Goal: Information Seeking & Learning: Learn about a topic

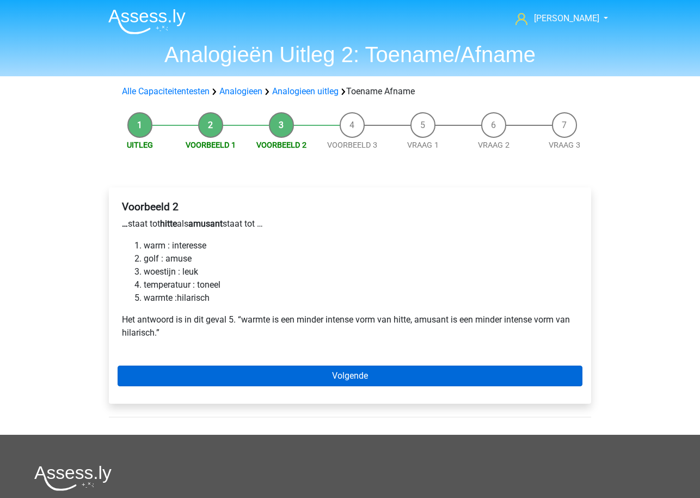
click at [330, 375] on link "Volgende" at bounding box center [350, 375] width 465 height 21
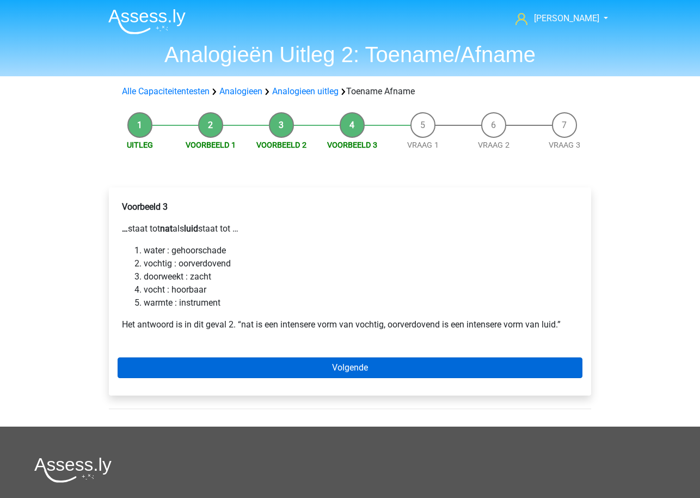
click at [301, 372] on link "Volgende" at bounding box center [350, 367] width 465 height 21
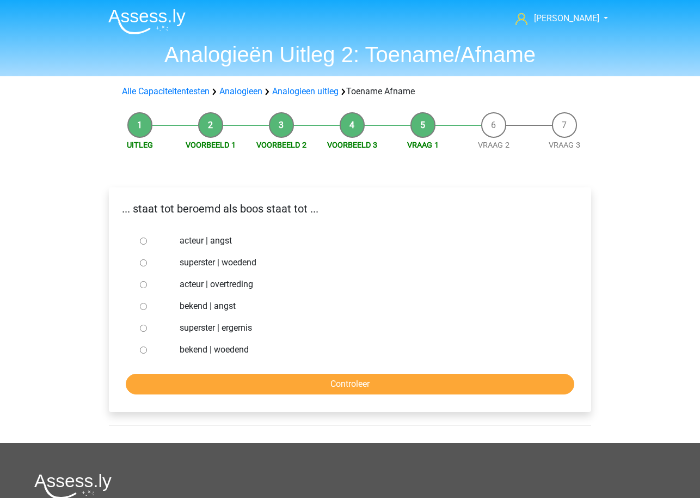
click at [142, 262] on input "superster | woedend" at bounding box center [143, 262] width 7 height 7
radio input "true"
click at [225, 386] on input "Controleer" at bounding box center [350, 384] width 449 height 21
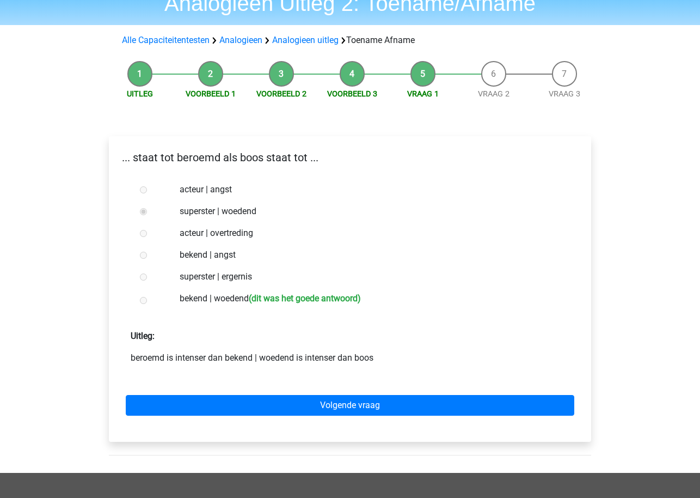
scroll to position [80, 0]
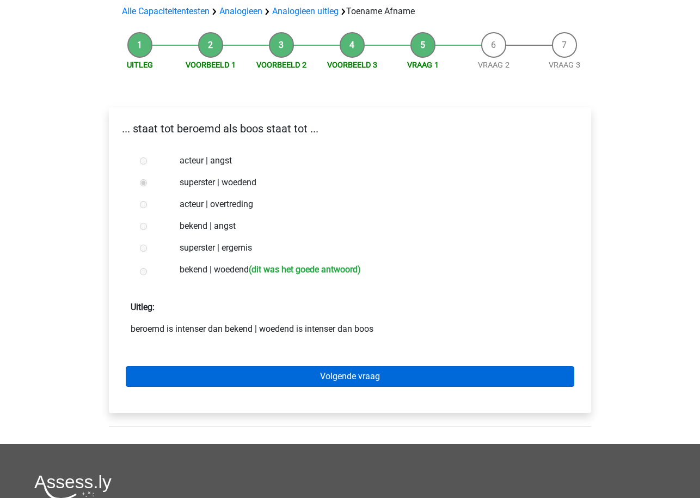
click at [291, 372] on link "Volgende vraag" at bounding box center [350, 376] width 449 height 21
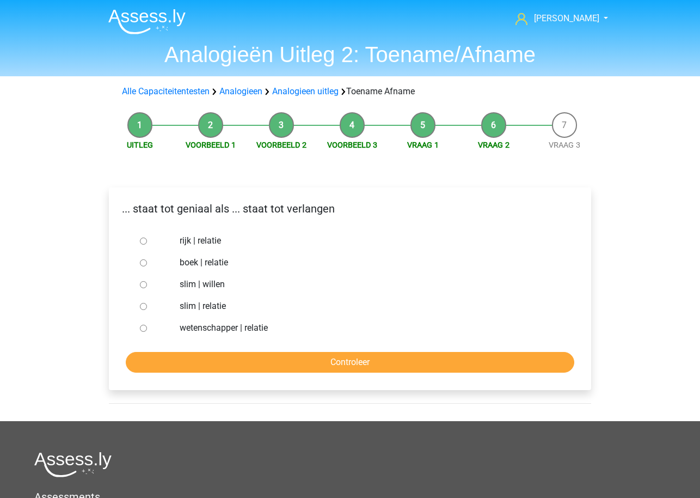
click at [202, 305] on label "slim | relatie" at bounding box center [368, 306] width 377 height 13
click at [147, 305] on input "slim | relatie" at bounding box center [143, 306] width 7 height 7
radio input "true"
click at [216, 370] on input "Controleer" at bounding box center [350, 362] width 449 height 21
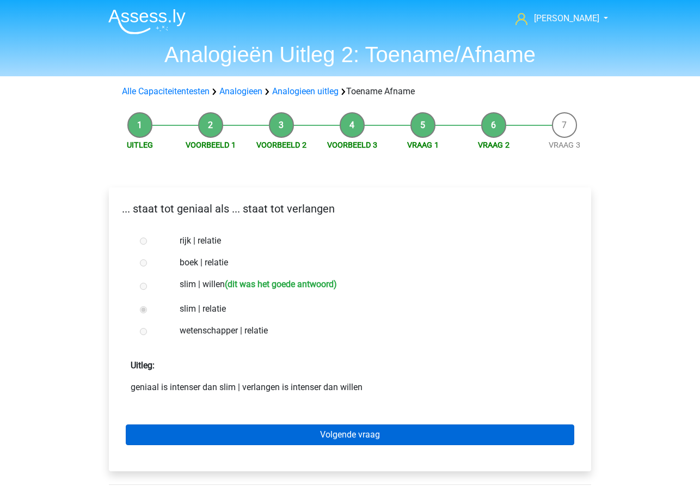
click at [223, 439] on link "Volgende vraag" at bounding box center [350, 434] width 449 height 21
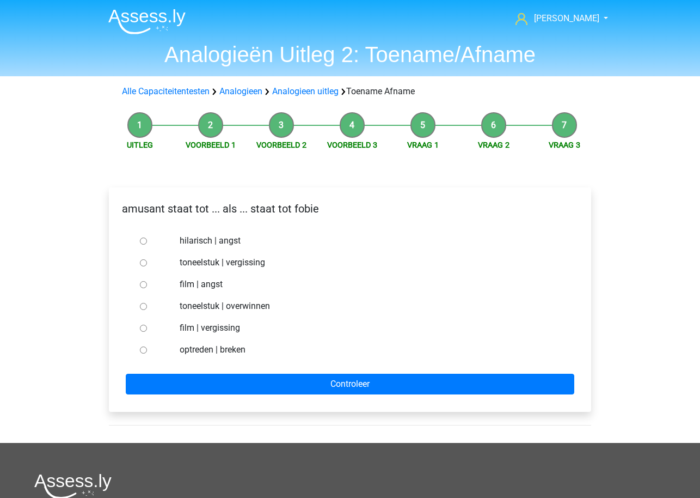
click at [194, 241] on label "hilarisch | angst" at bounding box center [368, 240] width 377 height 13
click at [147, 241] on input "hilarisch | angst" at bounding box center [143, 240] width 7 height 7
radio input "true"
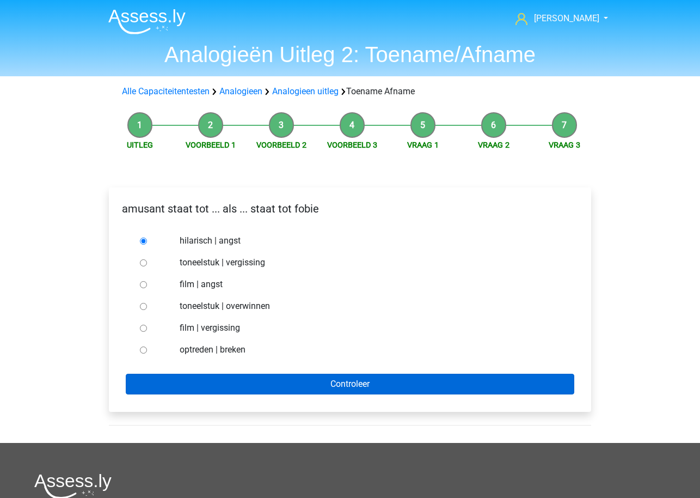
click at [218, 381] on input "Controleer" at bounding box center [350, 384] width 449 height 21
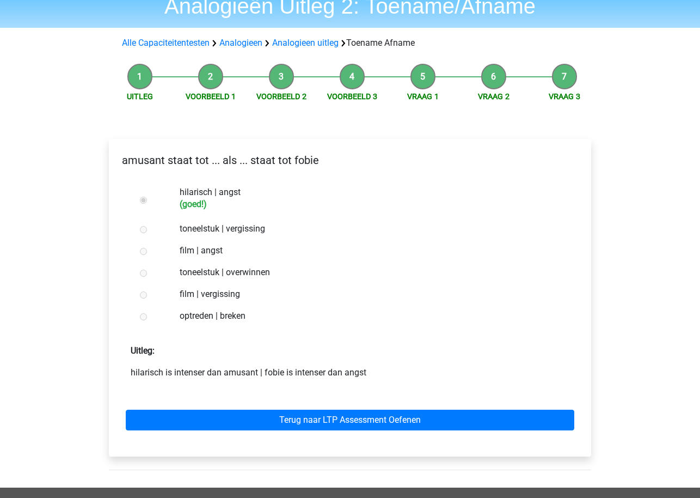
scroll to position [49, 0]
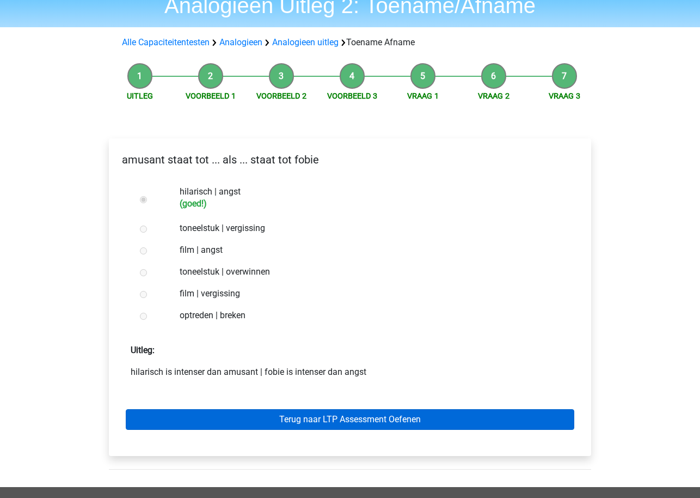
click at [232, 419] on link "Terug naar LTP Assessment Oefenen" at bounding box center [350, 419] width 449 height 21
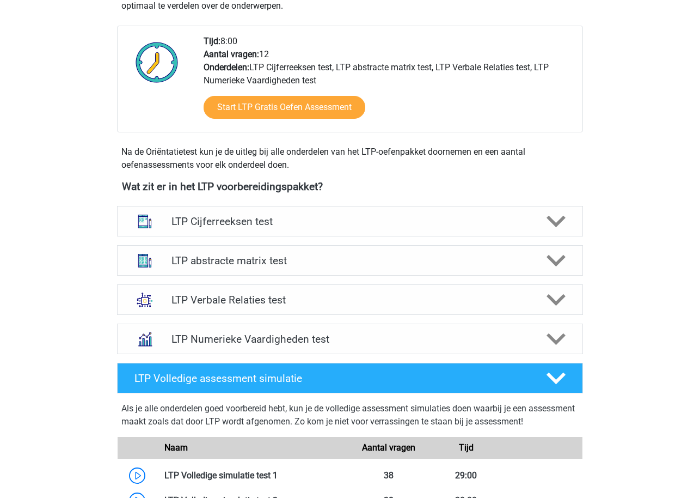
scroll to position [297, 0]
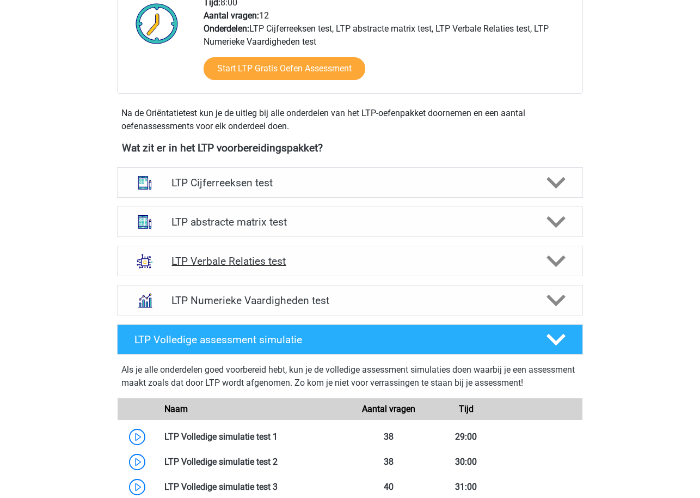
click at [372, 264] on h4 "LTP Verbale Relaties test" at bounding box center [350, 261] width 357 height 13
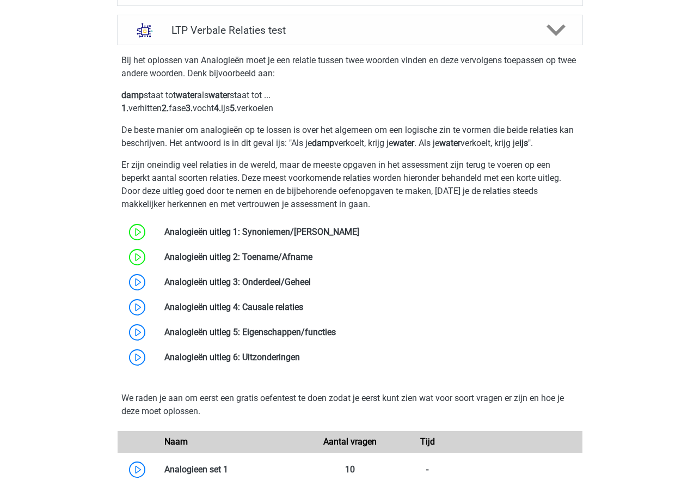
scroll to position [529, 0]
click at [311, 282] on link at bounding box center [311, 281] width 0 height 10
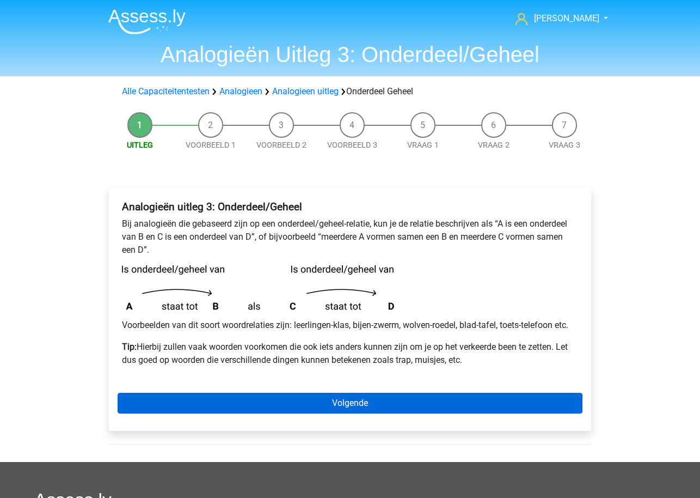
click at [274, 411] on link "Volgende" at bounding box center [350, 403] width 465 height 21
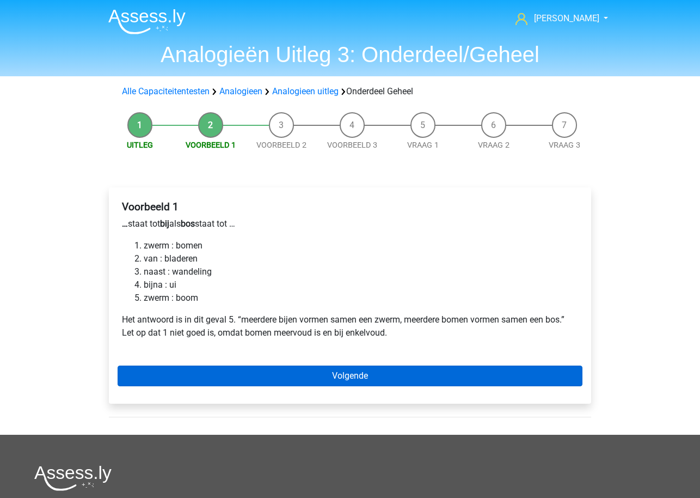
click at [266, 376] on link "Volgende" at bounding box center [350, 375] width 465 height 21
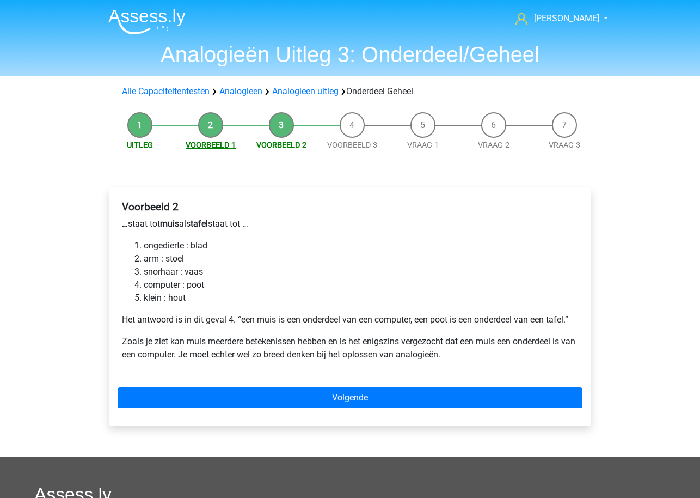
click at [209, 144] on link "Voorbeeld 1" at bounding box center [211, 145] width 50 height 9
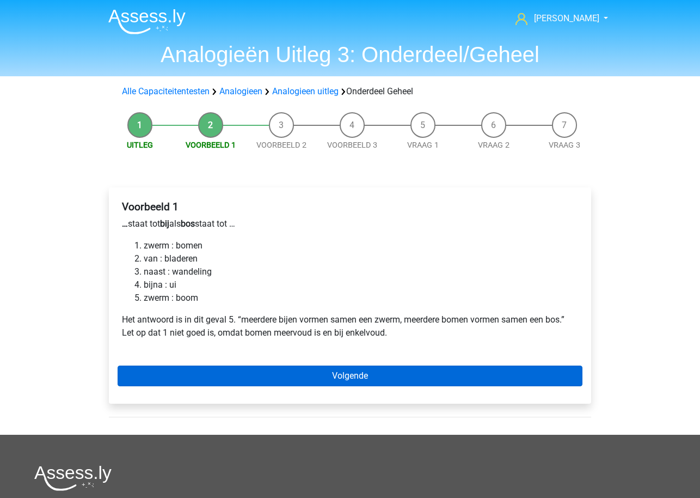
click at [210, 383] on link "Volgende" at bounding box center [350, 375] width 465 height 21
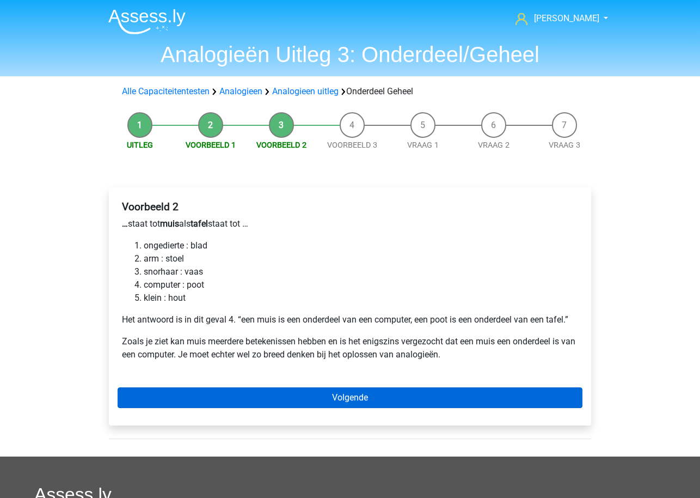
click at [284, 400] on link "Volgende" at bounding box center [350, 397] width 465 height 21
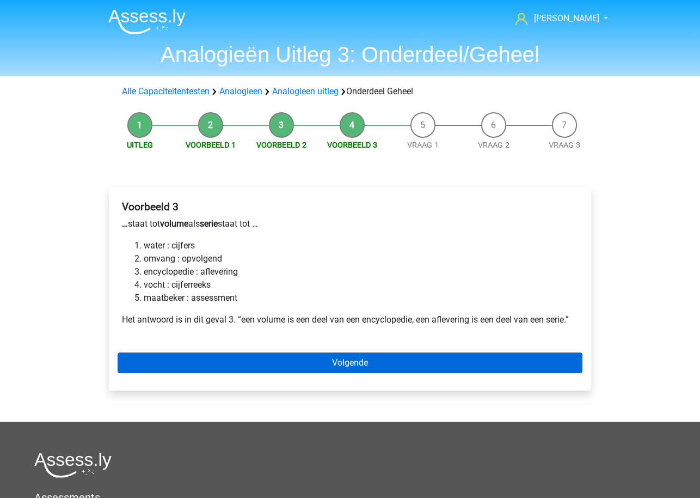
click at [228, 358] on link "Volgende" at bounding box center [350, 362] width 465 height 21
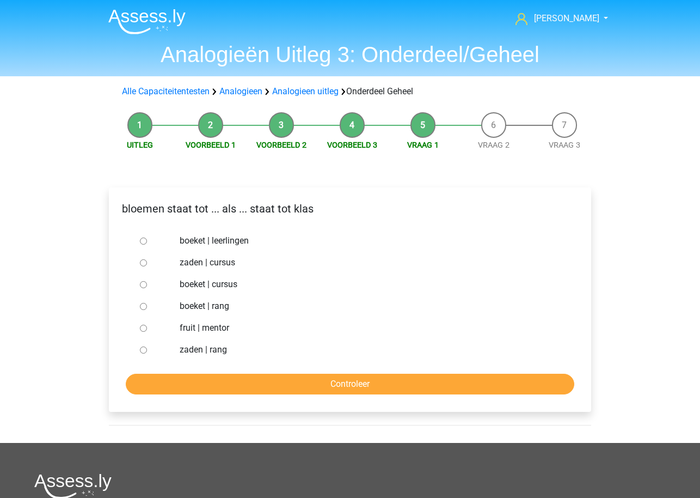
click at [226, 240] on label "boeket | leerlingen" at bounding box center [368, 240] width 377 height 13
click at [147, 240] on input "boeket | leerlingen" at bounding box center [143, 240] width 7 height 7
radio input "true"
click at [239, 390] on input "Controleer" at bounding box center [350, 384] width 449 height 21
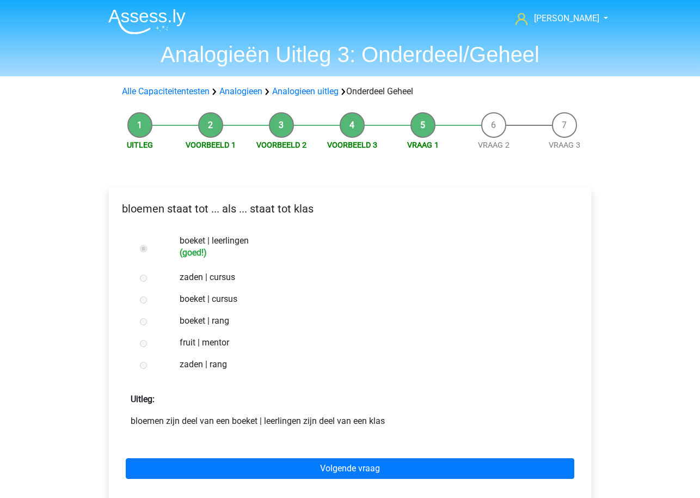
scroll to position [66, 0]
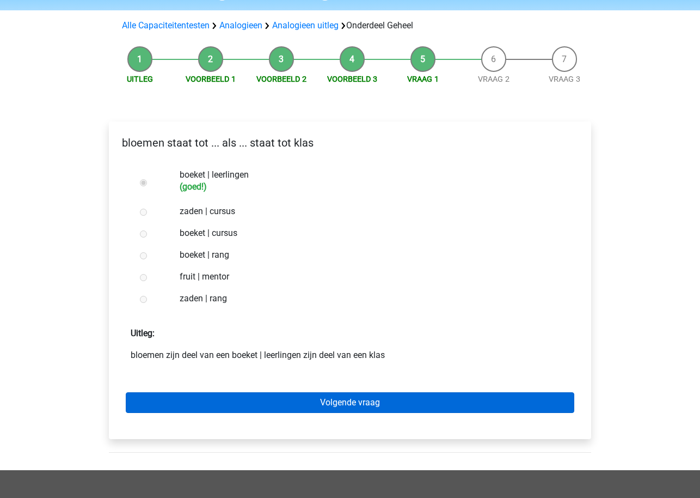
click at [310, 408] on link "Volgende vraag" at bounding box center [350, 402] width 449 height 21
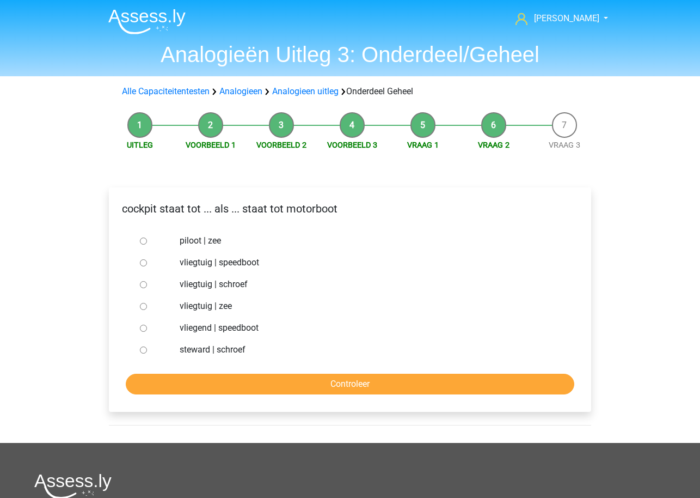
click at [236, 288] on label "vliegtuig | schroef" at bounding box center [368, 284] width 377 height 13
click at [147, 288] on input "vliegtuig | schroef" at bounding box center [143, 284] width 7 height 7
radio input "true"
click at [252, 376] on input "Controleer" at bounding box center [350, 384] width 449 height 21
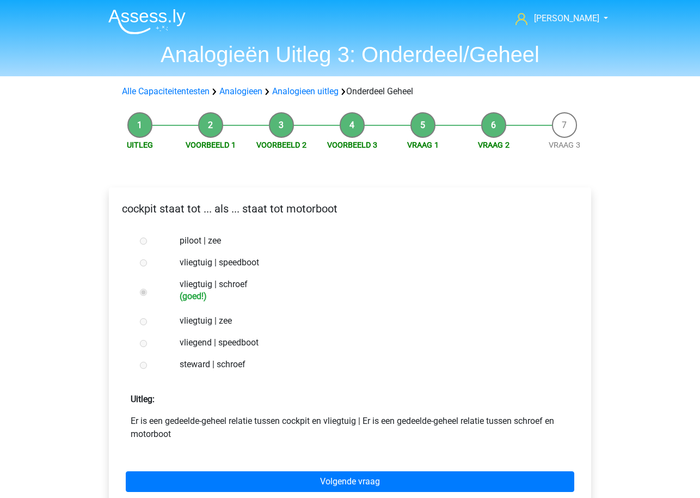
scroll to position [48, 0]
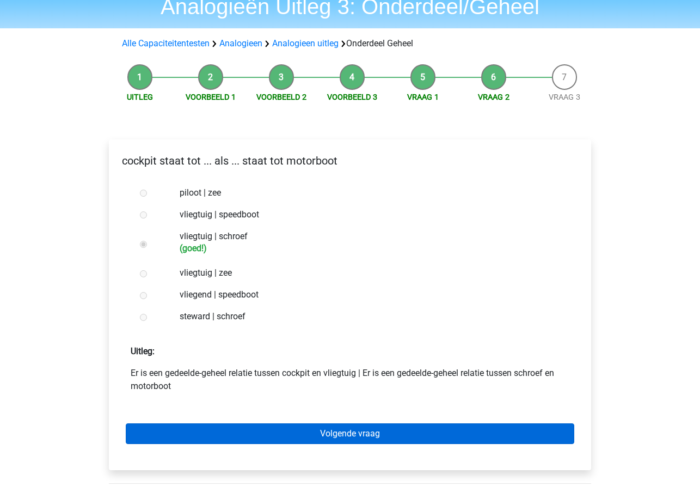
click at [331, 442] on link "Volgende vraag" at bounding box center [350, 433] width 449 height 21
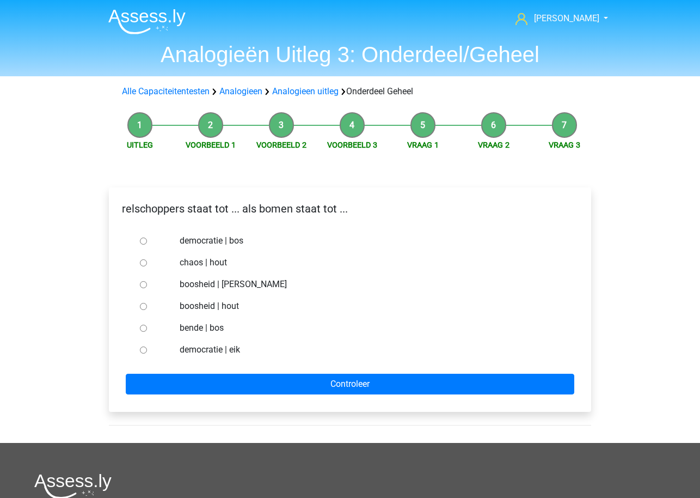
click at [203, 305] on label "boosheid | hout" at bounding box center [368, 306] width 377 height 13
click at [147, 305] on input "boosheid | hout" at bounding box center [143, 306] width 7 height 7
radio input "true"
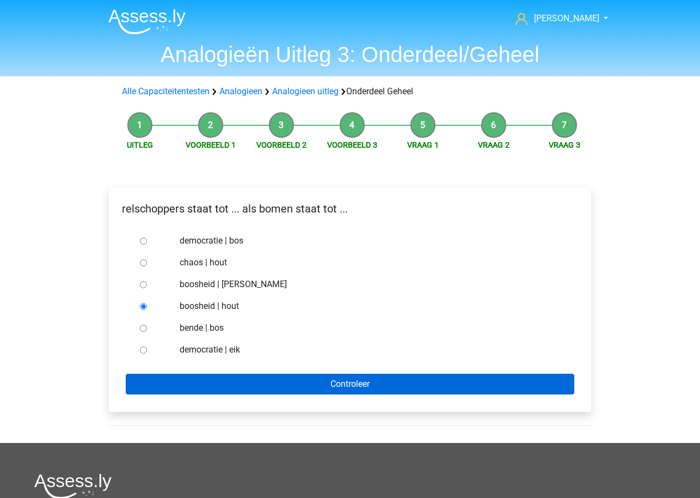
click at [242, 383] on input "Controleer" at bounding box center [350, 384] width 449 height 21
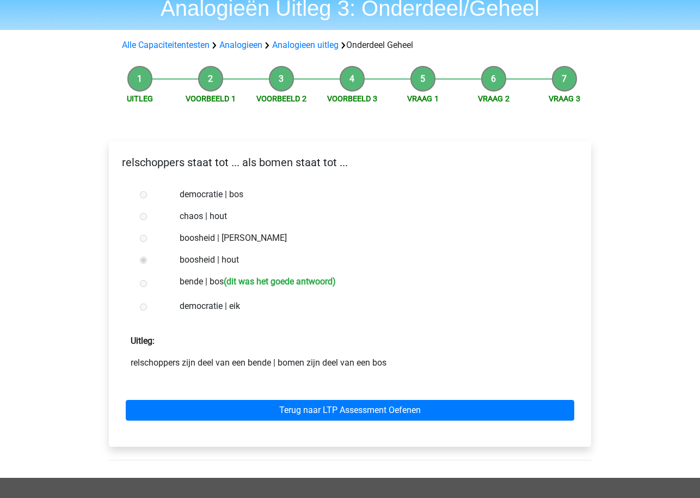
scroll to position [47, 0]
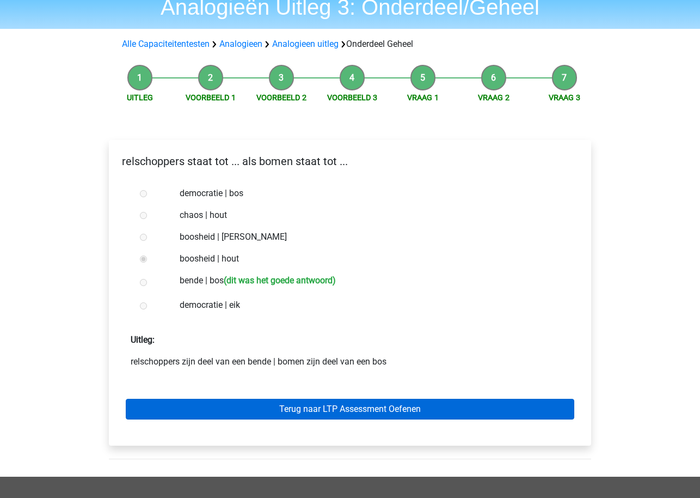
click at [327, 412] on link "Terug naar LTP Assessment Oefenen" at bounding box center [350, 409] width 449 height 21
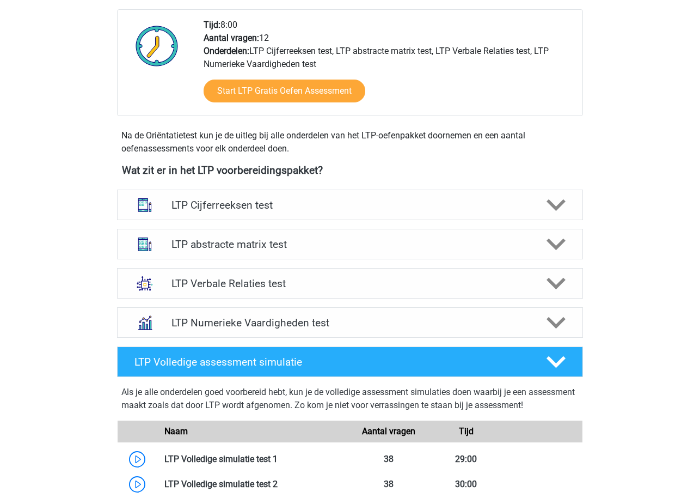
scroll to position [279, 0]
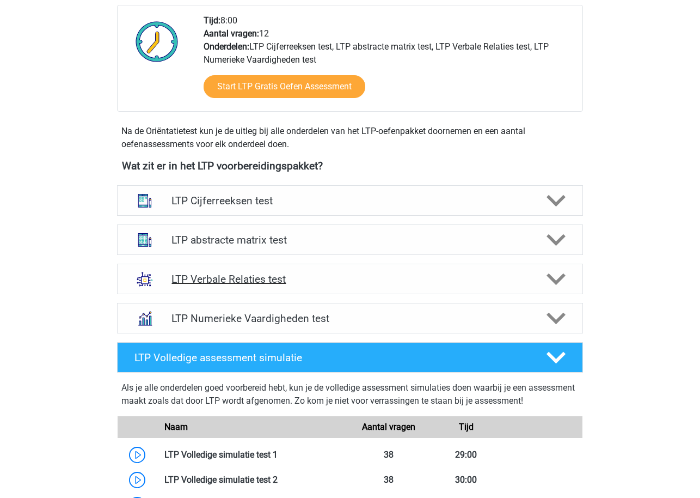
click at [463, 291] on div "LTP Verbale Relaties test" at bounding box center [350, 279] width 466 height 30
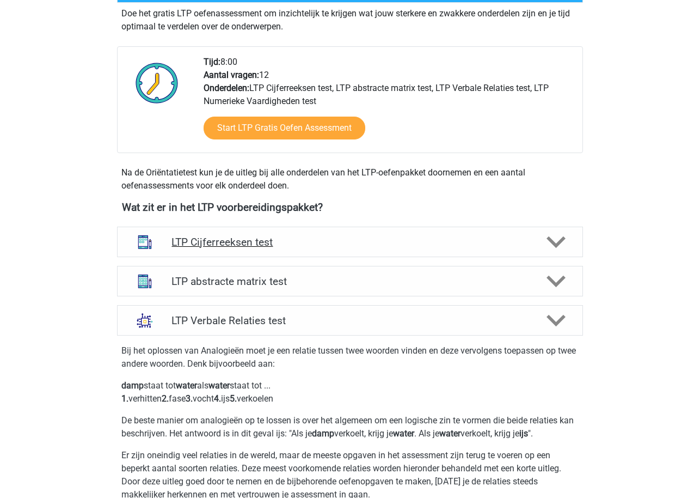
scroll to position [261, 0]
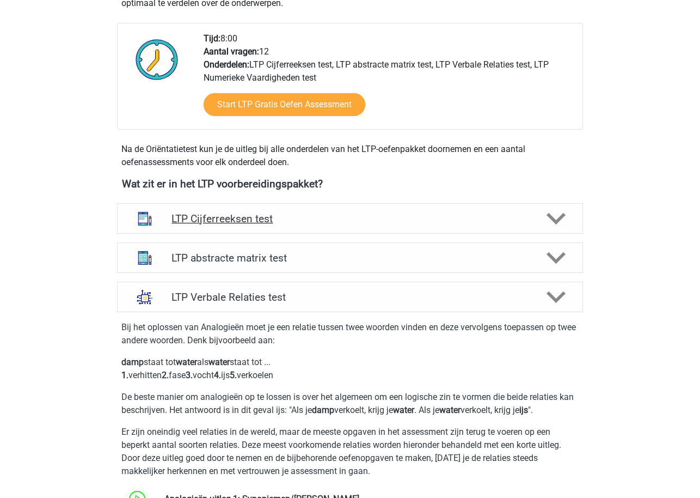
click at [392, 218] on h4 "LTP Cijferreeksen test" at bounding box center [350, 218] width 357 height 13
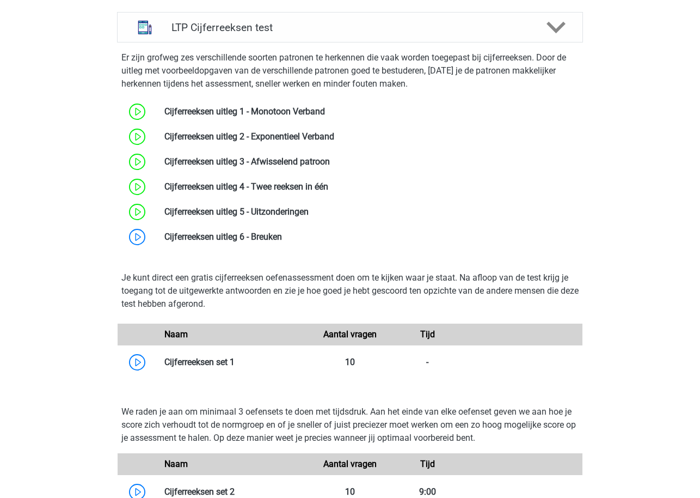
scroll to position [452, 0]
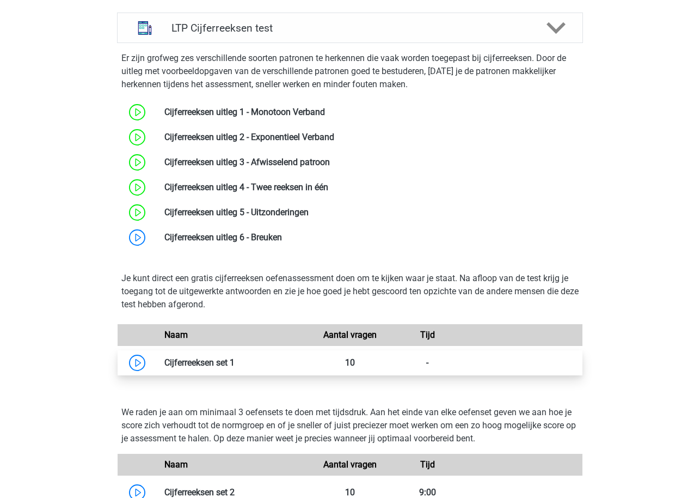
click at [235, 364] on link at bounding box center [235, 362] width 0 height 10
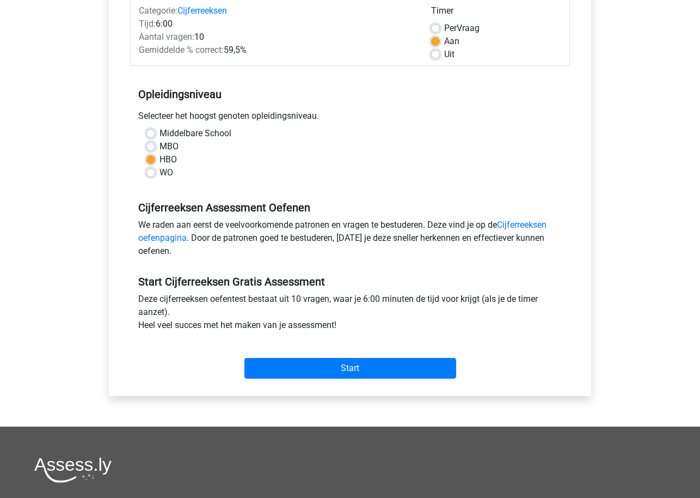
scroll to position [163, 0]
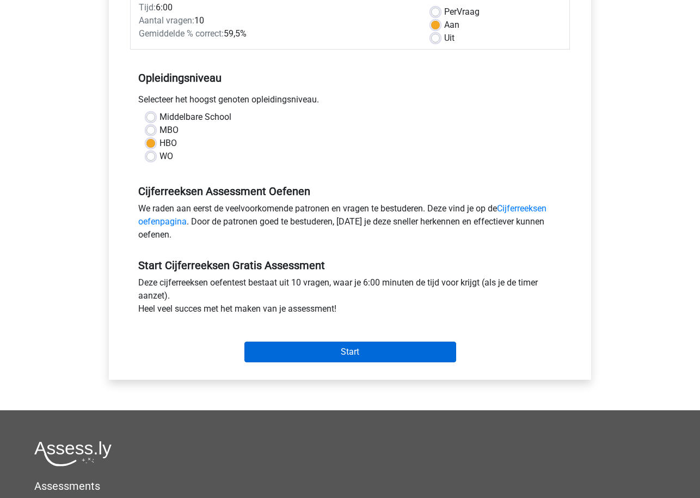
click at [318, 355] on input "Start" at bounding box center [351, 351] width 212 height 21
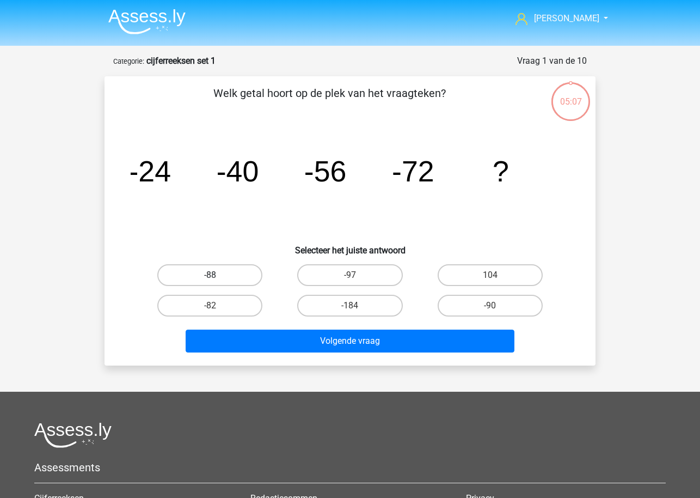
click at [206, 279] on label "-88" at bounding box center [209, 275] width 105 height 22
click at [210, 279] on input "-88" at bounding box center [213, 278] width 7 height 7
radio input "true"
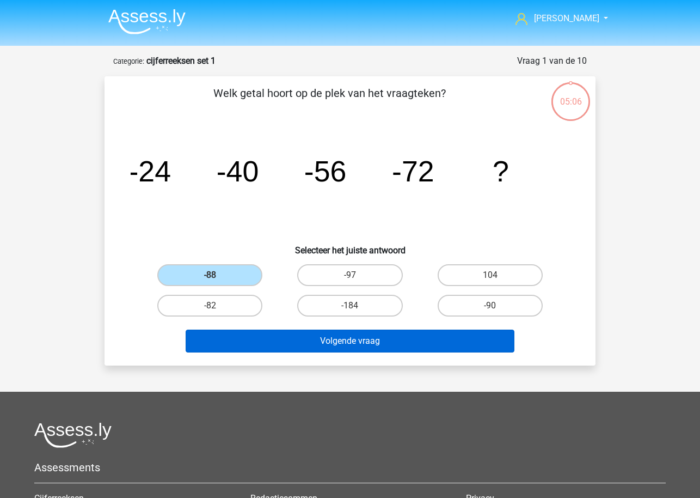
click at [313, 339] on button "Volgende vraag" at bounding box center [350, 340] width 329 height 23
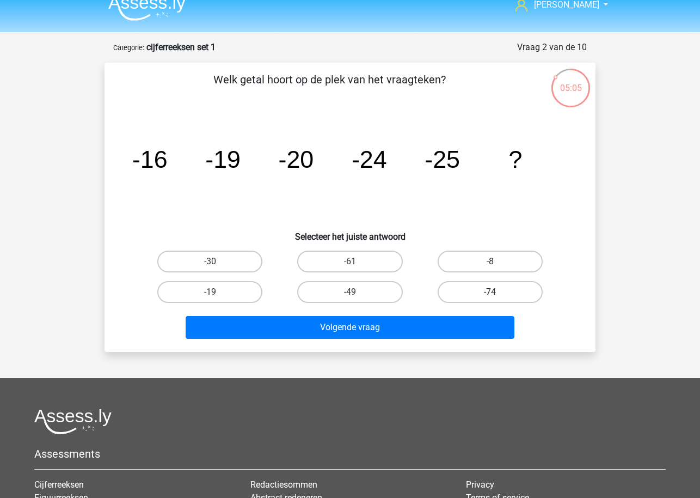
scroll to position [14, 0]
click at [230, 264] on label "-30" at bounding box center [209, 262] width 105 height 22
click at [217, 264] on input "-30" at bounding box center [213, 264] width 7 height 7
radio input "true"
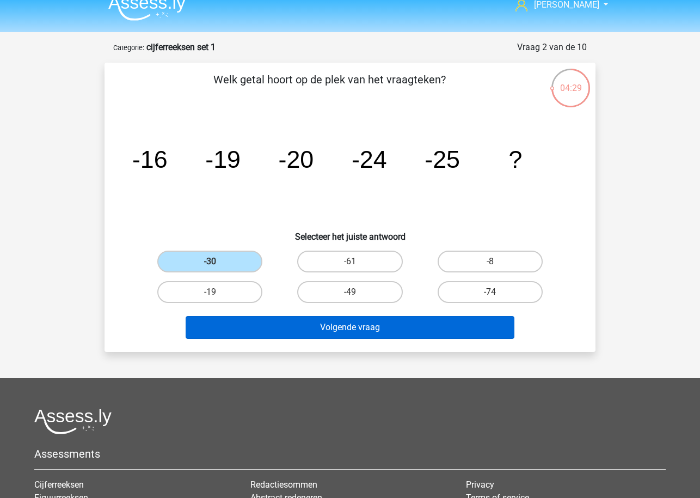
click at [301, 328] on button "Volgende vraag" at bounding box center [350, 327] width 329 height 23
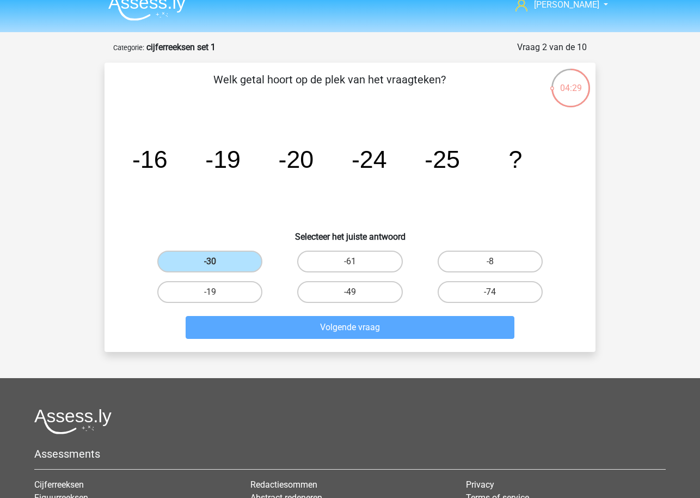
scroll to position [54, 0]
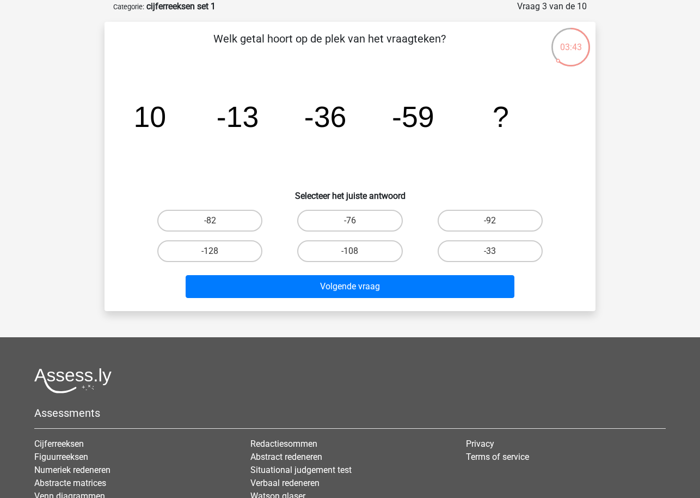
click at [216, 224] on input "-82" at bounding box center [213, 224] width 7 height 7
radio input "true"
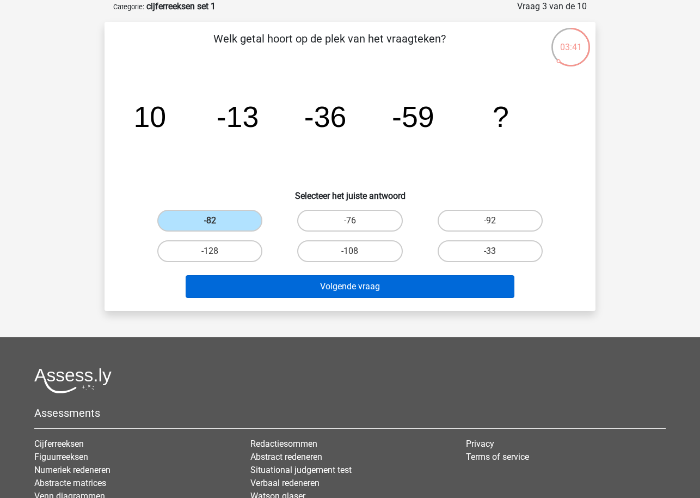
click at [337, 294] on button "Volgende vraag" at bounding box center [350, 286] width 329 height 23
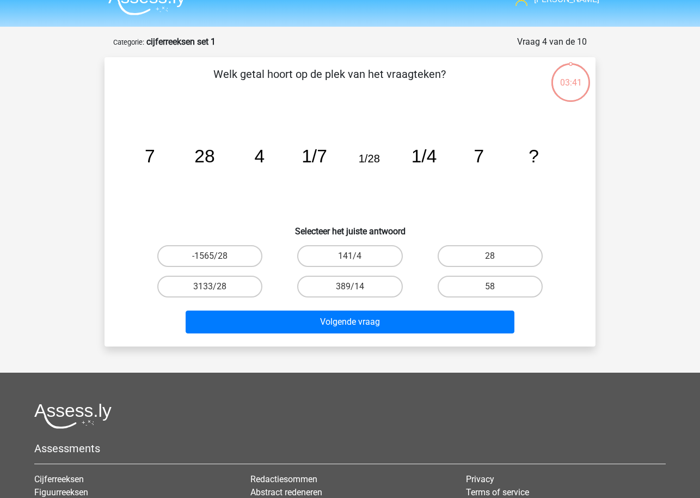
scroll to position [18, 0]
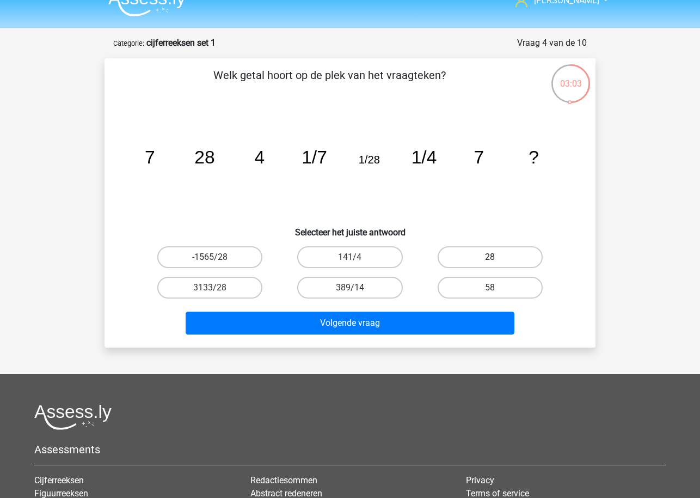
click at [478, 255] on label "28" at bounding box center [490, 257] width 105 height 22
click at [490, 257] on input "28" at bounding box center [493, 260] width 7 height 7
radio input "true"
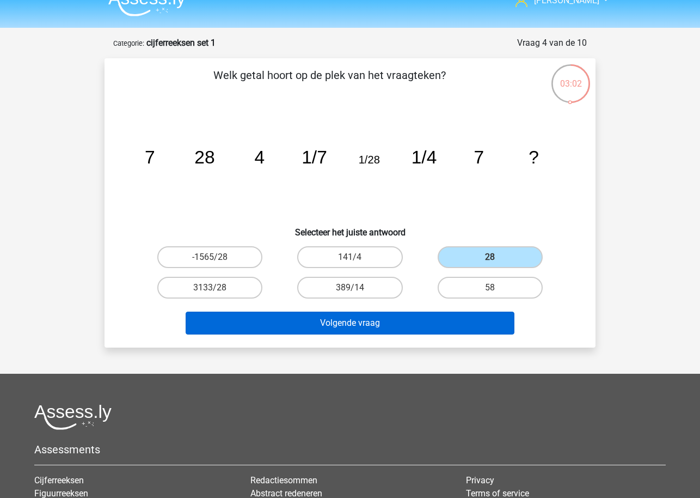
click at [448, 317] on button "Volgende vraag" at bounding box center [350, 323] width 329 height 23
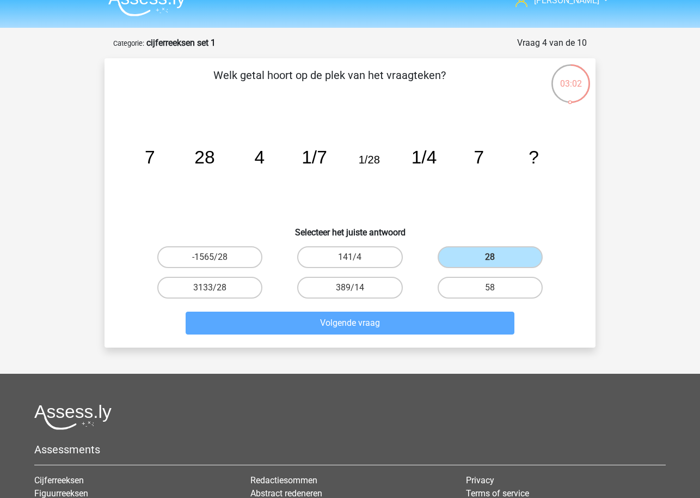
scroll to position [54, 0]
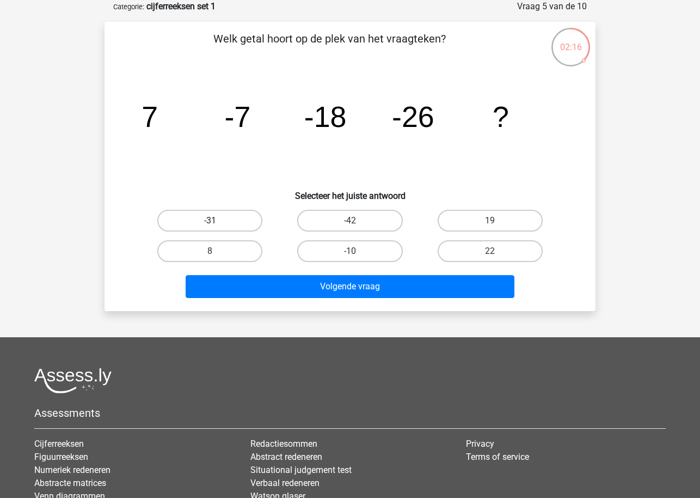
click at [219, 218] on label "-31" at bounding box center [209, 221] width 105 height 22
click at [217, 221] on input "-31" at bounding box center [213, 224] width 7 height 7
radio input "true"
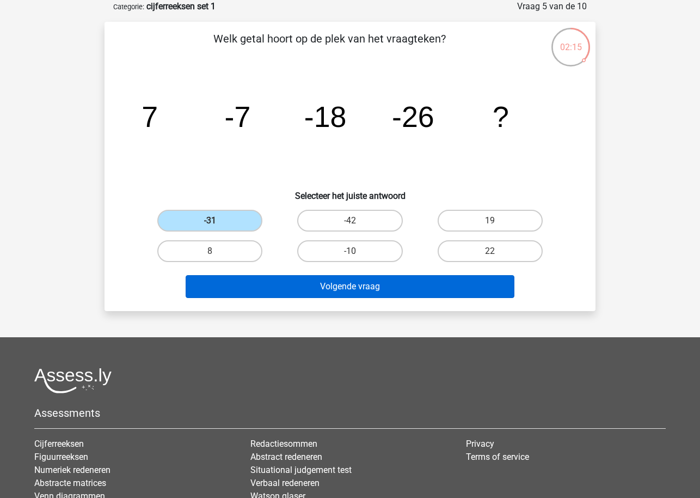
click at [322, 279] on button "Volgende vraag" at bounding box center [350, 286] width 329 height 23
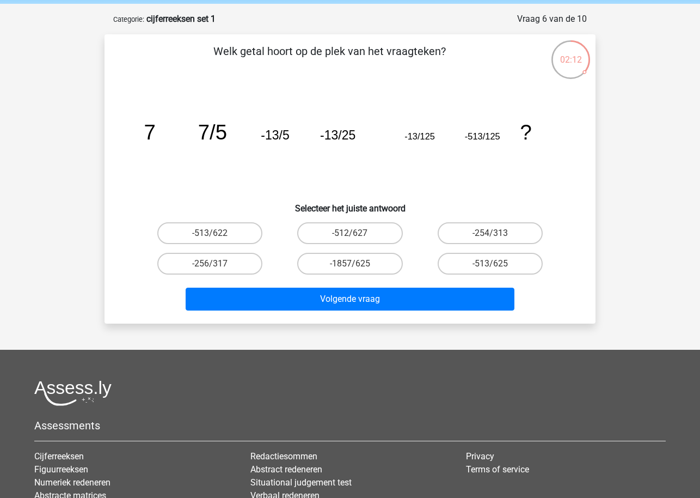
scroll to position [39, 0]
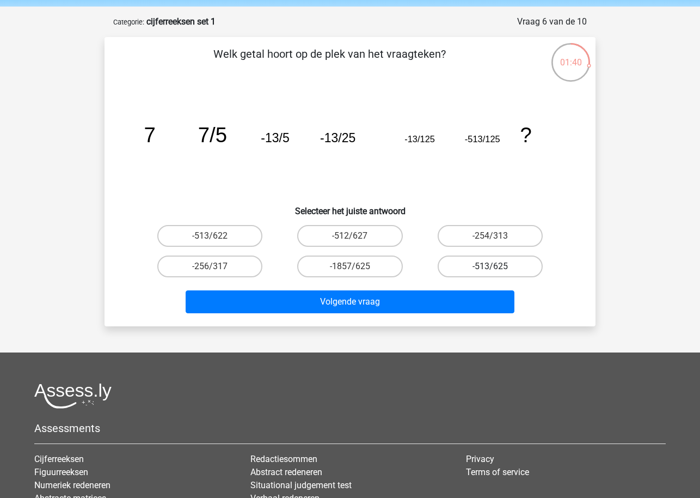
click at [459, 264] on label "-513/625" at bounding box center [490, 266] width 105 height 22
click at [490, 266] on input "-513/625" at bounding box center [493, 269] width 7 height 7
radio input "true"
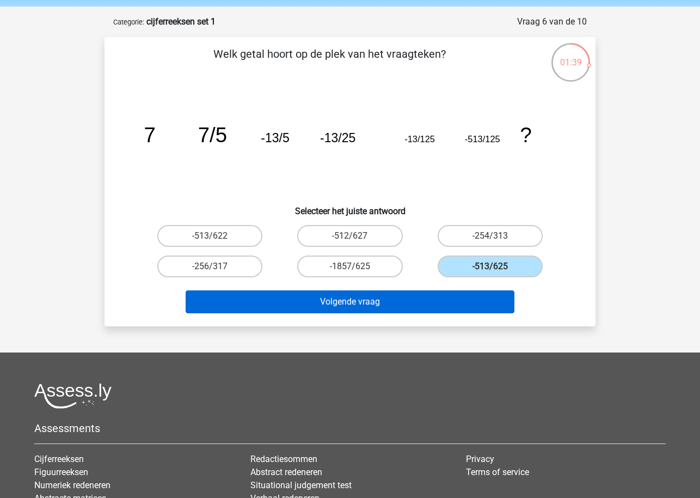
click at [439, 300] on button "Volgende vraag" at bounding box center [350, 301] width 329 height 23
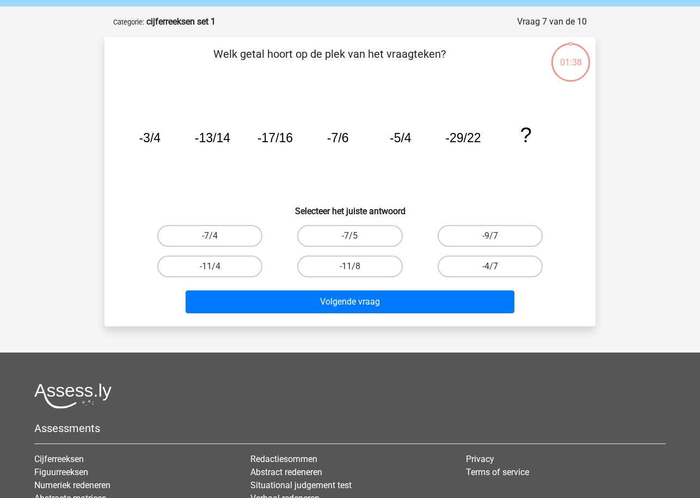
scroll to position [54, 0]
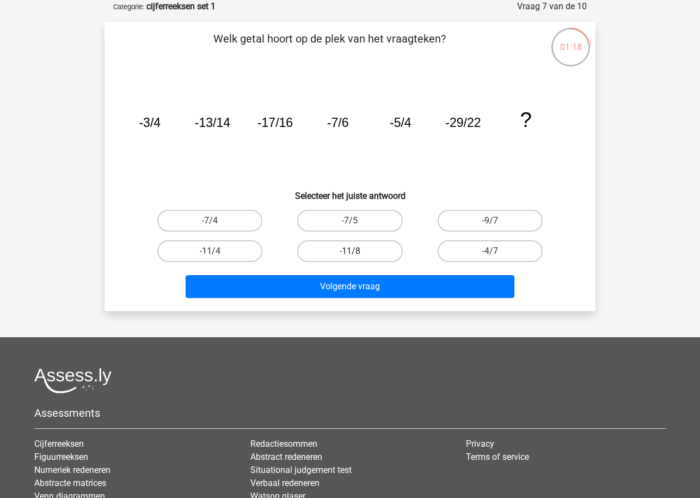
click at [327, 254] on label "-11/8" at bounding box center [349, 251] width 105 height 22
click at [350, 254] on input "-11/8" at bounding box center [353, 254] width 7 height 7
radio input "true"
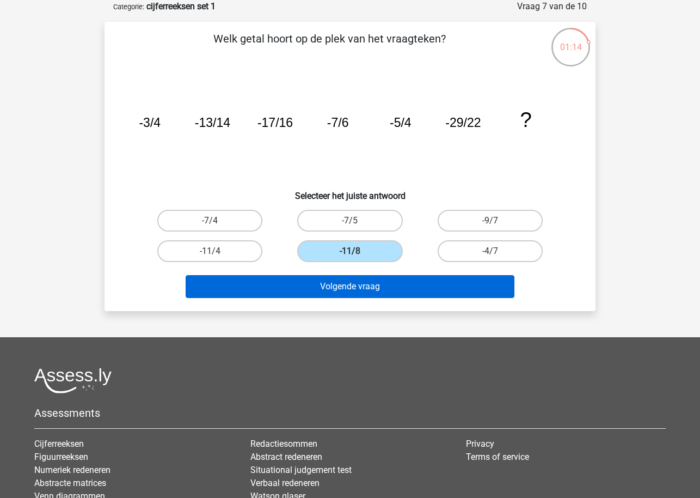
click at [332, 281] on button "Volgende vraag" at bounding box center [350, 286] width 329 height 23
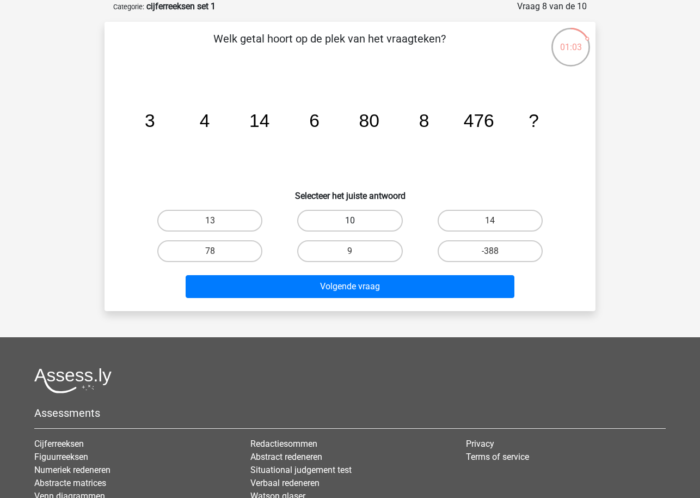
click at [320, 224] on label "10" at bounding box center [349, 221] width 105 height 22
click at [350, 224] on input "10" at bounding box center [353, 224] width 7 height 7
radio input "true"
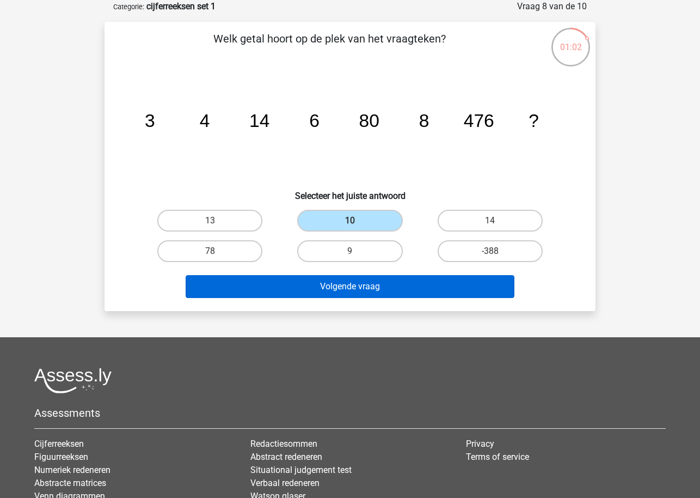
click at [324, 279] on button "Volgende vraag" at bounding box center [350, 286] width 329 height 23
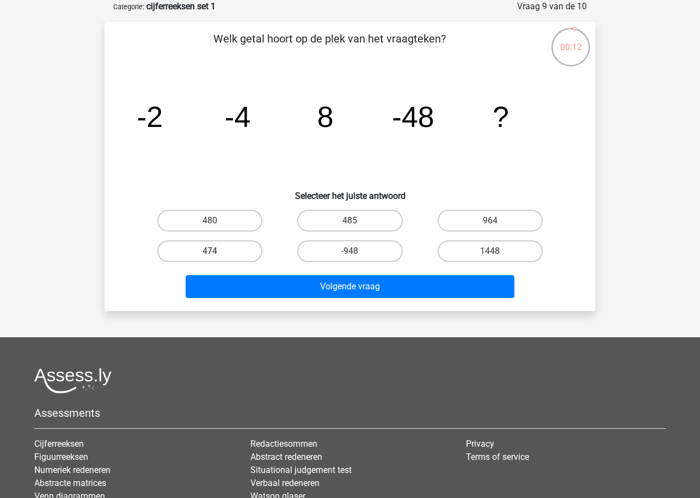
click at [242, 249] on label "474" at bounding box center [209, 251] width 105 height 22
click at [217, 251] on input "474" at bounding box center [213, 254] width 7 height 7
radio input "true"
click at [308, 299] on div "Volgende vraag" at bounding box center [350, 288] width 420 height 27
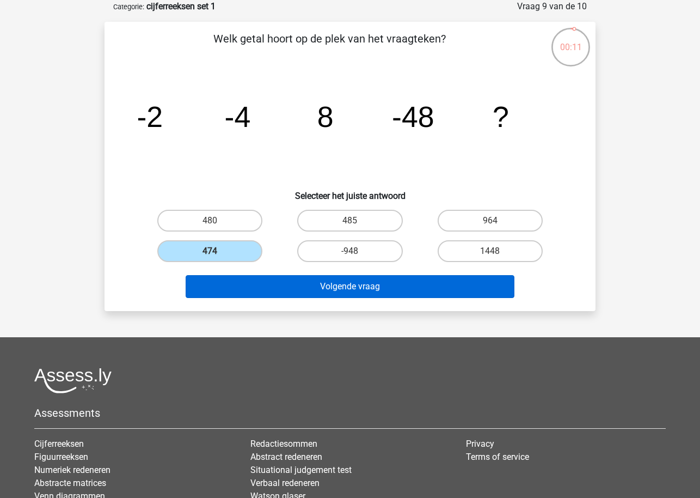
click at [322, 284] on button "Volgende vraag" at bounding box center [350, 286] width 329 height 23
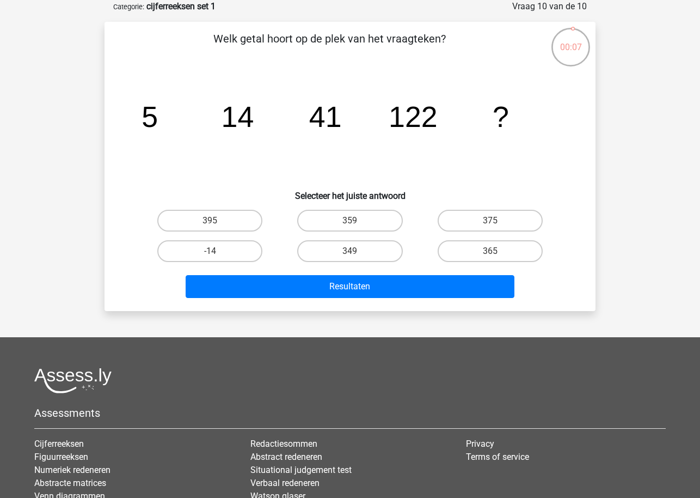
click at [353, 224] on input "359" at bounding box center [353, 224] width 7 height 7
radio input "true"
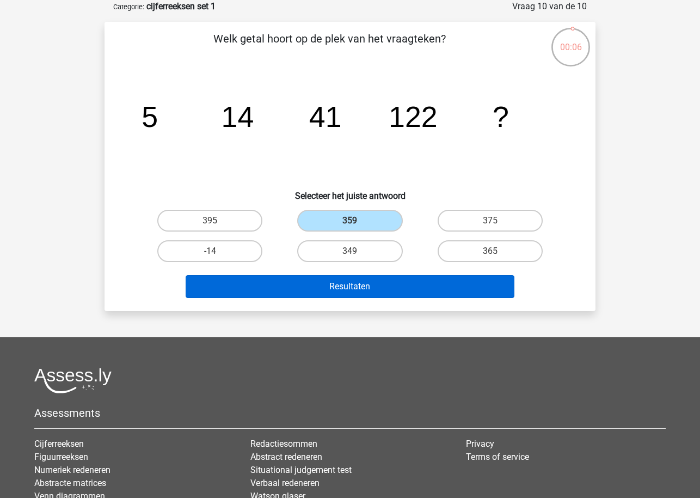
click at [361, 284] on button "Resultaten" at bounding box center [350, 286] width 329 height 23
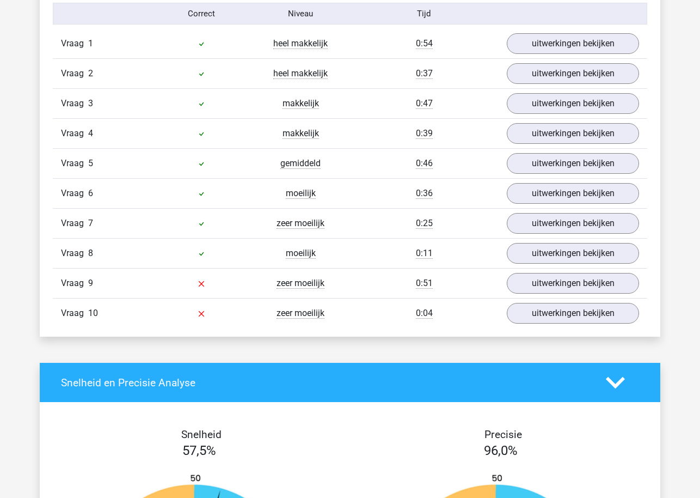
scroll to position [722, 0]
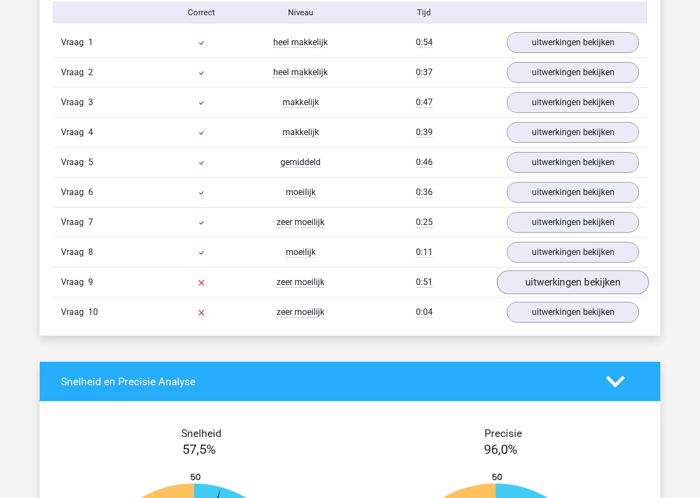
click at [572, 280] on link "uitwerkingen bekijken" at bounding box center [573, 283] width 152 height 24
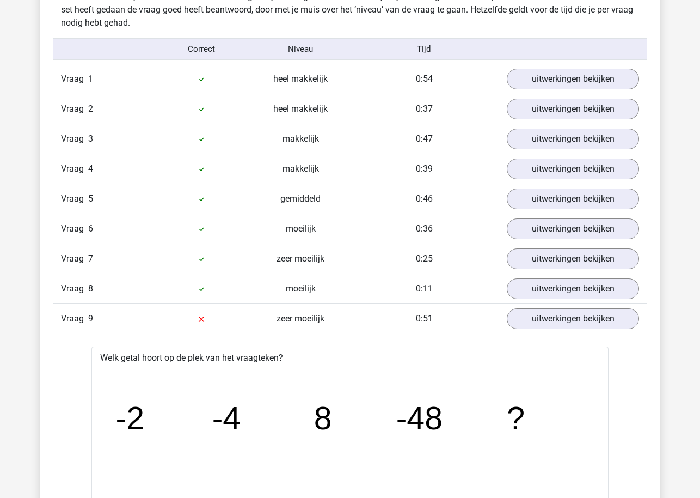
scroll to position [698, 0]
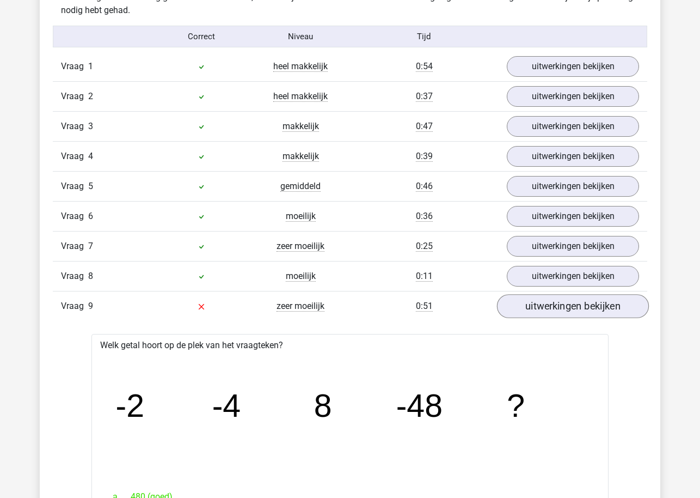
click at [529, 307] on link "uitwerkingen bekijken" at bounding box center [573, 307] width 152 height 24
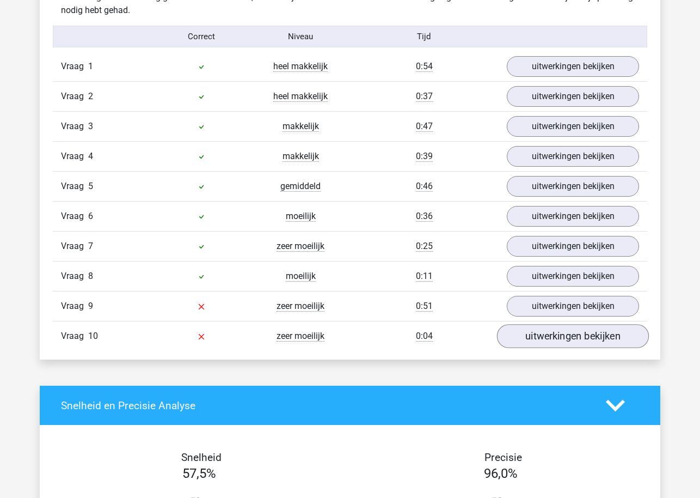
click at [536, 333] on link "uitwerkingen bekijken" at bounding box center [573, 337] width 152 height 24
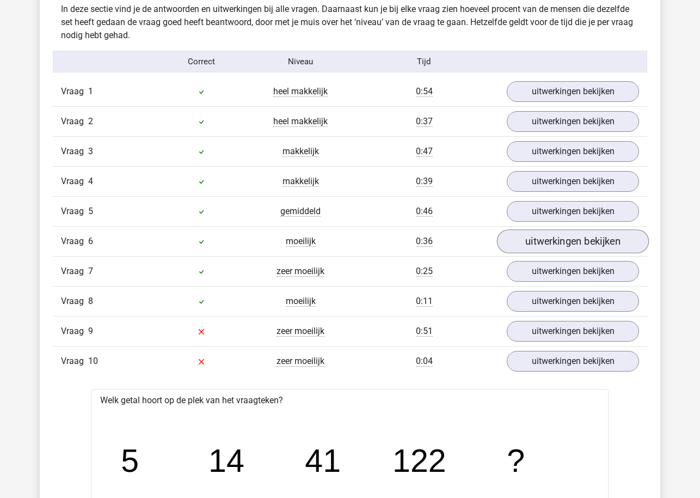
scroll to position [674, 0]
click at [549, 266] on link "uitwerkingen bekijken" at bounding box center [573, 271] width 152 height 24
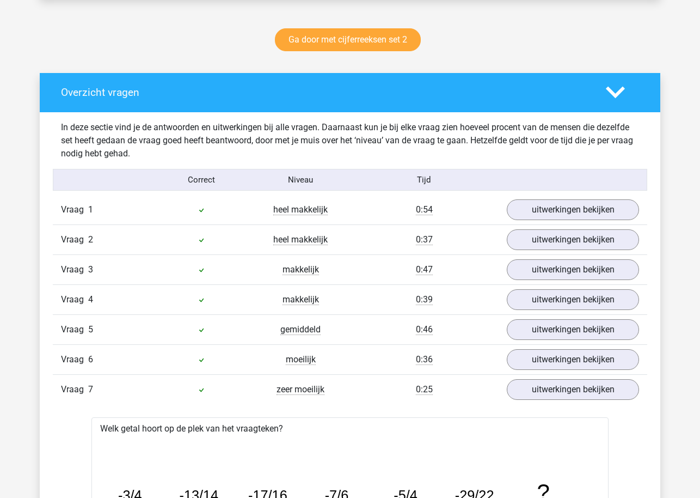
scroll to position [555, 0]
click at [524, 360] on link "uitwerkingen bekijken" at bounding box center [573, 360] width 152 height 24
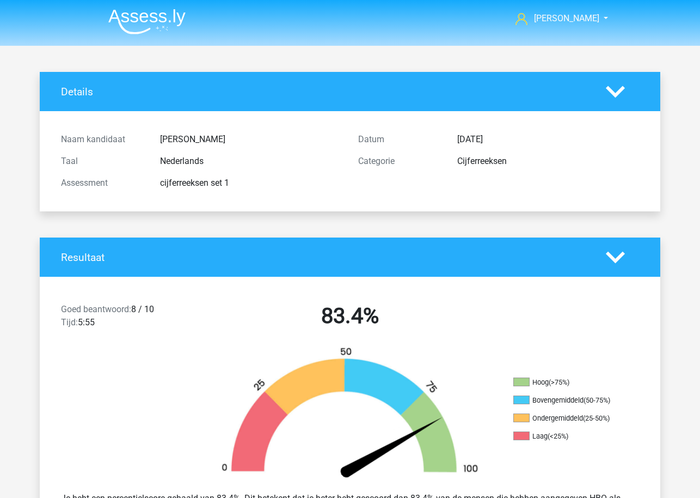
scroll to position [0, 0]
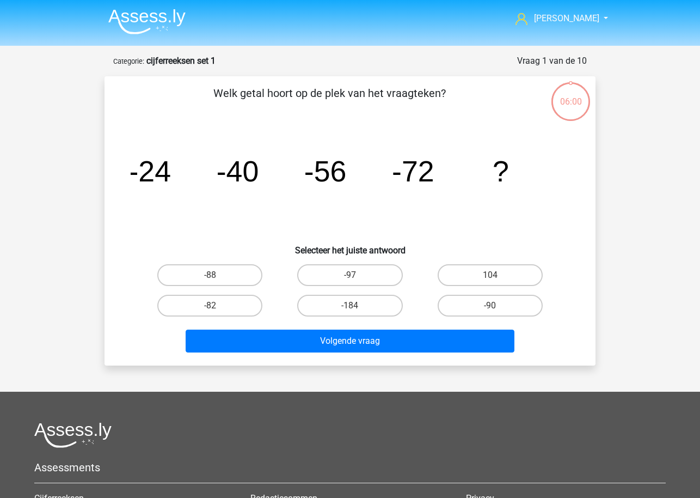
scroll to position [54, 0]
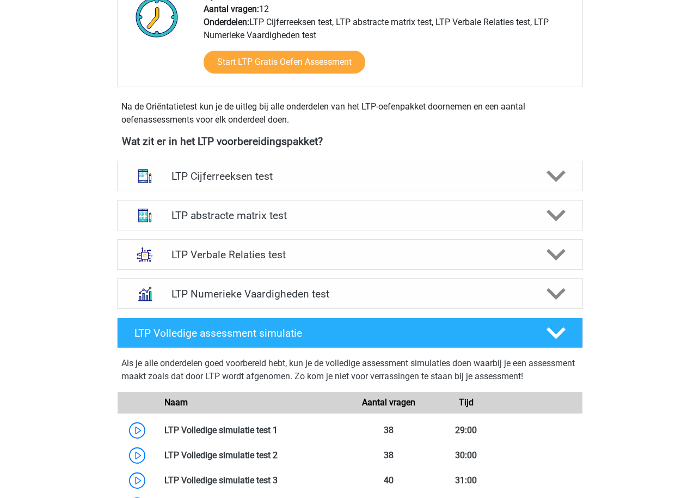
scroll to position [301, 0]
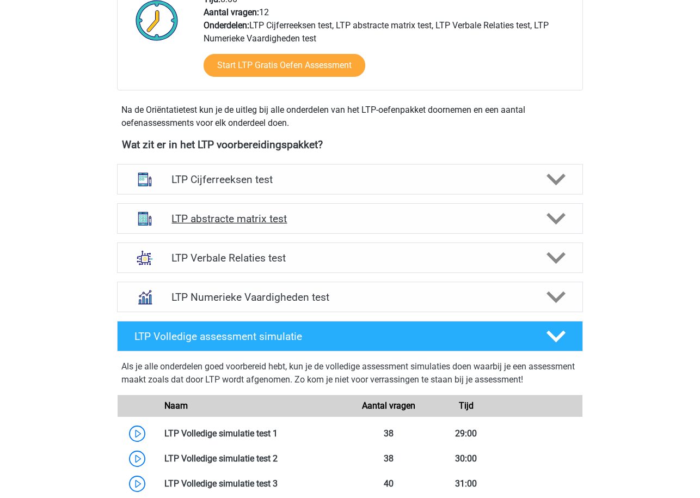
click at [338, 224] on h4 "LTP abstracte matrix test" at bounding box center [350, 218] width 357 height 13
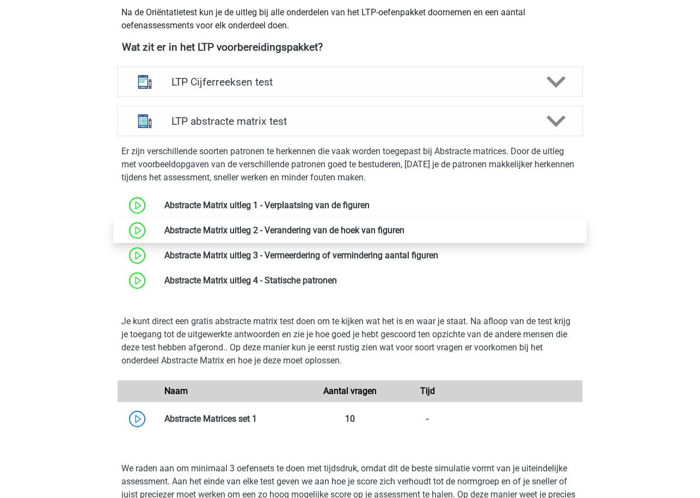
scroll to position [447, 0]
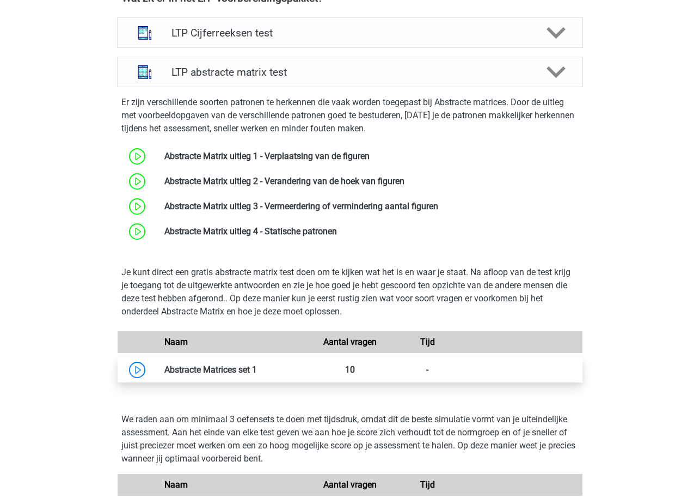
click at [257, 372] on link at bounding box center [257, 369] width 0 height 10
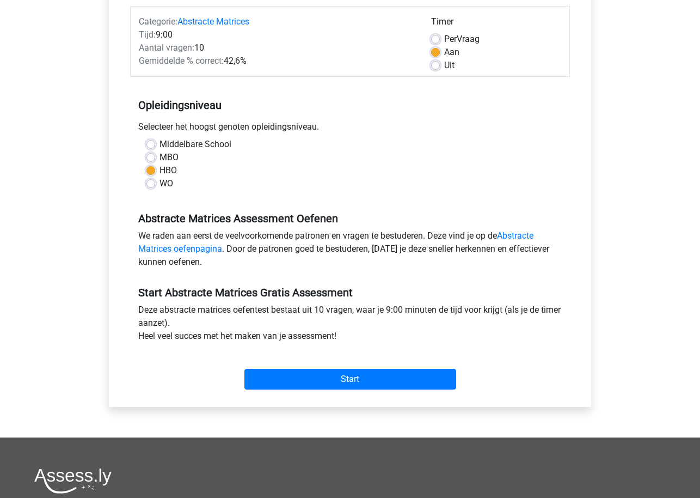
scroll to position [204, 0]
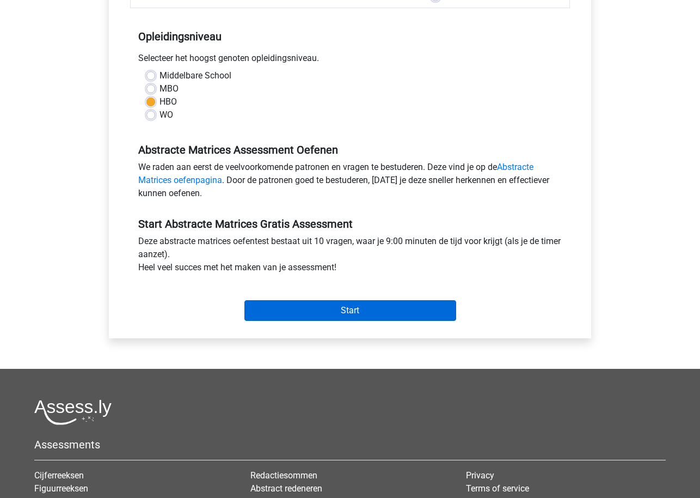
click at [371, 313] on input "Start" at bounding box center [351, 310] width 212 height 21
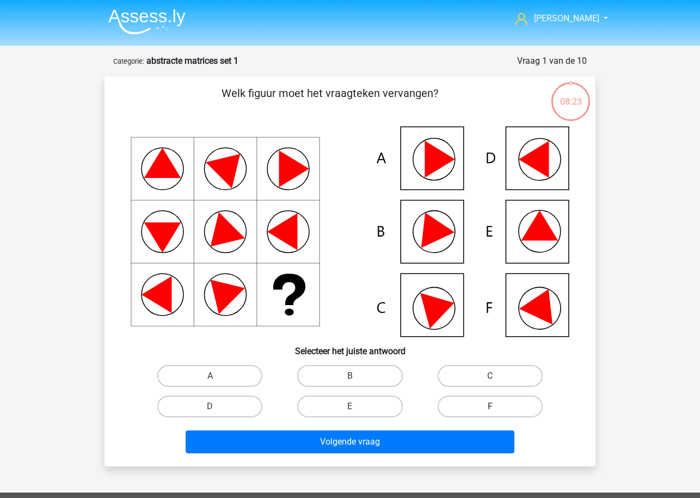
click at [467, 411] on label "F" at bounding box center [490, 406] width 105 height 22
click at [490, 411] on input "F" at bounding box center [493, 409] width 7 height 7
radio input "true"
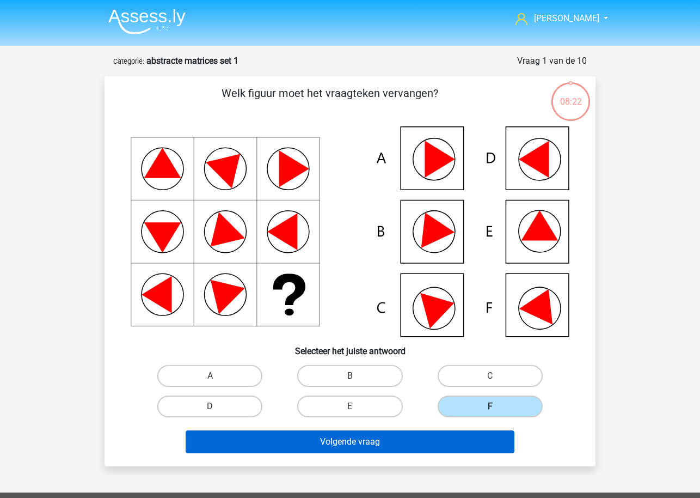
click at [400, 439] on button "Volgende vraag" at bounding box center [350, 441] width 329 height 23
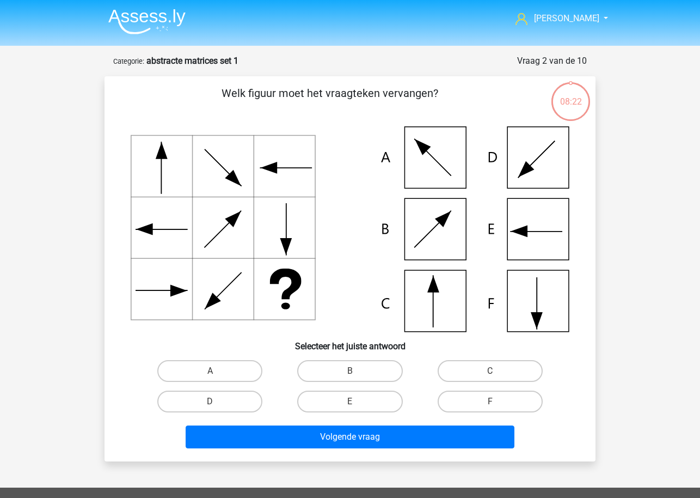
scroll to position [54, 0]
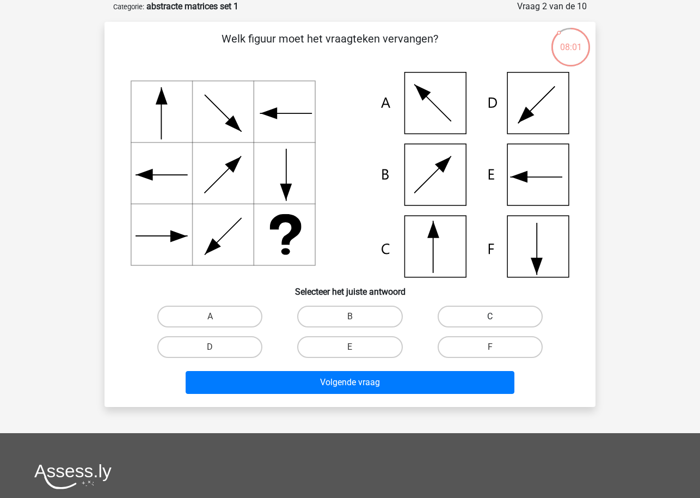
click at [492, 315] on label "C" at bounding box center [490, 317] width 105 height 22
click at [492, 316] on input "C" at bounding box center [493, 319] width 7 height 7
radio input "true"
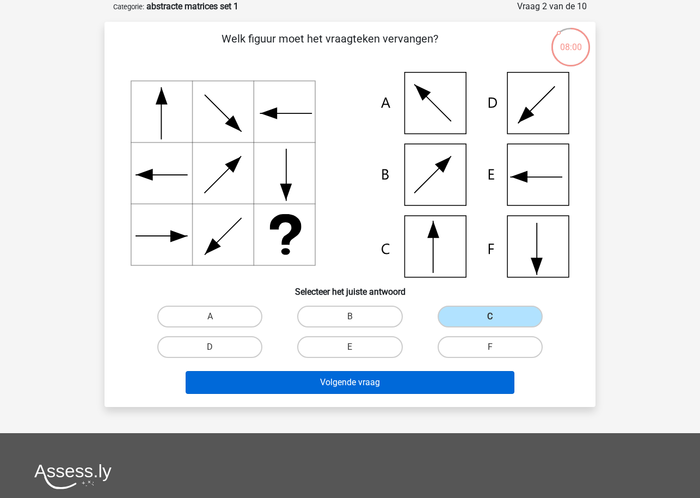
click at [461, 379] on button "Volgende vraag" at bounding box center [350, 382] width 329 height 23
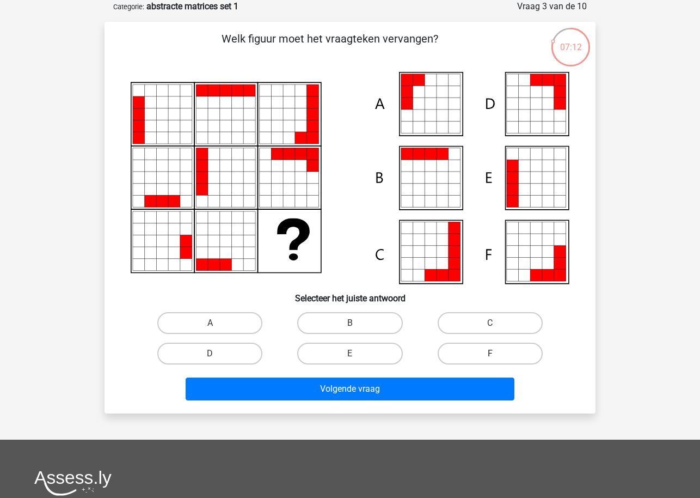
click at [479, 352] on label "F" at bounding box center [490, 354] width 105 height 22
click at [490, 353] on input "F" at bounding box center [493, 356] width 7 height 7
radio input "true"
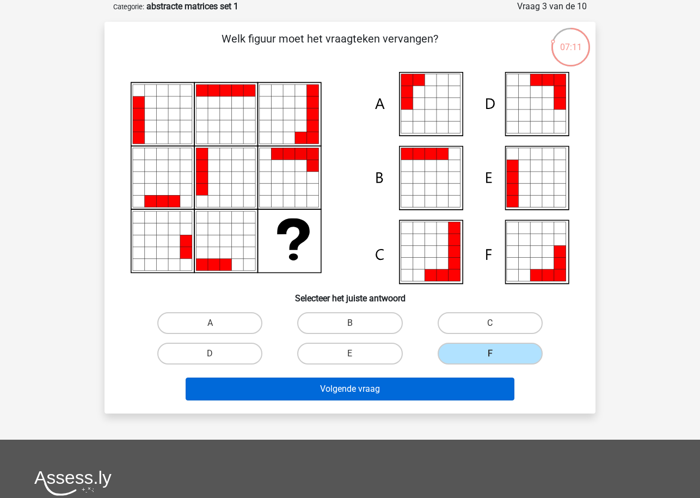
click at [463, 395] on button "Volgende vraag" at bounding box center [350, 388] width 329 height 23
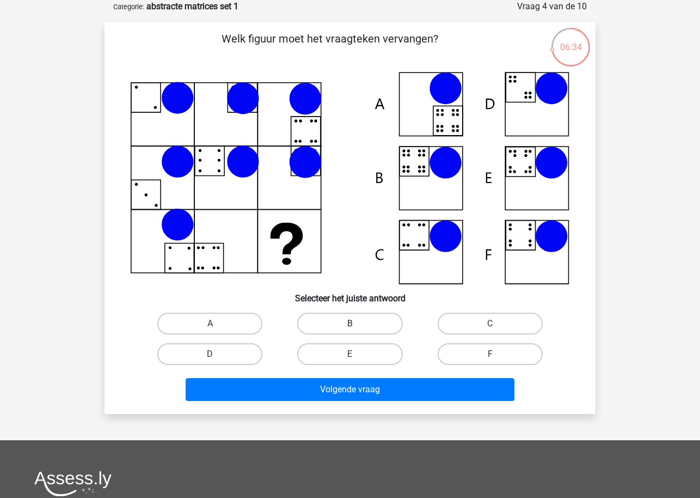
click at [324, 316] on label "B" at bounding box center [349, 324] width 105 height 22
click at [350, 323] on input "B" at bounding box center [353, 326] width 7 height 7
radio input "true"
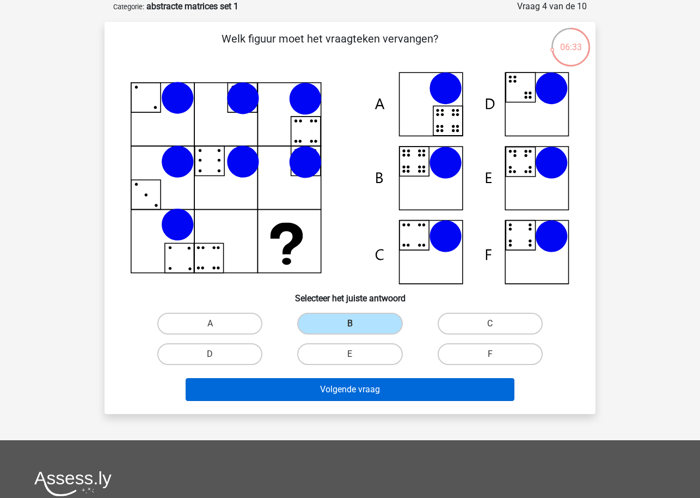
click at [320, 396] on button "Volgende vraag" at bounding box center [350, 389] width 329 height 23
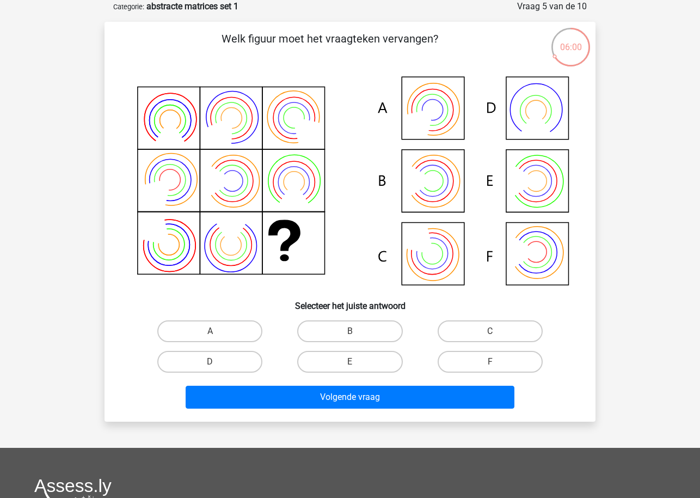
click at [354, 332] on input "B" at bounding box center [353, 334] width 7 height 7
radio input "true"
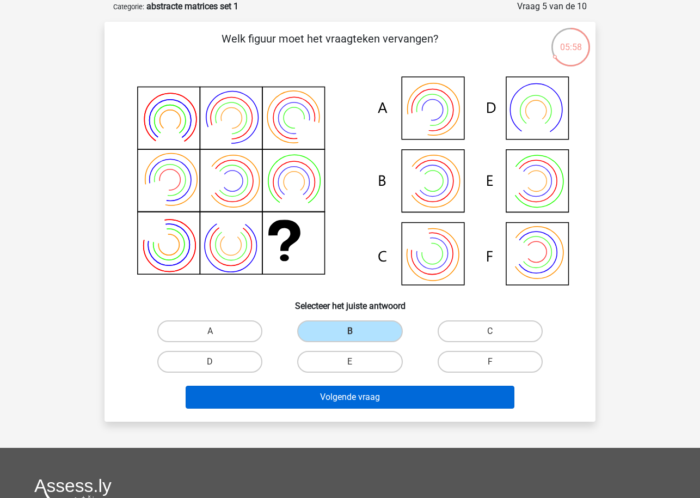
click at [349, 401] on button "Volgende vraag" at bounding box center [350, 397] width 329 height 23
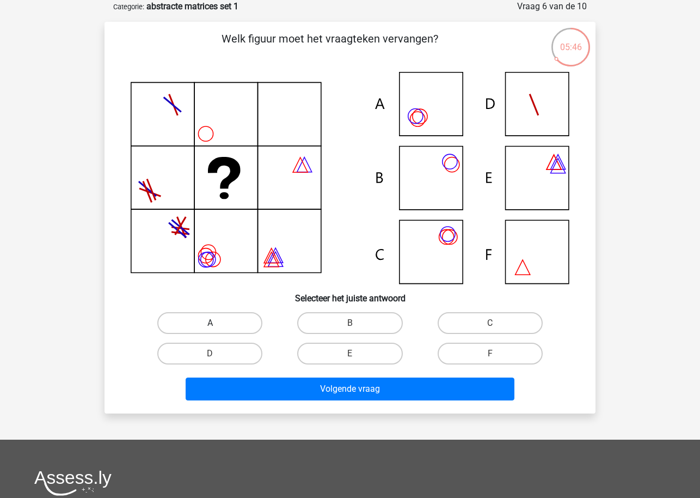
click at [224, 326] on label "A" at bounding box center [209, 323] width 105 height 22
click at [217, 326] on input "A" at bounding box center [213, 326] width 7 height 7
radio input "true"
click at [236, 316] on label "A" at bounding box center [209, 323] width 105 height 22
click at [217, 323] on input "A" at bounding box center [213, 326] width 7 height 7
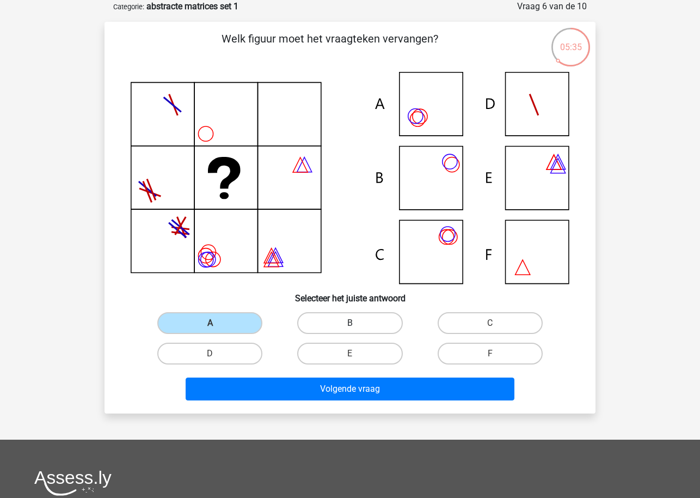
click at [326, 317] on label "B" at bounding box center [349, 323] width 105 height 22
click at [350, 323] on input "B" at bounding box center [353, 326] width 7 height 7
radio input "true"
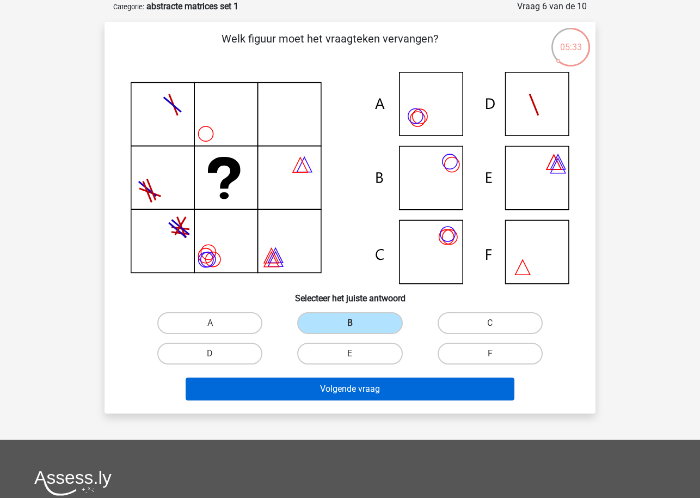
click at [321, 386] on button "Volgende vraag" at bounding box center [350, 388] width 329 height 23
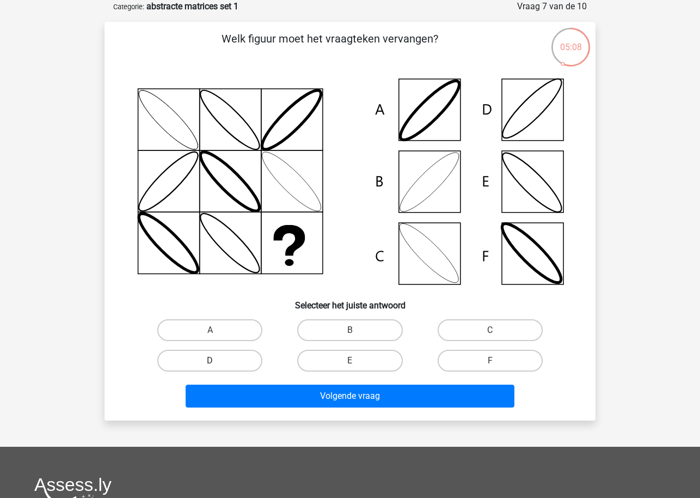
click at [244, 365] on label "D" at bounding box center [209, 361] width 105 height 22
click at [217, 365] on input "D" at bounding box center [213, 364] width 7 height 7
radio input "true"
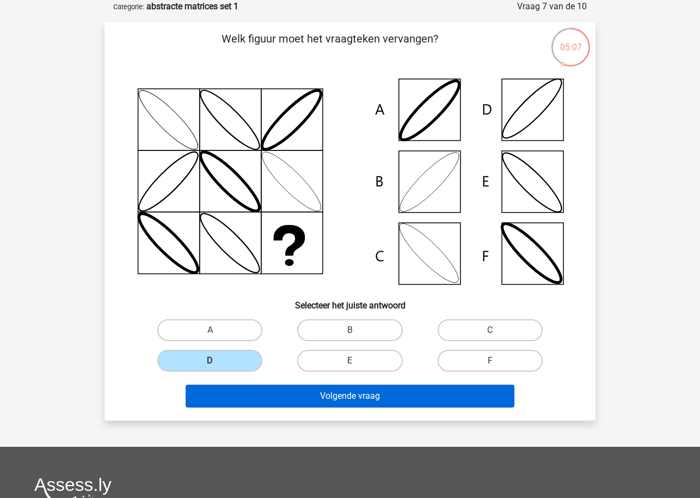
click at [273, 393] on button "Volgende vraag" at bounding box center [350, 395] width 329 height 23
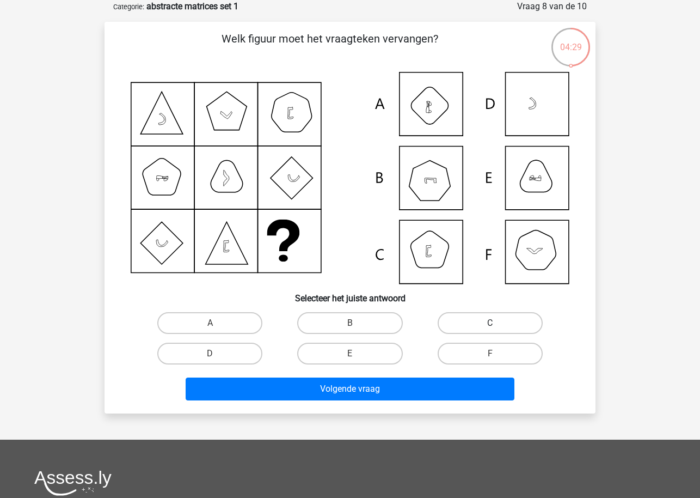
click at [455, 323] on label "C" at bounding box center [490, 323] width 105 height 22
click at [490, 323] on input "C" at bounding box center [493, 326] width 7 height 7
radio input "true"
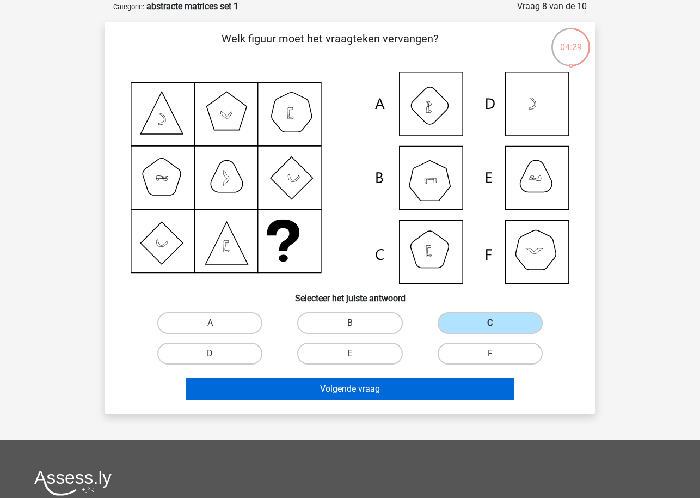
click at [438, 392] on button "Volgende vraag" at bounding box center [350, 388] width 329 height 23
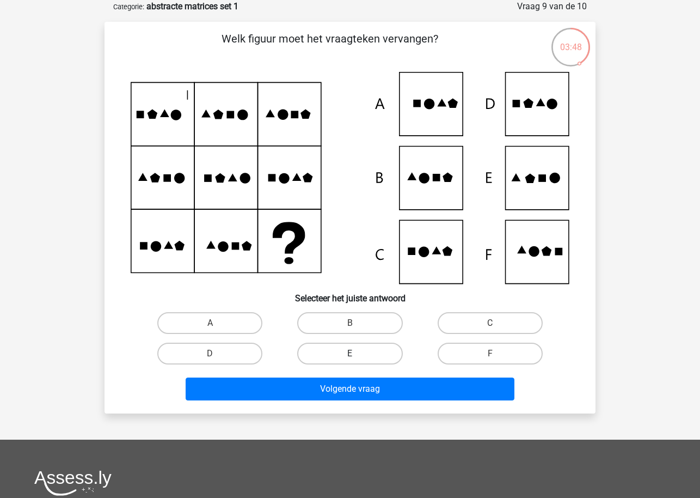
click at [378, 356] on label "E" at bounding box center [349, 354] width 105 height 22
click at [357, 356] on input "E" at bounding box center [353, 356] width 7 height 7
radio input "true"
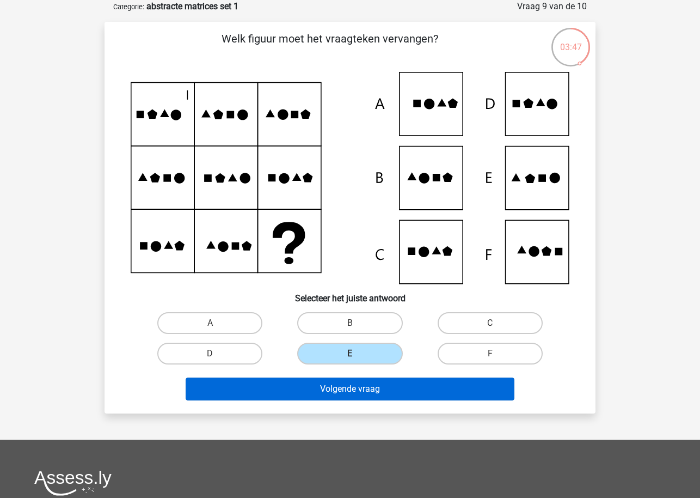
click at [386, 399] on button "Volgende vraag" at bounding box center [350, 388] width 329 height 23
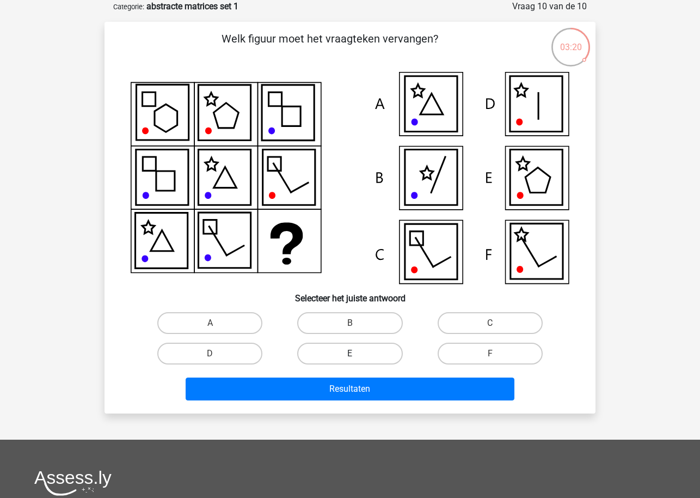
click at [349, 349] on label "E" at bounding box center [349, 354] width 105 height 22
click at [350, 353] on input "E" at bounding box center [353, 356] width 7 height 7
radio input "true"
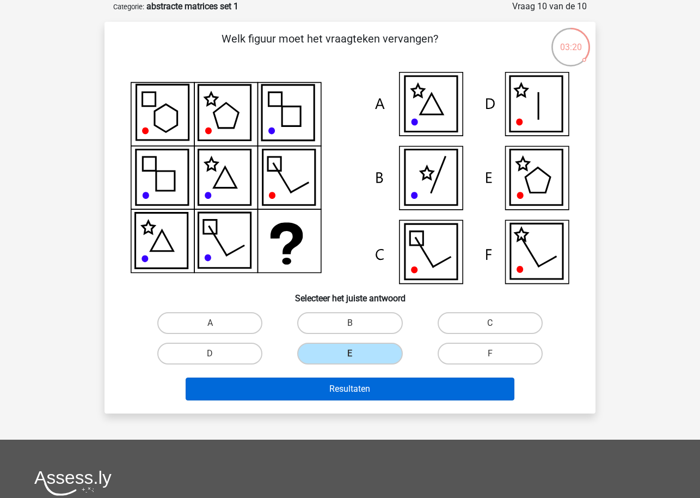
click at [350, 390] on button "Resultaten" at bounding box center [350, 388] width 329 height 23
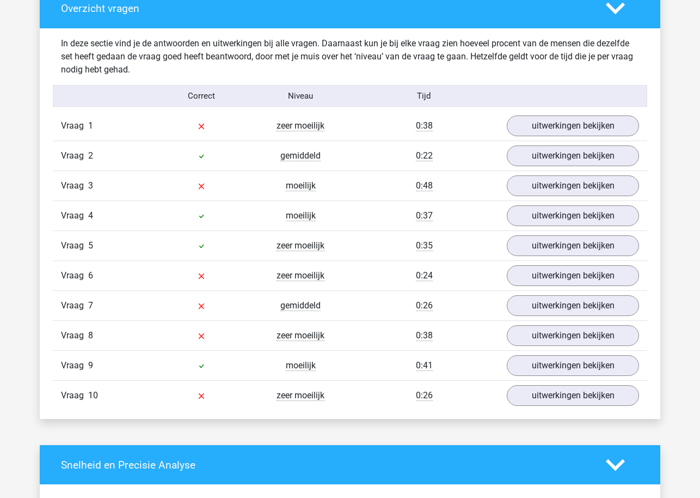
scroll to position [633, 0]
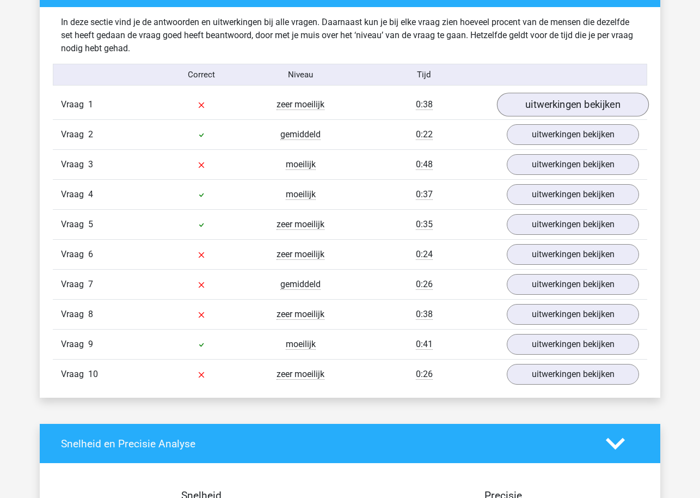
click at [576, 96] on link "uitwerkingen bekijken" at bounding box center [573, 105] width 152 height 24
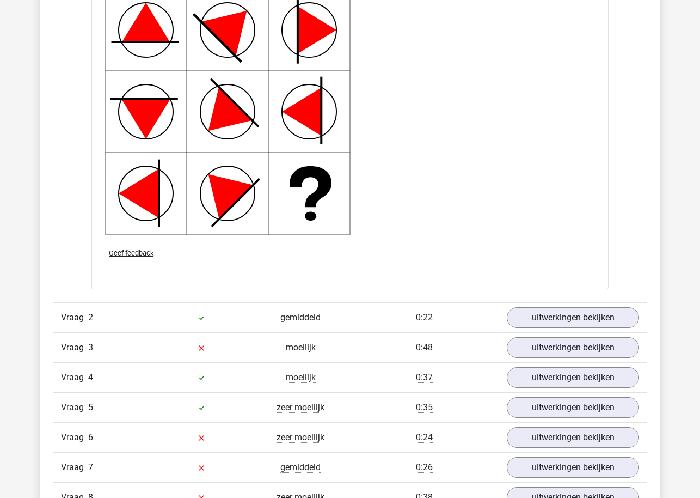
scroll to position [1225, 0]
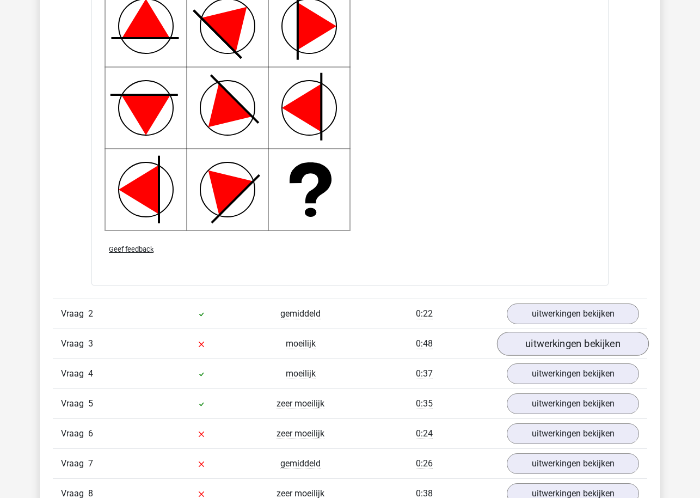
click at [522, 347] on link "uitwerkingen bekijken" at bounding box center [573, 344] width 152 height 24
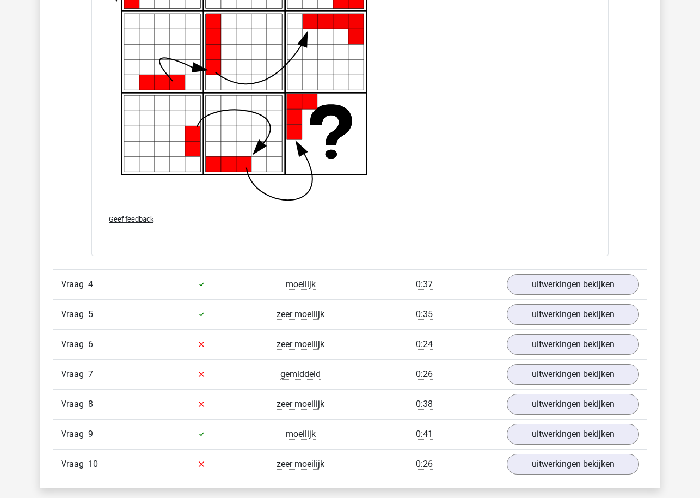
scroll to position [2159, 0]
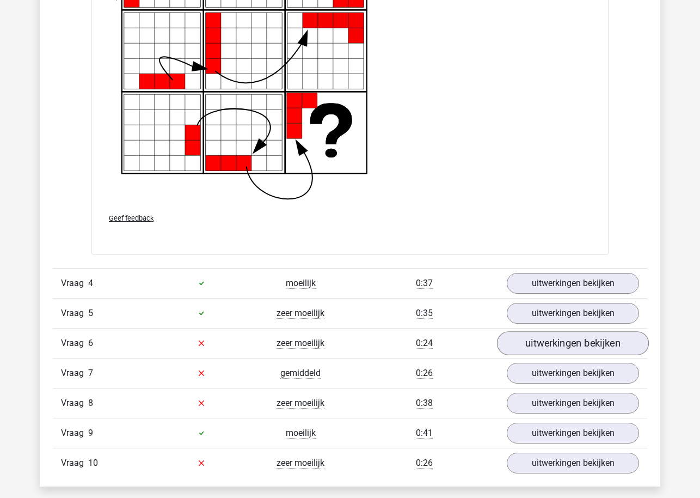
click at [541, 348] on link "uitwerkingen bekijken" at bounding box center [573, 343] width 152 height 24
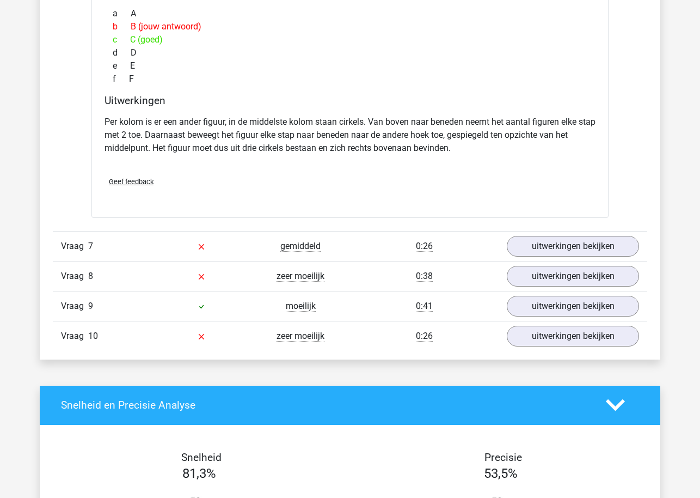
scroll to position [2800, 0]
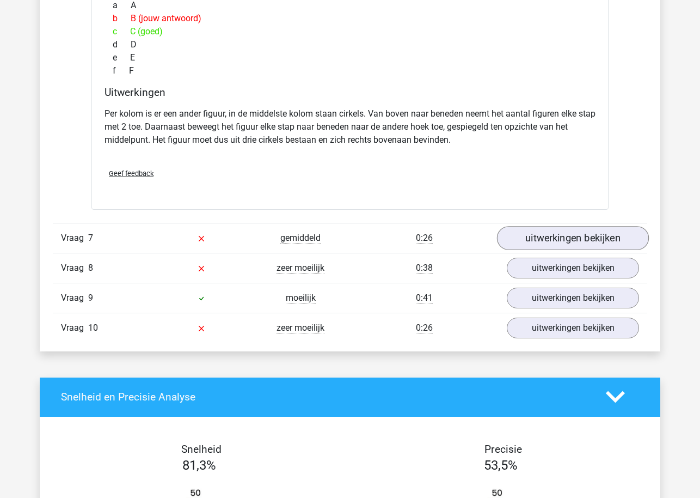
click at [540, 228] on link "uitwerkingen bekijken" at bounding box center [573, 238] width 152 height 24
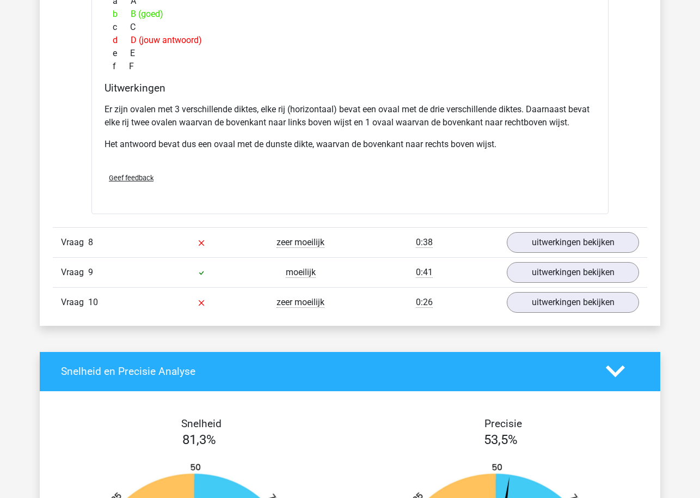
scroll to position [3349, 0]
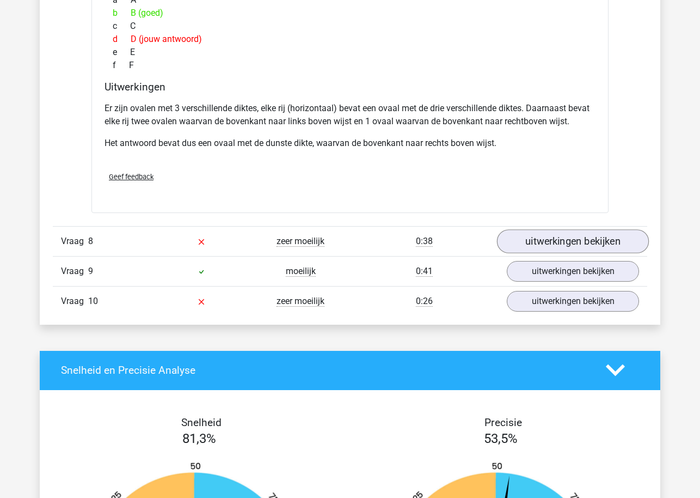
click at [523, 240] on link "uitwerkingen bekijken" at bounding box center [573, 241] width 152 height 24
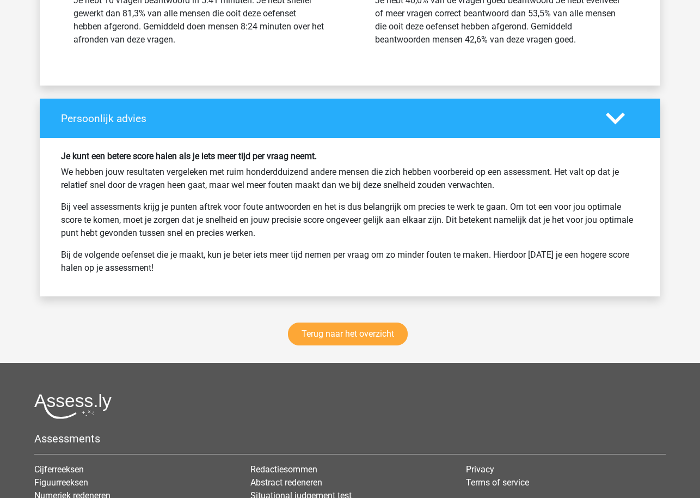
scroll to position [4493, 0]
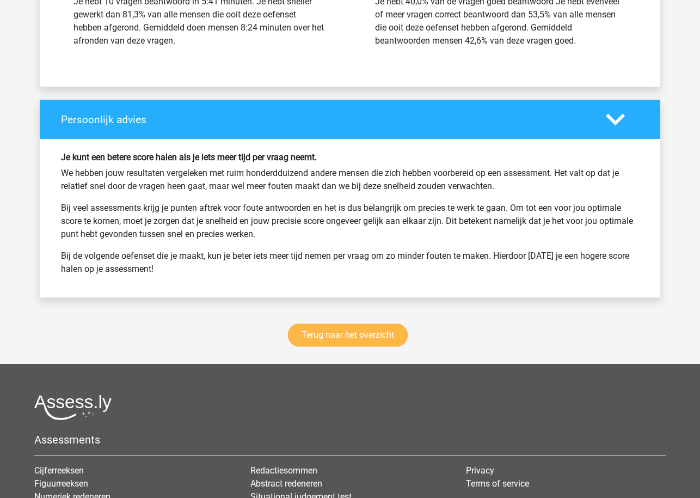
click at [326, 340] on link "Terug naar het overzicht" at bounding box center [348, 334] width 120 height 23
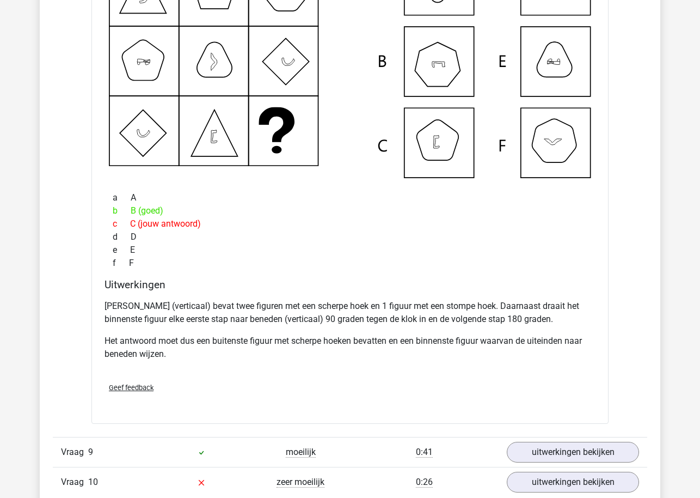
scroll to position [3569, 0]
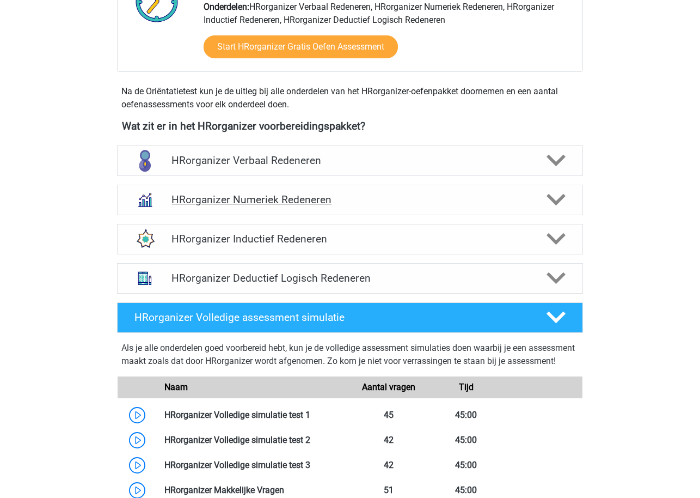
scroll to position [302, 0]
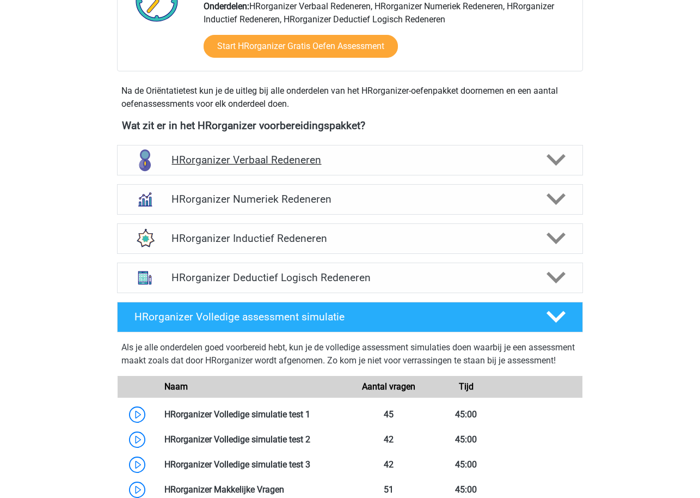
click at [551, 166] on polygon at bounding box center [556, 160] width 19 height 12
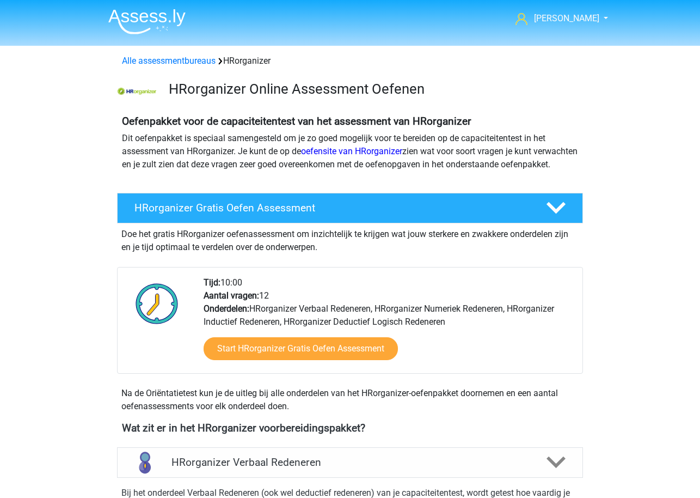
scroll to position [0, 0]
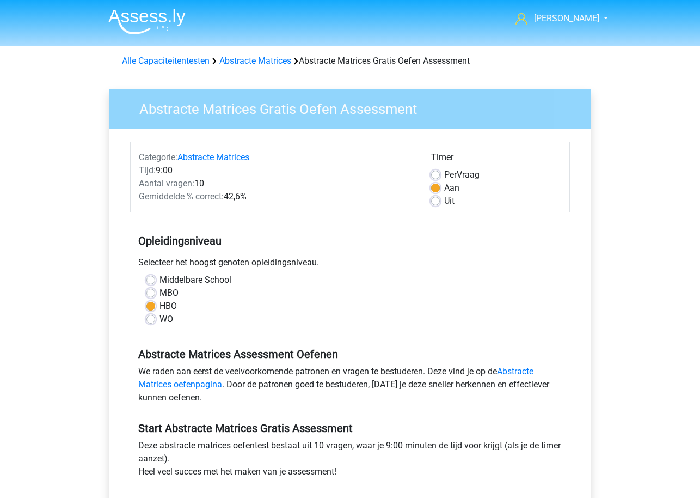
scroll to position [204, 0]
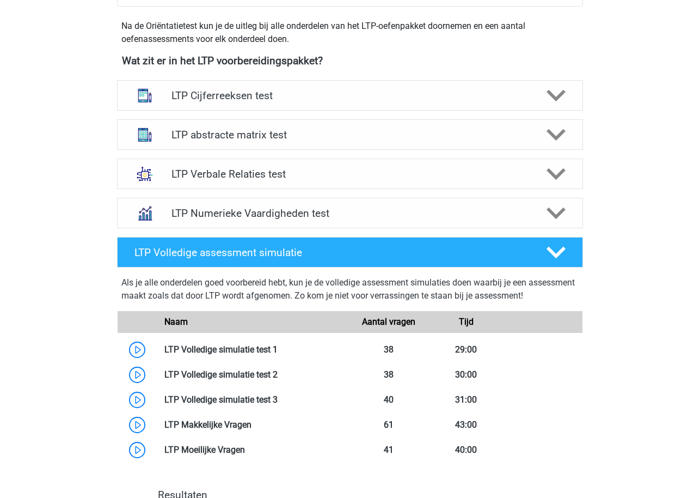
scroll to position [385, 0]
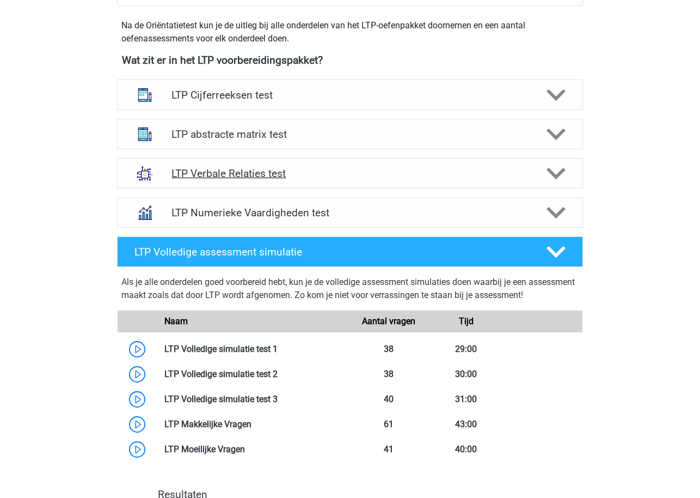
click at [559, 181] on icon at bounding box center [556, 173] width 19 height 19
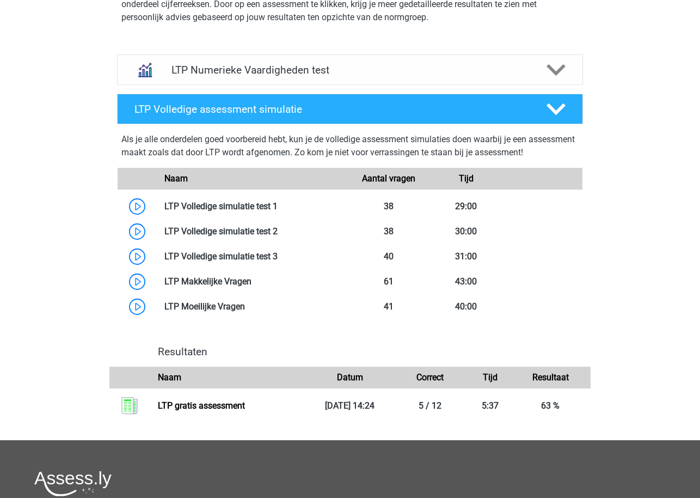
scroll to position [1252, 0]
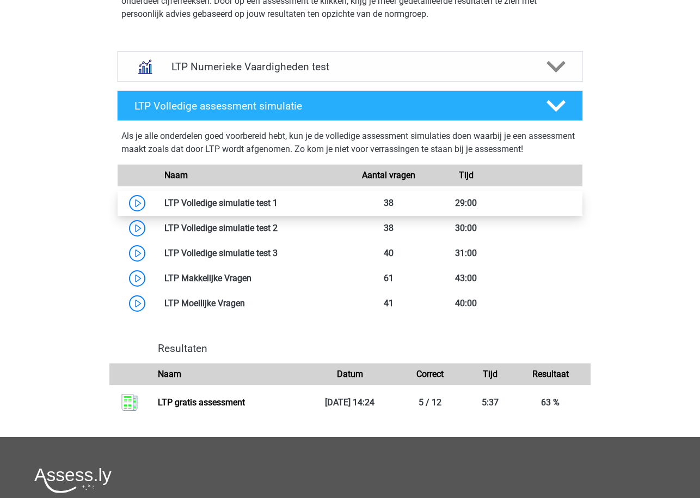
click at [278, 202] on link at bounding box center [278, 203] width 0 height 10
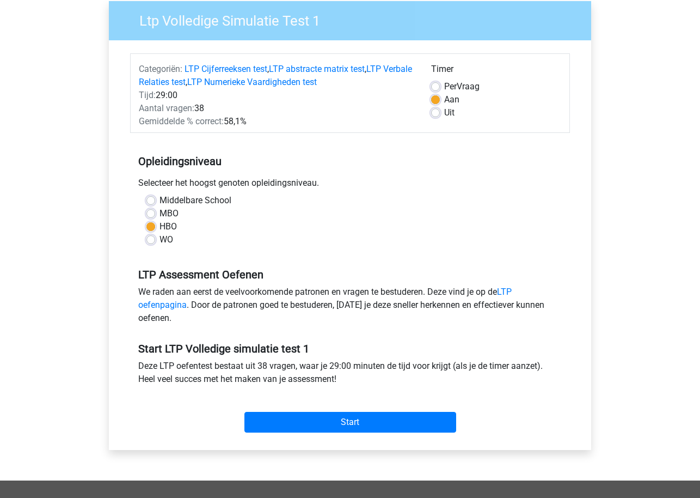
scroll to position [173, 0]
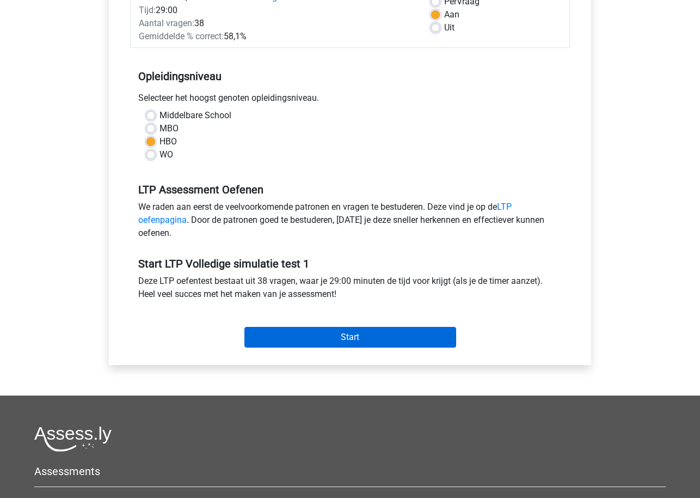
click at [335, 338] on input "Start" at bounding box center [351, 337] width 212 height 21
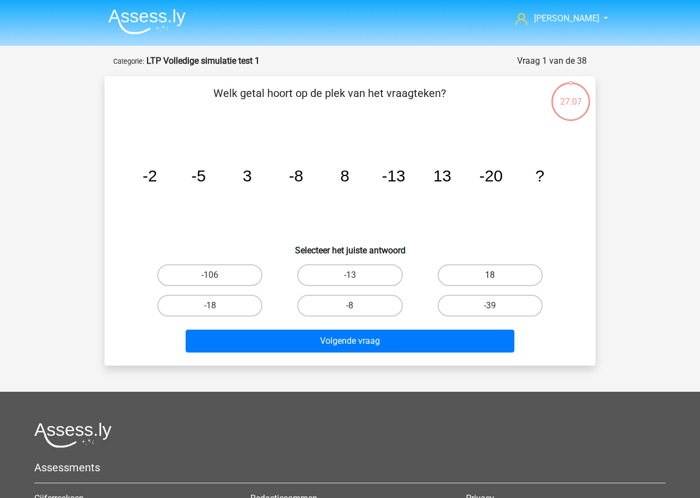
click at [458, 274] on label "18" at bounding box center [490, 275] width 105 height 22
click at [490, 275] on input "18" at bounding box center [493, 278] width 7 height 7
radio input "true"
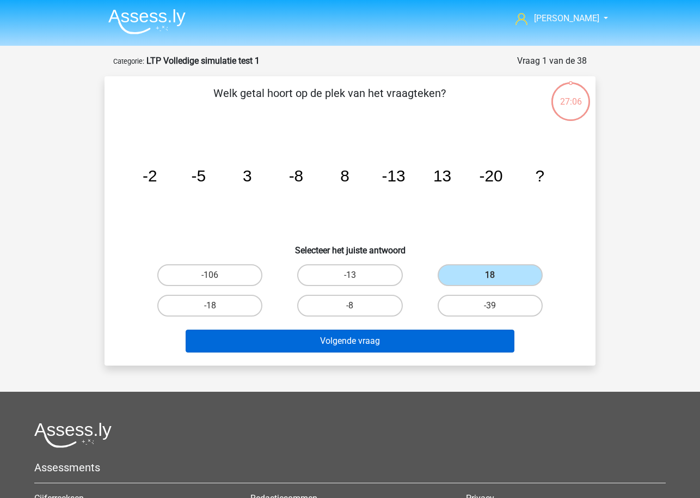
click at [431, 339] on button "Volgende vraag" at bounding box center [350, 340] width 329 height 23
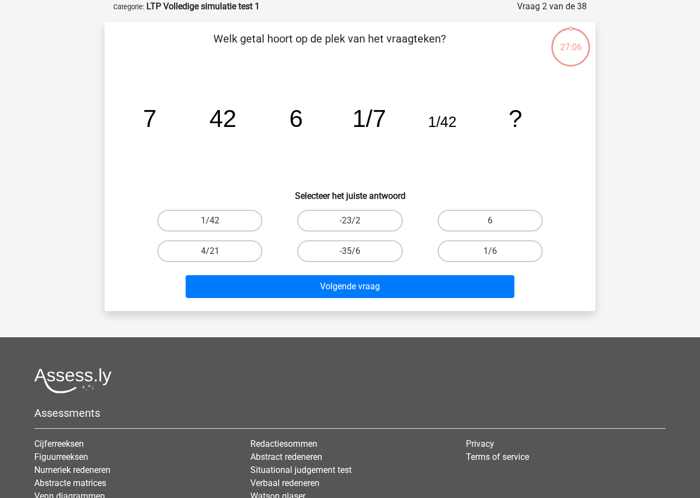
scroll to position [14, 0]
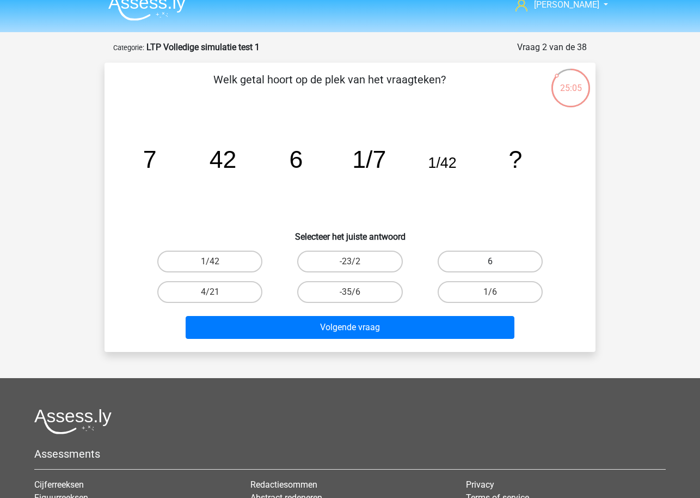
click at [487, 260] on label "6" at bounding box center [490, 262] width 105 height 22
click at [490, 261] on input "6" at bounding box center [493, 264] width 7 height 7
radio input "true"
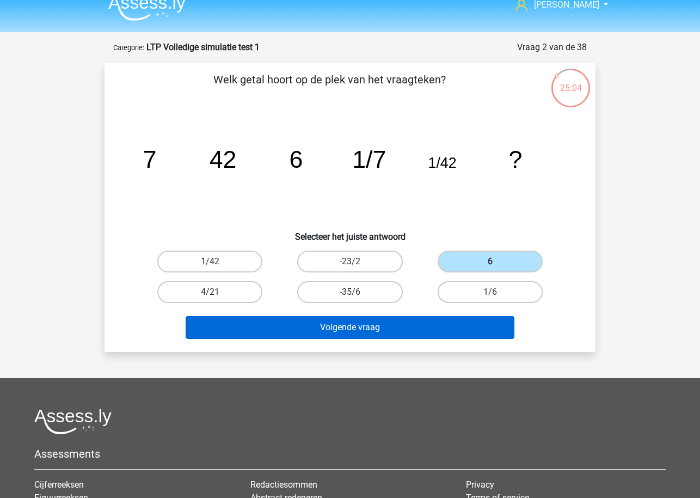
click at [461, 329] on button "Volgende vraag" at bounding box center [350, 327] width 329 height 23
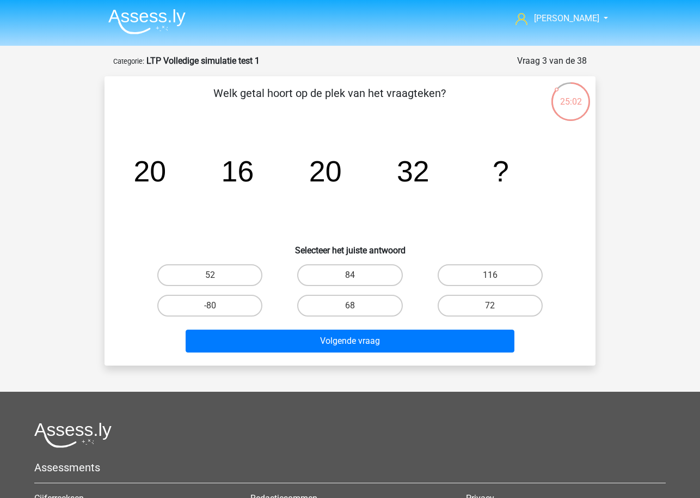
scroll to position [0, 0]
click at [236, 273] on label "52" at bounding box center [209, 275] width 105 height 22
click at [217, 275] on input "52" at bounding box center [213, 278] width 7 height 7
radio input "true"
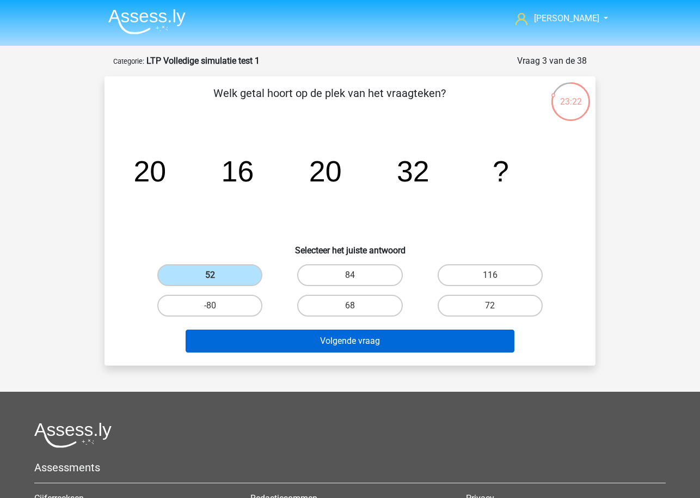
click at [296, 339] on button "Volgende vraag" at bounding box center [350, 340] width 329 height 23
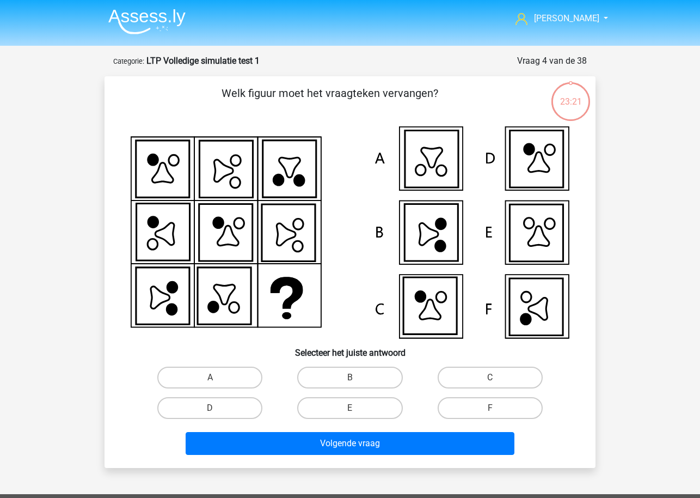
scroll to position [54, 0]
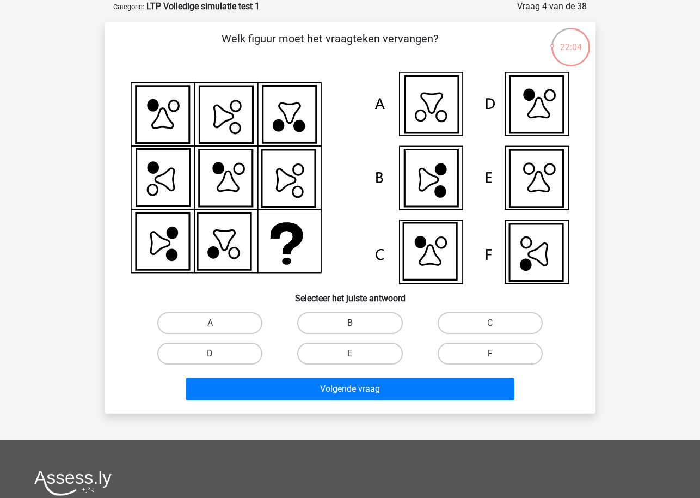
click at [459, 360] on label "F" at bounding box center [490, 354] width 105 height 22
click at [490, 360] on input "F" at bounding box center [493, 356] width 7 height 7
radio input "true"
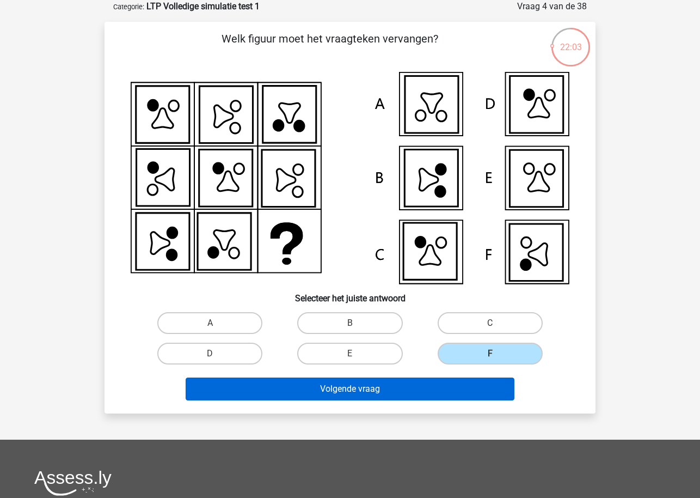
click at [439, 394] on button "Volgende vraag" at bounding box center [350, 388] width 329 height 23
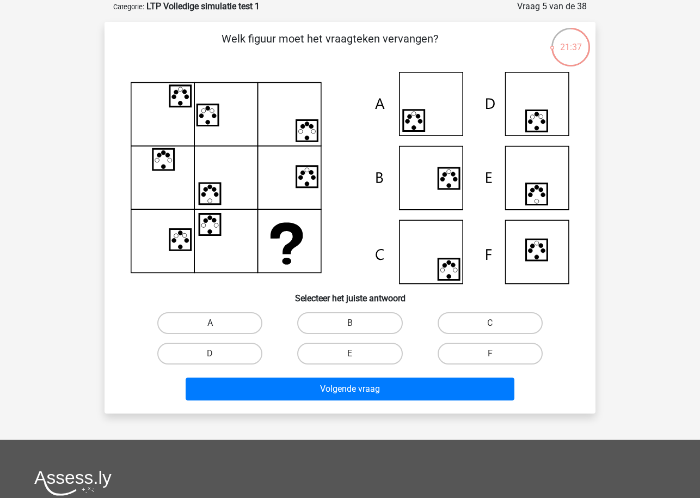
click at [219, 319] on label "A" at bounding box center [209, 323] width 105 height 22
click at [217, 323] on input "A" at bounding box center [213, 326] width 7 height 7
radio input "true"
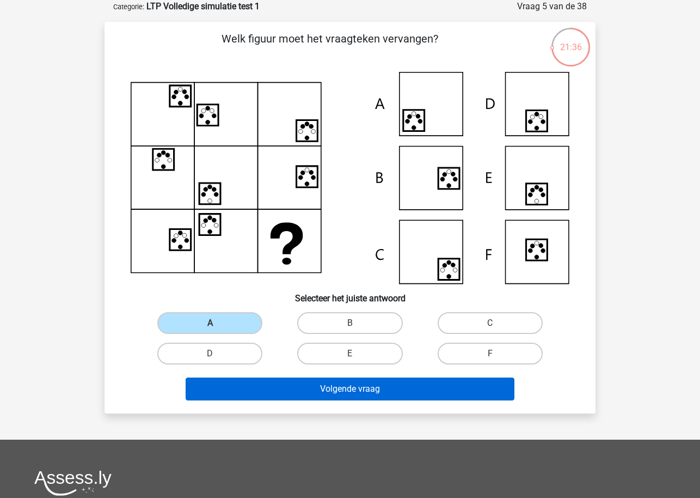
click at [274, 388] on button "Volgende vraag" at bounding box center [350, 388] width 329 height 23
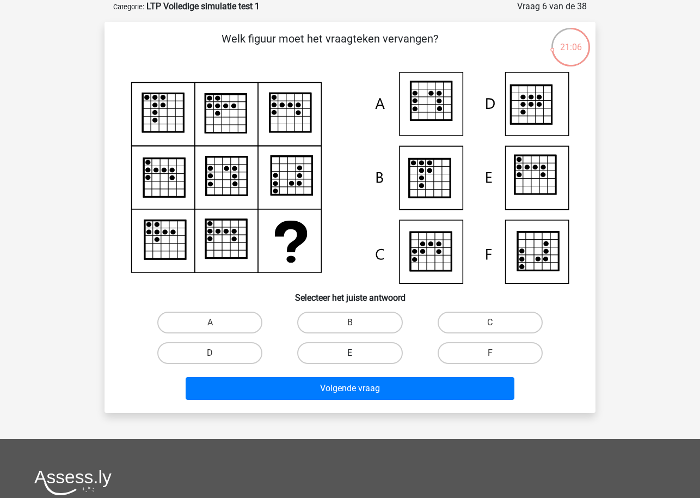
click at [343, 352] on label "E" at bounding box center [349, 353] width 105 height 22
click at [350, 353] on input "E" at bounding box center [353, 356] width 7 height 7
radio input "true"
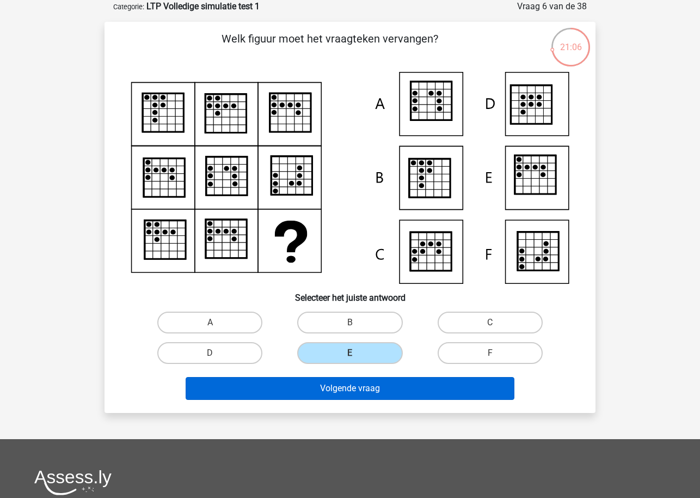
click at [340, 385] on button "Volgende vraag" at bounding box center [350, 388] width 329 height 23
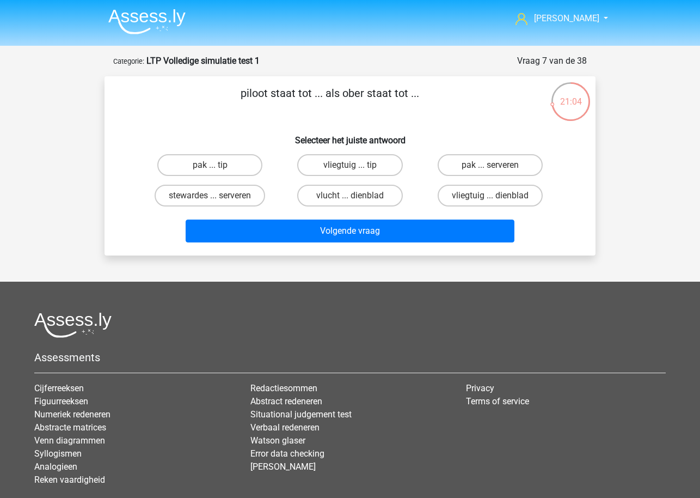
scroll to position [0, 0]
click at [458, 199] on label "vliegtuig ... dienblad" at bounding box center [490, 196] width 105 height 22
click at [490, 199] on input "vliegtuig ... dienblad" at bounding box center [493, 199] width 7 height 7
radio input "true"
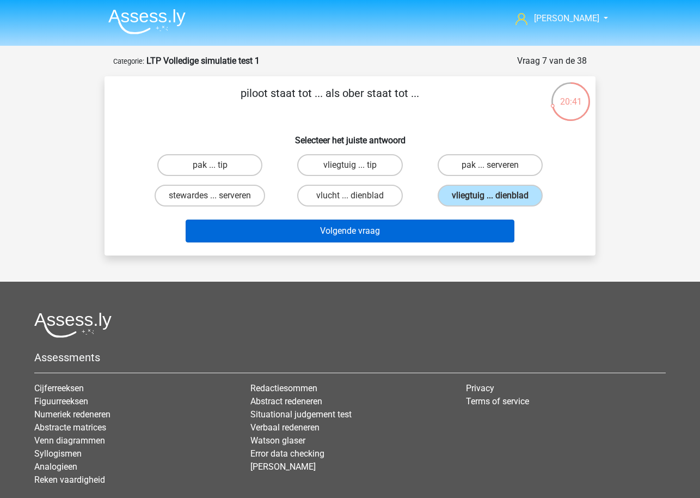
click at [454, 223] on button "Volgende vraag" at bounding box center [350, 230] width 329 height 23
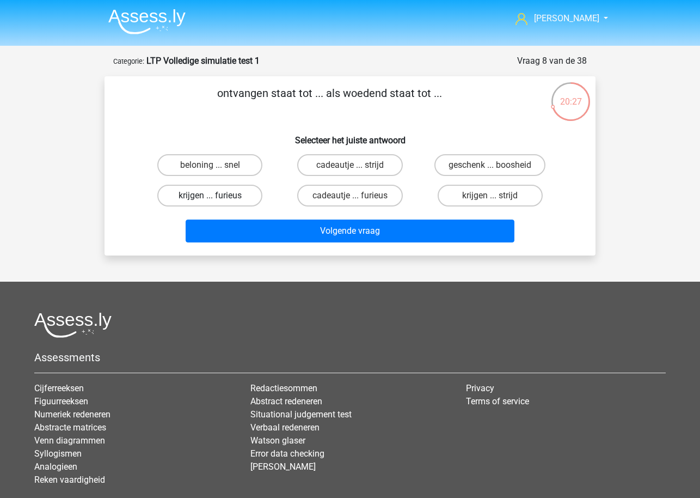
click at [248, 195] on label "krijgen ... furieus" at bounding box center [209, 196] width 105 height 22
click at [217, 196] on input "krijgen ... furieus" at bounding box center [213, 199] width 7 height 7
radio input "true"
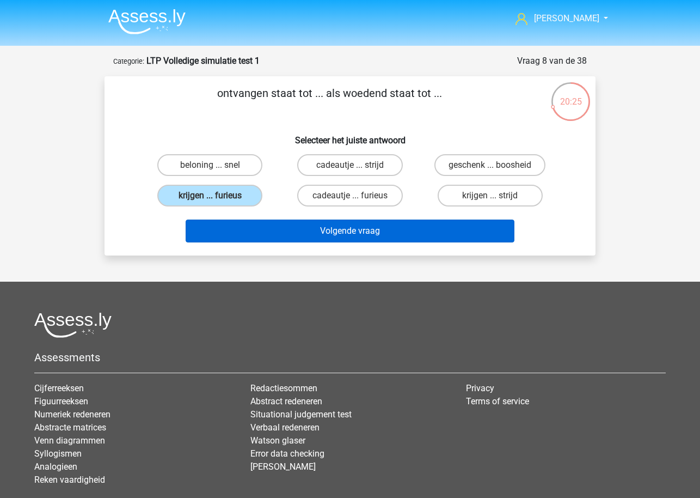
click at [302, 236] on button "Volgende vraag" at bounding box center [350, 230] width 329 height 23
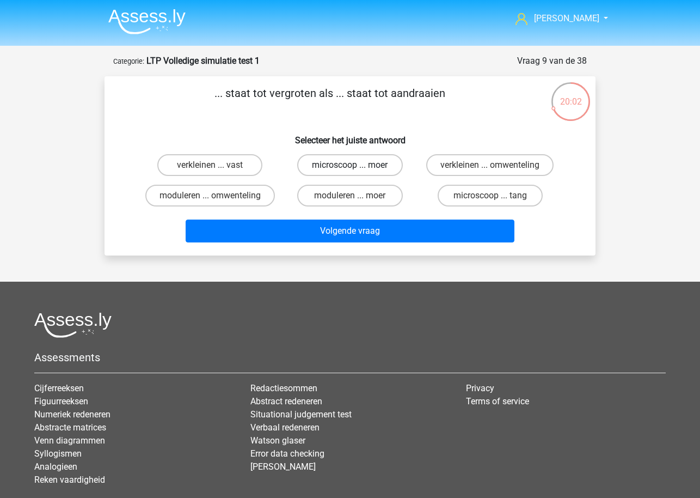
click at [372, 169] on label "microscoop ... moer" at bounding box center [349, 165] width 105 height 22
click at [357, 169] on input "microscoop ... moer" at bounding box center [353, 168] width 7 height 7
radio input "true"
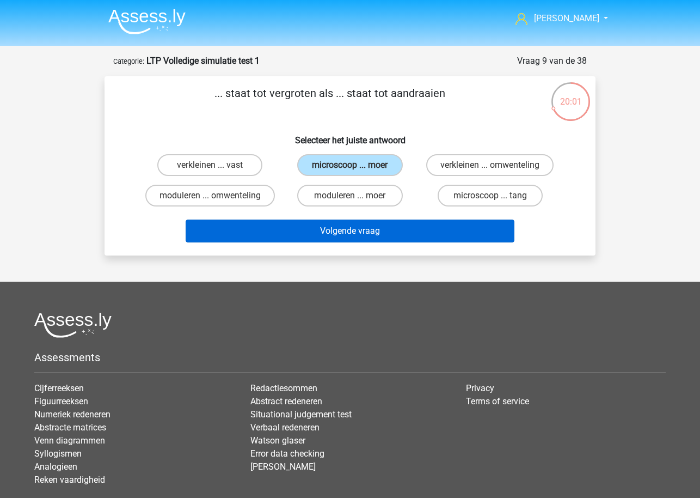
click at [379, 231] on button "Volgende vraag" at bounding box center [350, 230] width 329 height 23
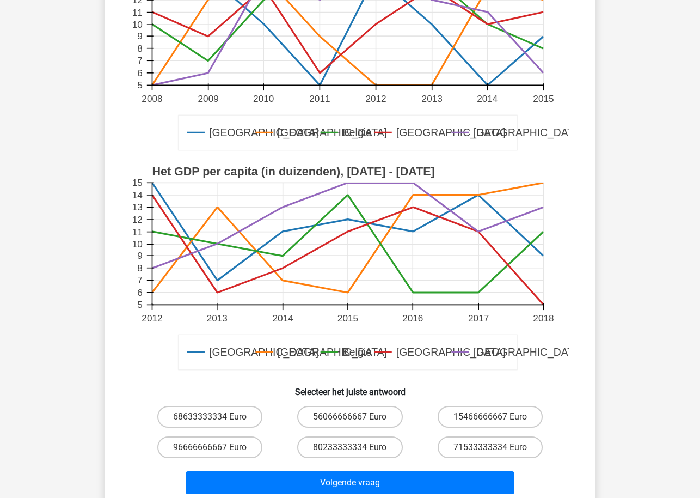
scroll to position [187, 0]
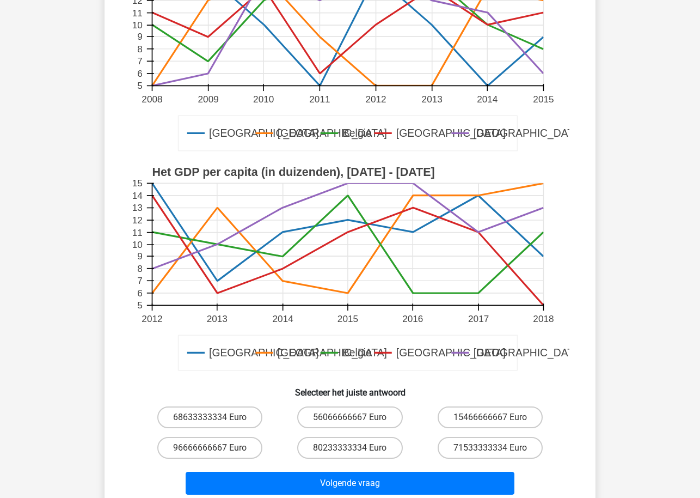
click at [211, 448] on input "96666666667 Euro" at bounding box center [213, 451] width 7 height 7
radio input "true"
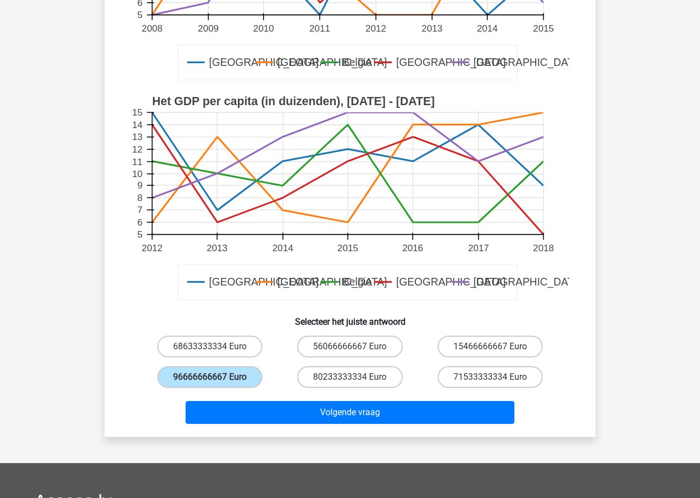
scroll to position [284, 0]
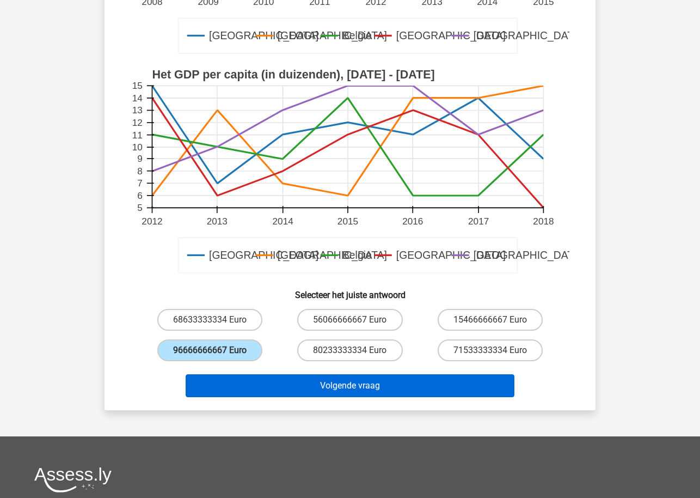
click at [304, 386] on button "Volgende vraag" at bounding box center [350, 385] width 329 height 23
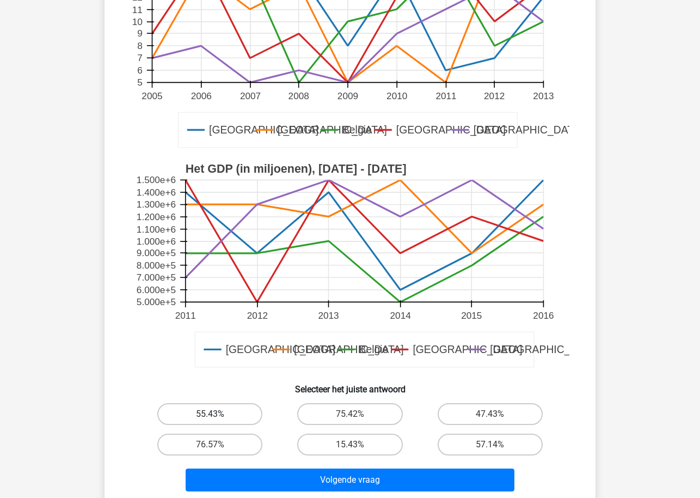
scroll to position [239, 0]
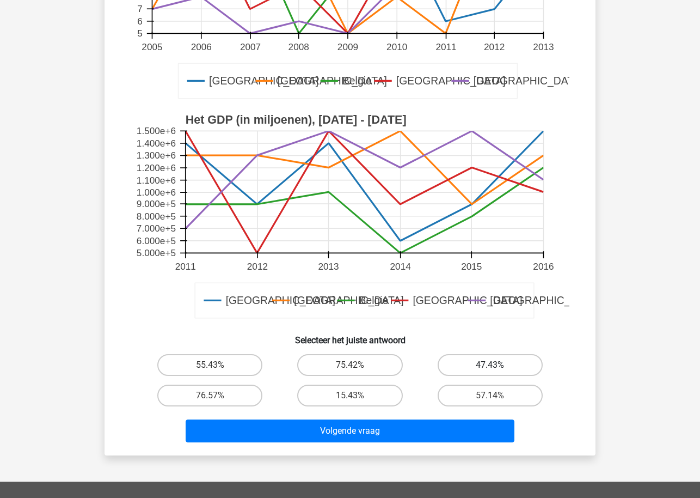
click at [459, 375] on label "47.43%" at bounding box center [490, 365] width 105 height 22
click at [490, 372] on input "47.43%" at bounding box center [493, 368] width 7 height 7
radio input "true"
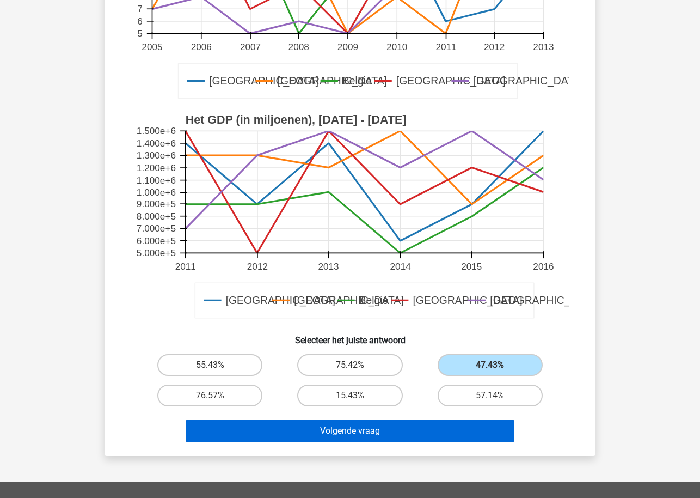
click at [398, 426] on button "Volgende vraag" at bounding box center [350, 430] width 329 height 23
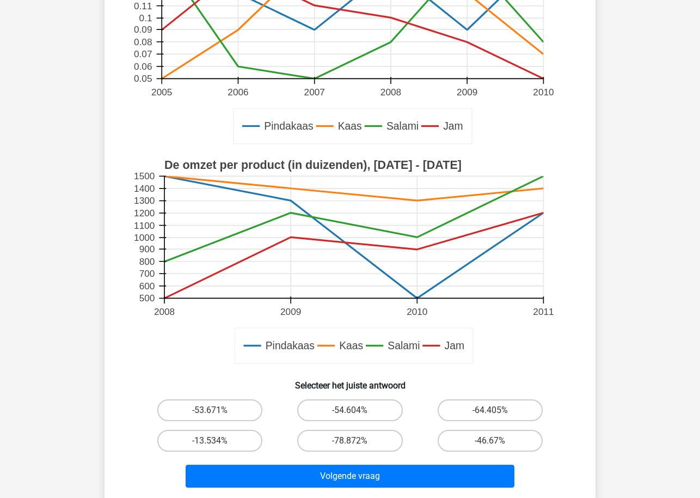
scroll to position [197, 0]
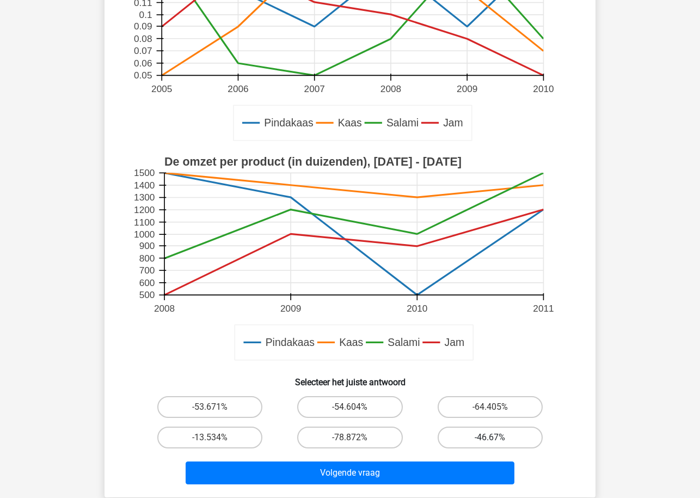
click at [462, 438] on label "-46.67%" at bounding box center [490, 437] width 105 height 22
click at [490, 438] on input "-46.67%" at bounding box center [493, 440] width 7 height 7
radio input "true"
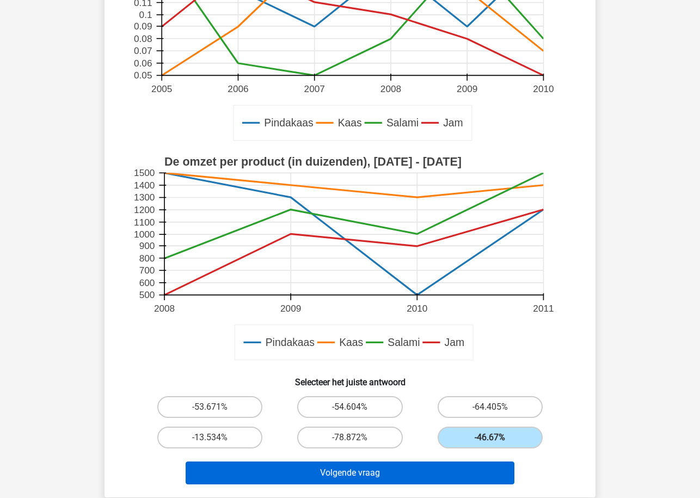
click at [410, 471] on button "Volgende vraag" at bounding box center [350, 472] width 329 height 23
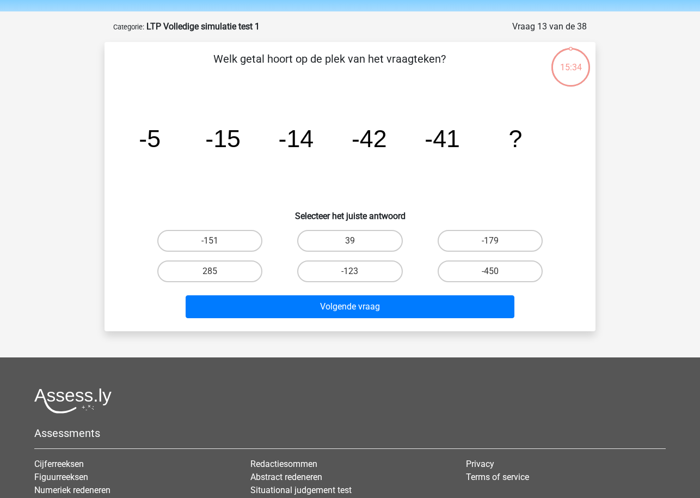
scroll to position [23, 0]
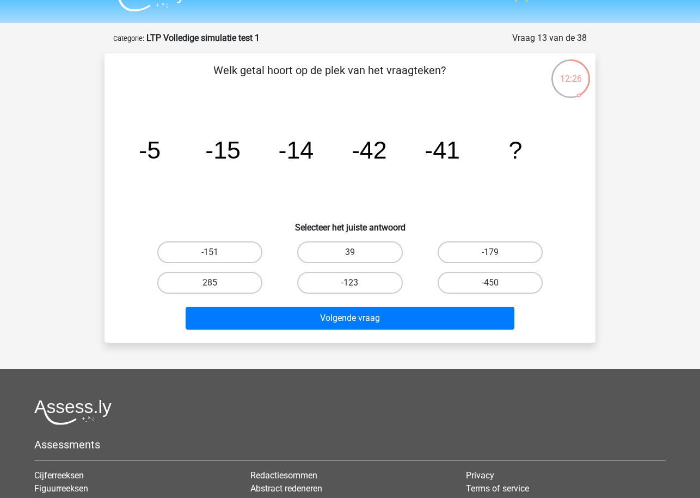
click at [347, 288] on label "-123" at bounding box center [349, 283] width 105 height 22
click at [350, 288] on input "-123" at bounding box center [353, 286] width 7 height 7
radio input "true"
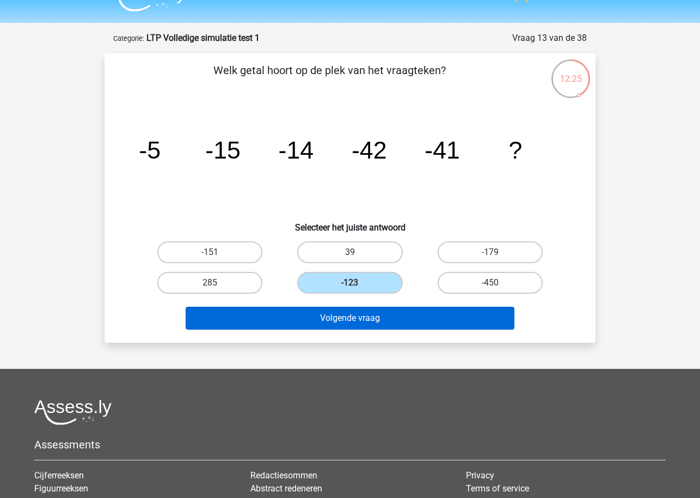
click at [356, 317] on button "Volgende vraag" at bounding box center [350, 318] width 329 height 23
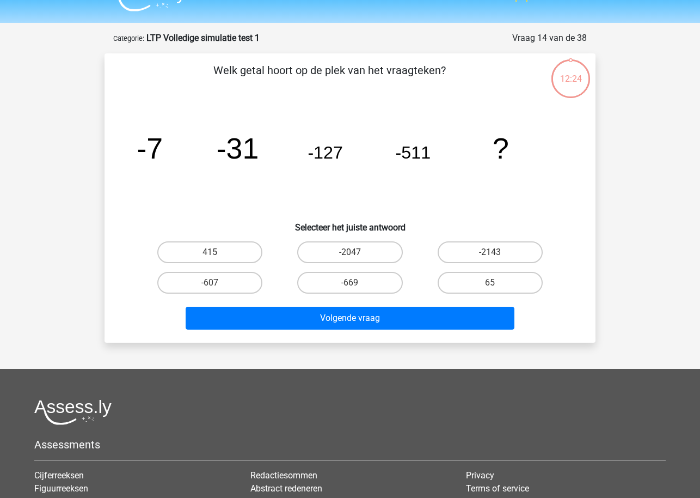
scroll to position [54, 0]
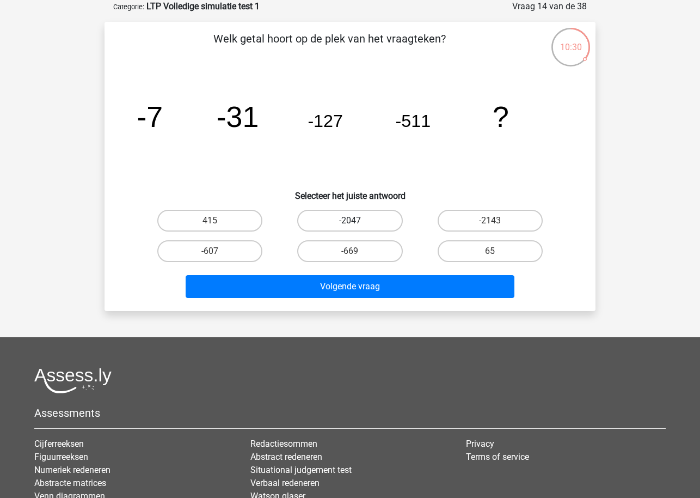
click at [337, 219] on label "-2047" at bounding box center [349, 221] width 105 height 22
click at [350, 221] on input "-2047" at bounding box center [353, 224] width 7 height 7
radio input "true"
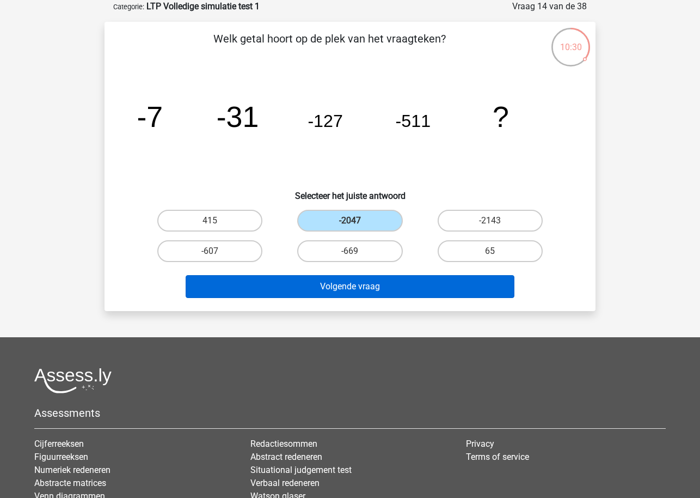
click at [357, 294] on button "Volgende vraag" at bounding box center [350, 286] width 329 height 23
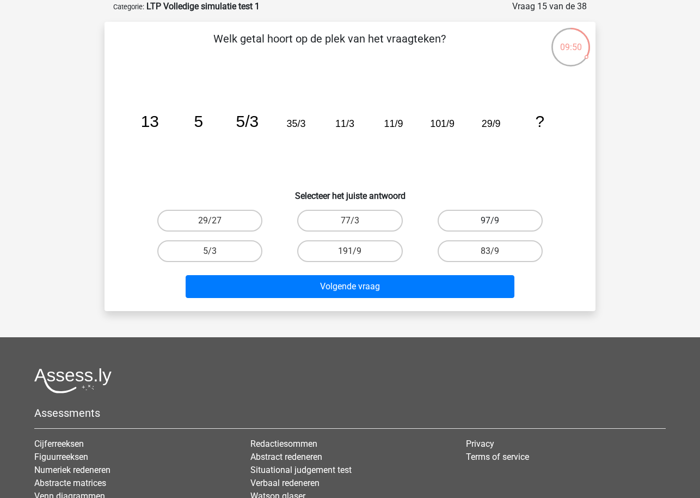
click at [461, 224] on label "97/9" at bounding box center [490, 221] width 105 height 22
click at [490, 224] on input "97/9" at bounding box center [493, 224] width 7 height 7
radio input "true"
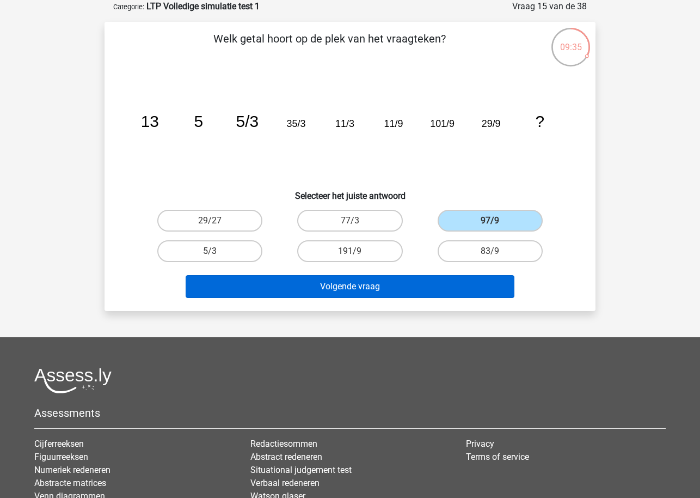
click at [340, 295] on button "Volgende vraag" at bounding box center [350, 286] width 329 height 23
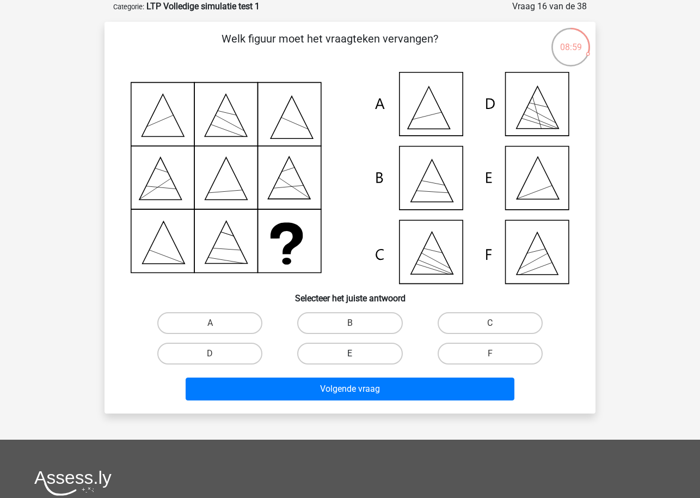
click at [366, 349] on label "E" at bounding box center [349, 354] width 105 height 22
click at [357, 353] on input "E" at bounding box center [353, 356] width 7 height 7
radio input "true"
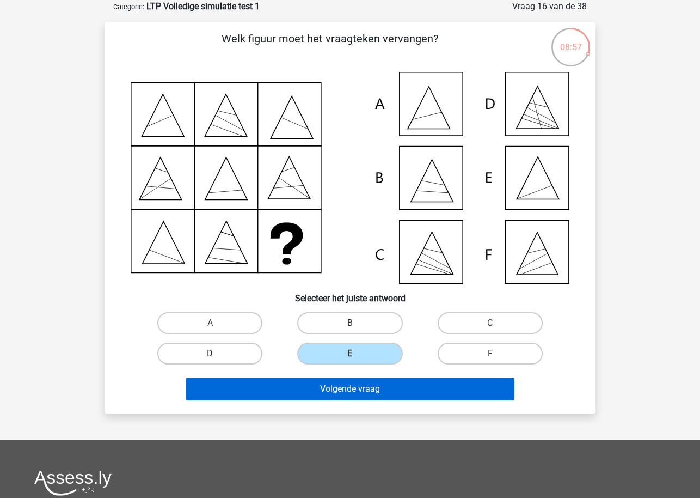
click at [360, 391] on button "Volgende vraag" at bounding box center [350, 388] width 329 height 23
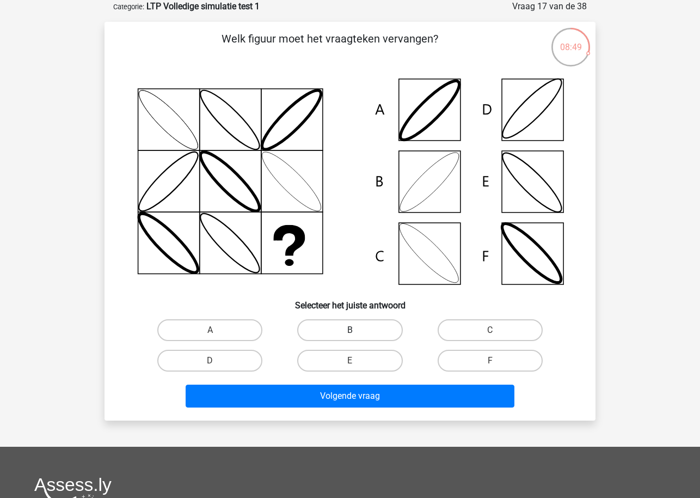
click at [329, 334] on label "B" at bounding box center [349, 330] width 105 height 22
click at [350, 334] on input "B" at bounding box center [353, 333] width 7 height 7
radio input "true"
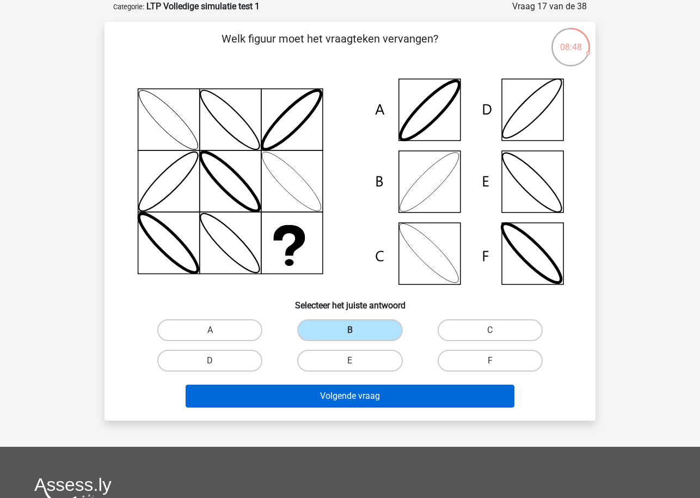
click at [328, 400] on button "Volgende vraag" at bounding box center [350, 395] width 329 height 23
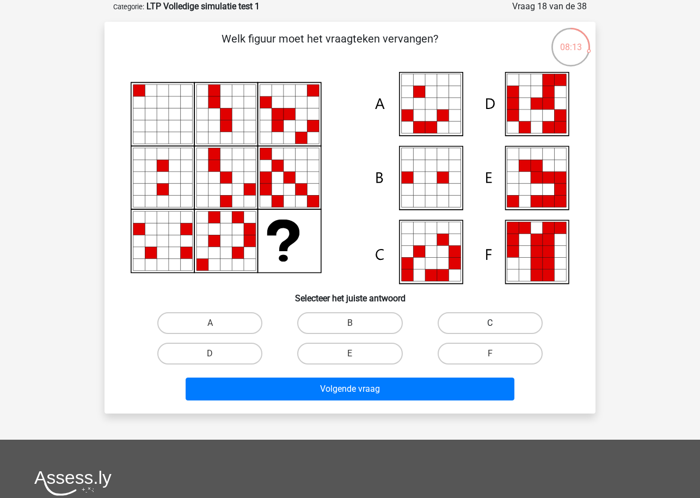
click at [468, 327] on label "C" at bounding box center [490, 323] width 105 height 22
click at [490, 327] on input "C" at bounding box center [493, 326] width 7 height 7
radio input "true"
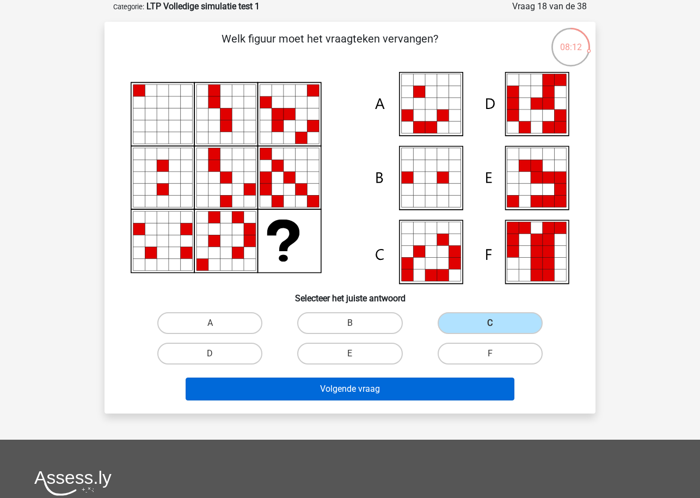
click at [395, 387] on button "Volgende vraag" at bounding box center [350, 388] width 329 height 23
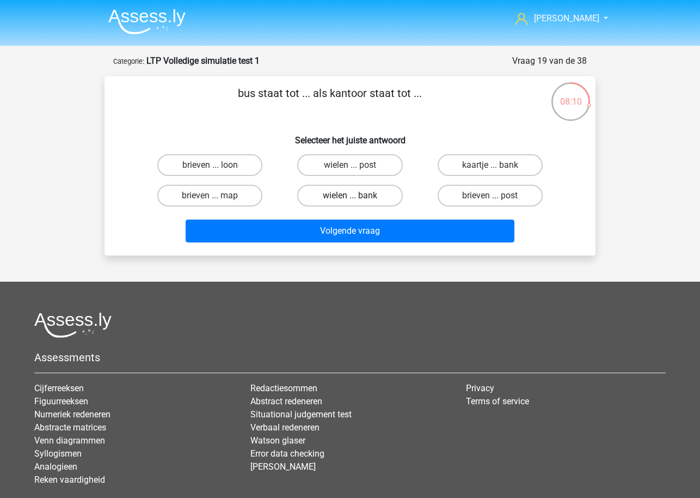
scroll to position [0, 0]
click at [337, 200] on label "wielen ... bank" at bounding box center [349, 196] width 105 height 22
click at [350, 200] on input "wielen ... bank" at bounding box center [353, 199] width 7 height 7
radio input "true"
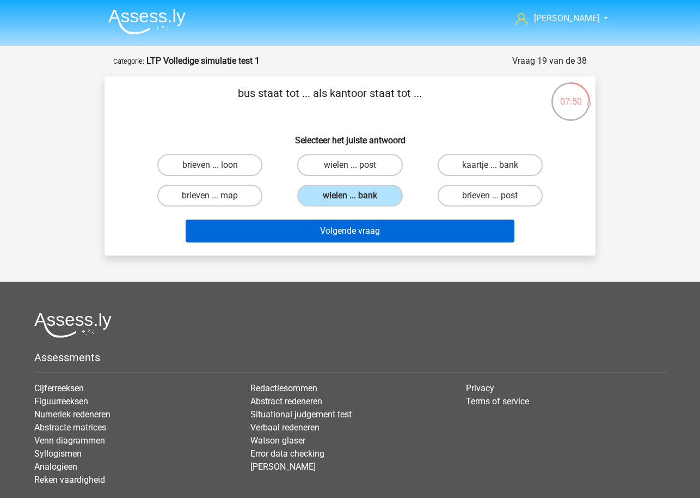
click at [347, 235] on button "Volgende vraag" at bounding box center [350, 230] width 329 height 23
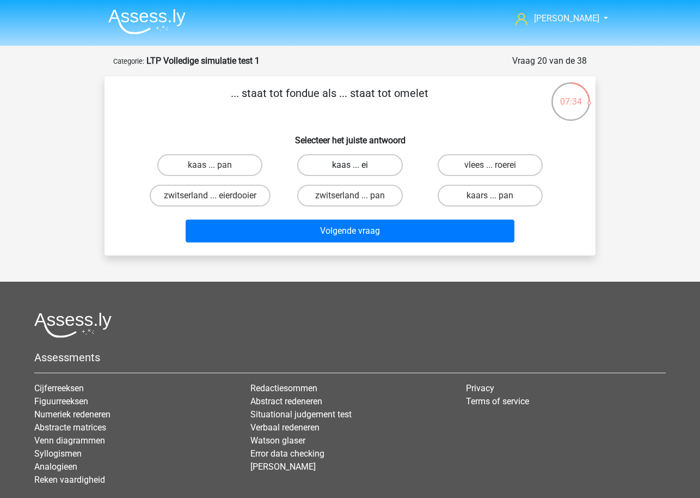
click at [339, 169] on label "kaas ... ei" at bounding box center [349, 165] width 105 height 22
click at [350, 169] on input "kaas ... ei" at bounding box center [353, 168] width 7 height 7
radio input "true"
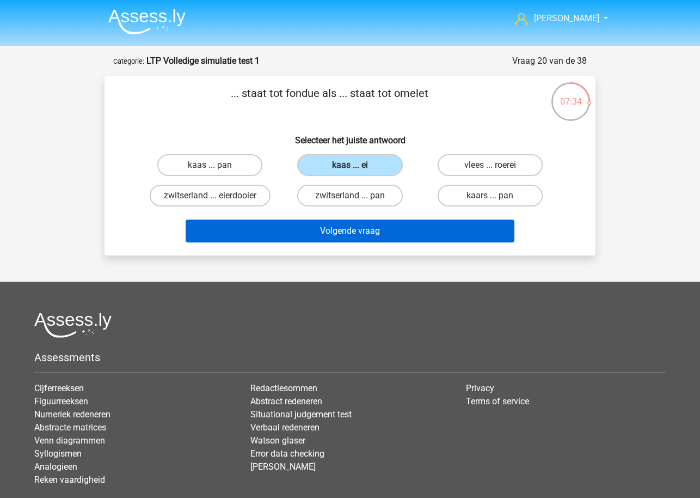
click at [327, 236] on button "Volgende vraag" at bounding box center [350, 230] width 329 height 23
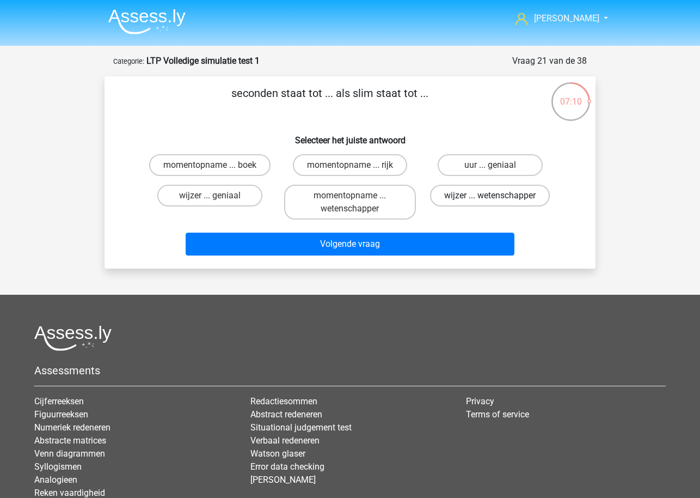
click at [457, 199] on label "wijzer ... wetenschapper" at bounding box center [490, 196] width 120 height 22
click at [490, 199] on input "wijzer ... wetenschapper" at bounding box center [493, 199] width 7 height 7
radio input "true"
click at [470, 170] on label "uur ... geniaal" at bounding box center [490, 165] width 105 height 22
click at [490, 170] on input "uur ... geniaal" at bounding box center [493, 168] width 7 height 7
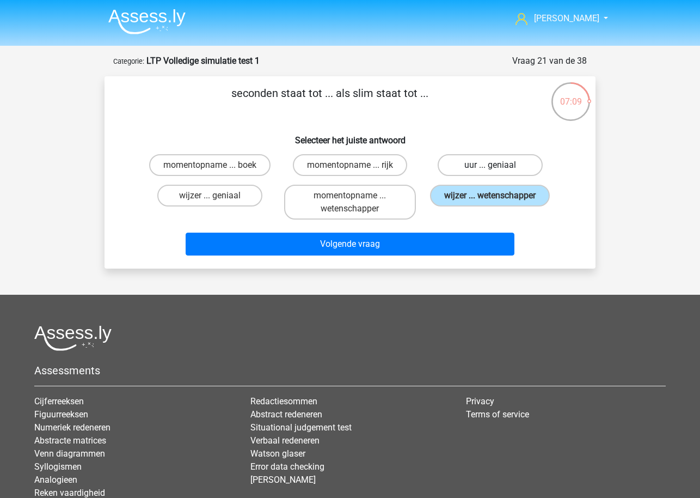
radio input "true"
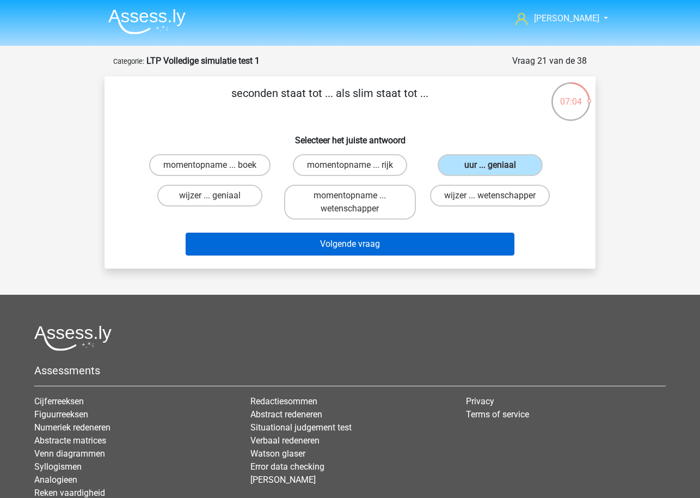
click at [252, 246] on button "Volgende vraag" at bounding box center [350, 244] width 329 height 23
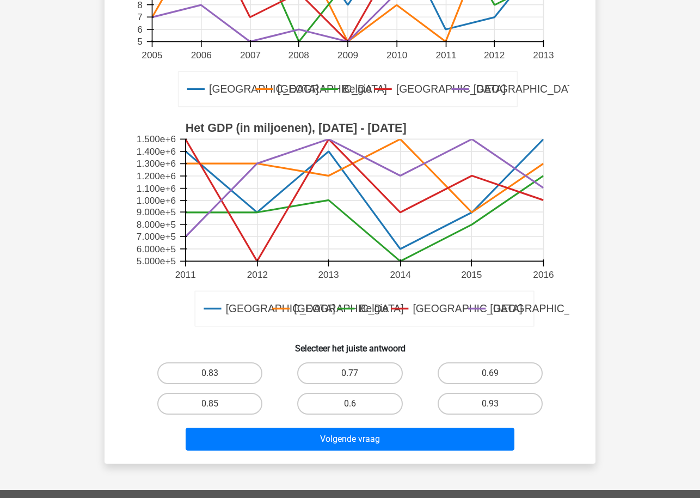
scroll to position [230, 0]
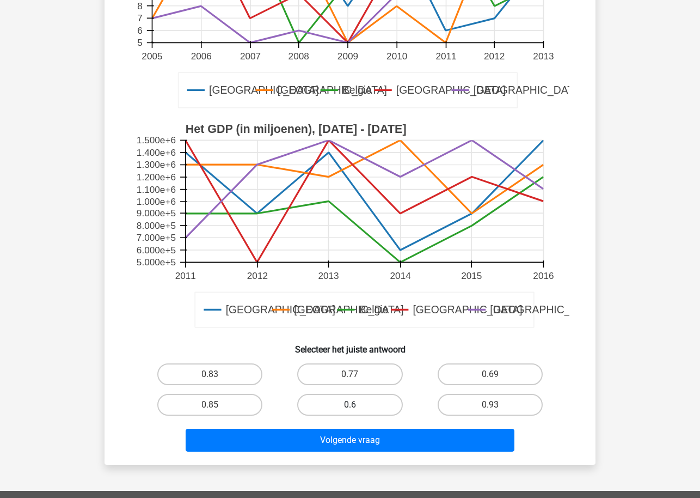
click at [347, 403] on label "0.6" at bounding box center [349, 405] width 105 height 22
click at [350, 405] on input "0.6" at bounding box center [353, 408] width 7 height 7
radio input "true"
click at [453, 378] on label "0.69" at bounding box center [490, 374] width 105 height 22
click at [490, 378] on input "0.69" at bounding box center [493, 377] width 7 height 7
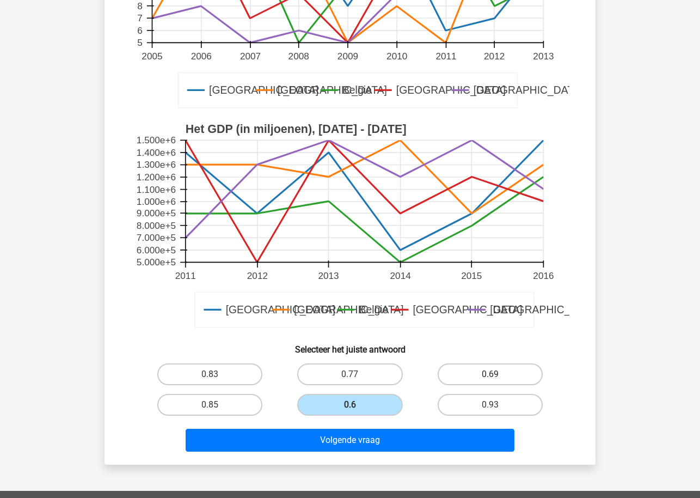
radio input "true"
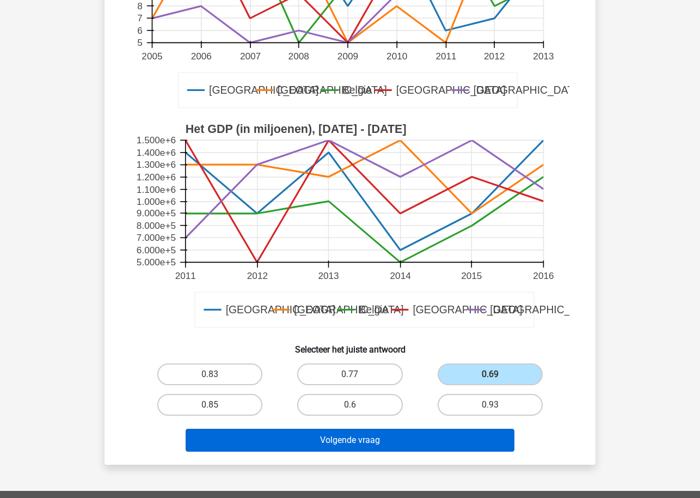
click at [417, 437] on button "Volgende vraag" at bounding box center [350, 440] width 329 height 23
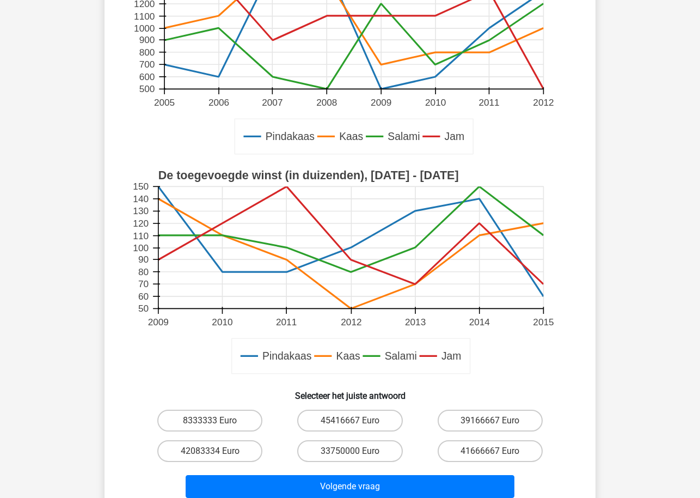
scroll to position [233, 0]
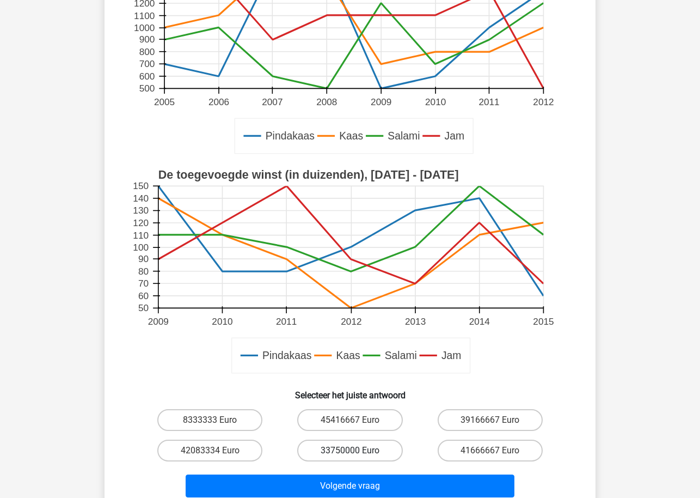
click at [365, 456] on label "33750000 Euro" at bounding box center [349, 450] width 105 height 22
click at [357, 456] on input "33750000 Euro" at bounding box center [353, 453] width 7 height 7
radio input "true"
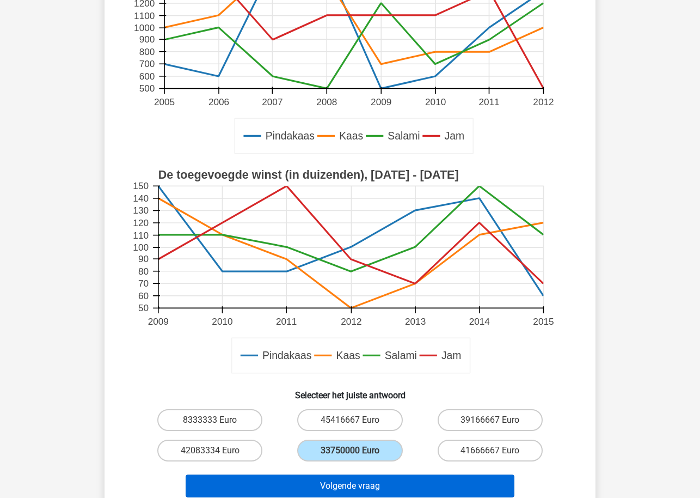
click at [375, 484] on button "Volgende vraag" at bounding box center [350, 485] width 329 height 23
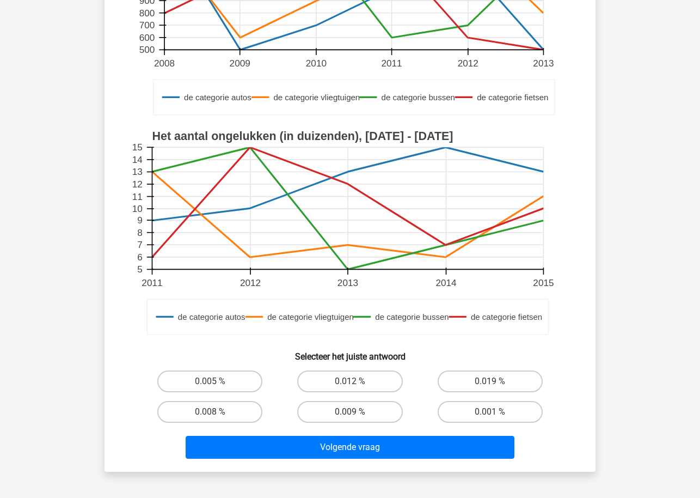
scroll to position [236, 0]
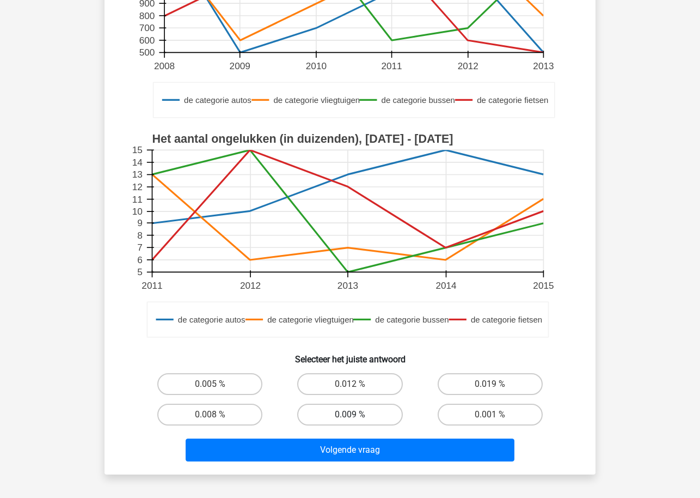
click at [345, 414] on label "0.009 %" at bounding box center [349, 415] width 105 height 22
click at [350, 414] on input "0.009 %" at bounding box center [353, 417] width 7 height 7
radio input "true"
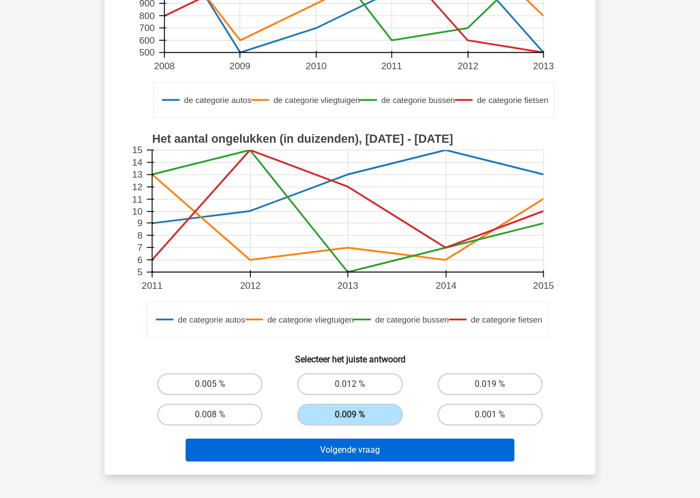
click at [348, 459] on button "Volgende vraag" at bounding box center [350, 449] width 329 height 23
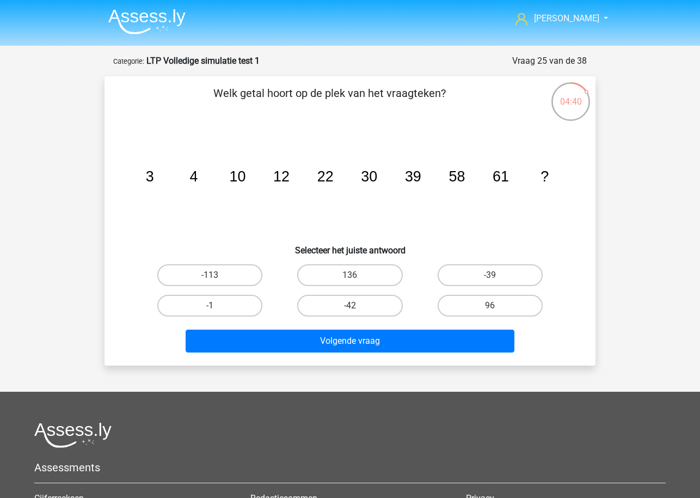
scroll to position [0, 0]
click at [463, 301] on label "96" at bounding box center [490, 306] width 105 height 22
click at [490, 306] on input "96" at bounding box center [493, 309] width 7 height 7
radio input "true"
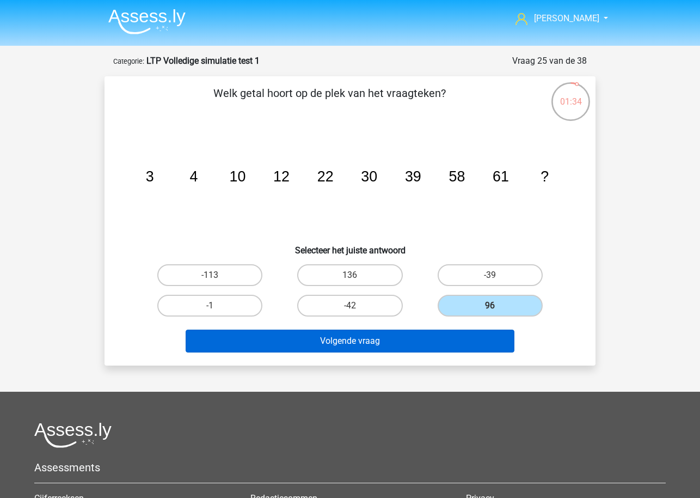
click at [443, 335] on button "Volgende vraag" at bounding box center [350, 340] width 329 height 23
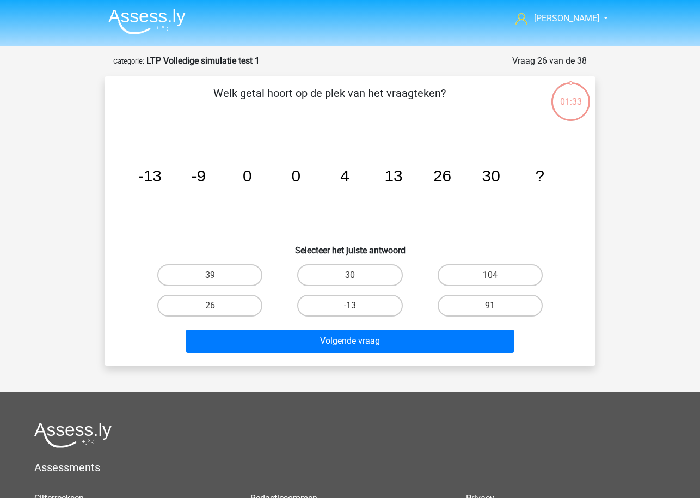
scroll to position [54, 0]
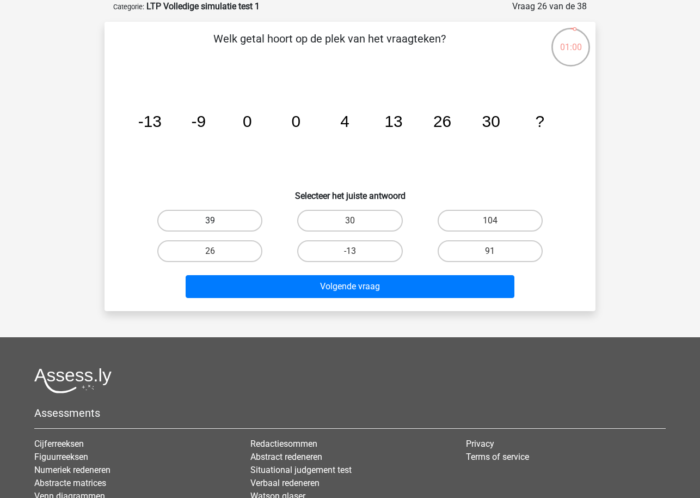
click at [234, 219] on label "39" at bounding box center [209, 221] width 105 height 22
click at [217, 221] on input "39" at bounding box center [213, 224] width 7 height 7
radio input "true"
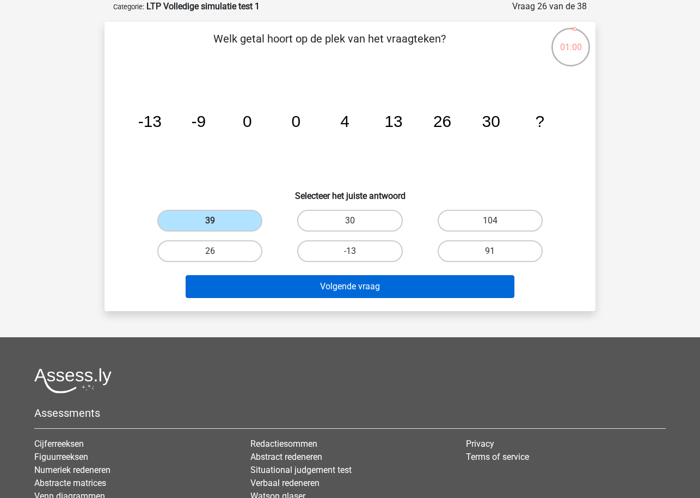
click at [267, 289] on button "Volgende vraag" at bounding box center [350, 286] width 329 height 23
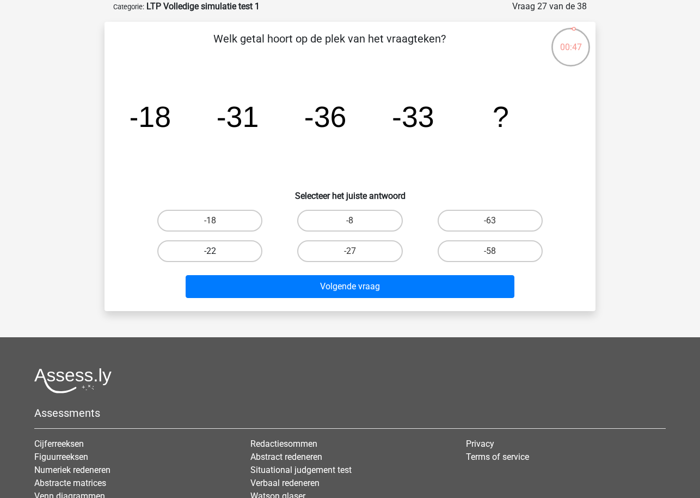
click at [225, 251] on label "-22" at bounding box center [209, 251] width 105 height 22
click at [217, 251] on input "-22" at bounding box center [213, 254] width 7 height 7
radio input "true"
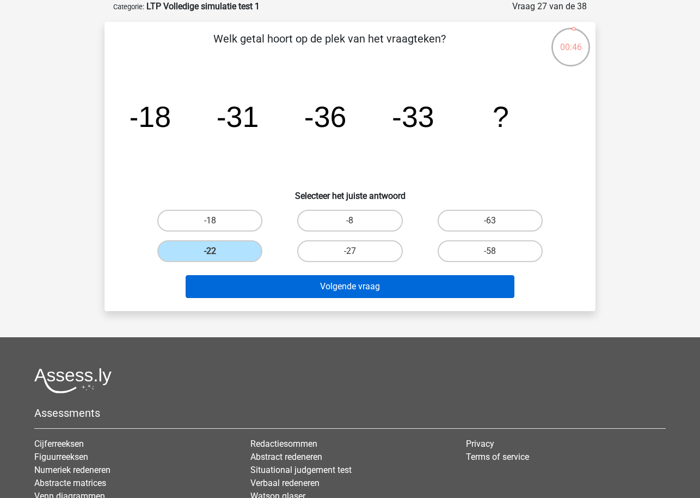
click at [241, 282] on button "Volgende vraag" at bounding box center [350, 286] width 329 height 23
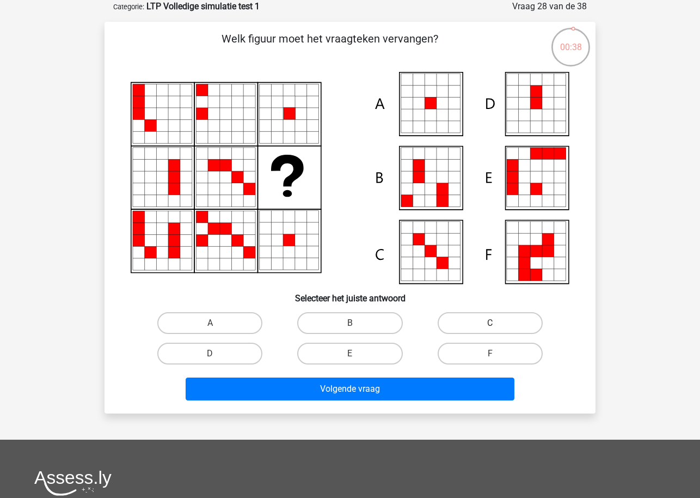
click at [499, 322] on label "C" at bounding box center [490, 323] width 105 height 22
click at [497, 323] on input "C" at bounding box center [493, 326] width 7 height 7
radio input "true"
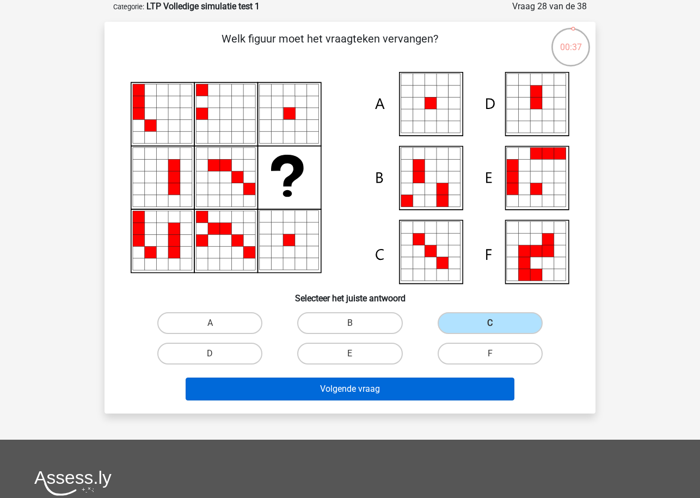
click at [431, 388] on button "Volgende vraag" at bounding box center [350, 388] width 329 height 23
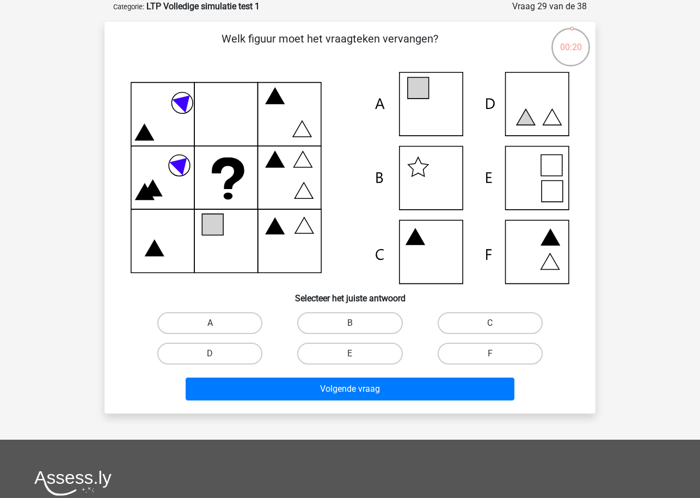
click at [215, 319] on label "A" at bounding box center [209, 323] width 105 height 22
click at [215, 323] on input "A" at bounding box center [213, 326] width 7 height 7
radio input "true"
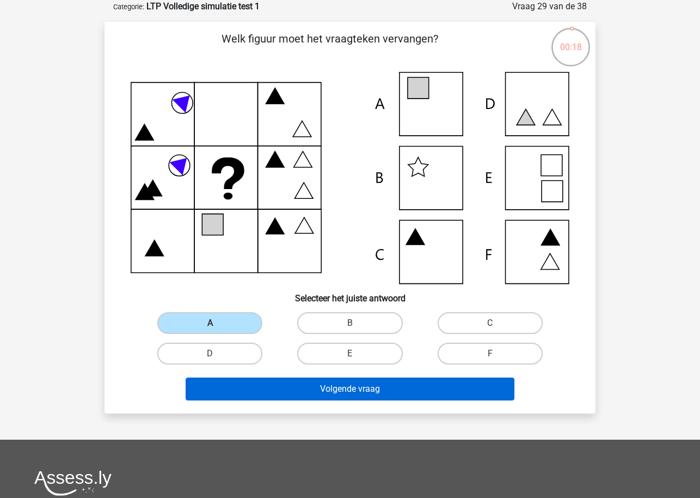
click at [252, 386] on button "Volgende vraag" at bounding box center [350, 388] width 329 height 23
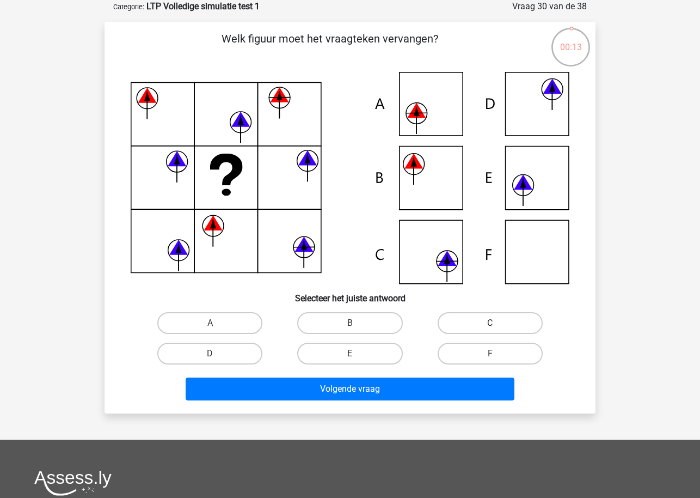
click at [459, 320] on label "C" at bounding box center [490, 323] width 105 height 22
click at [490, 323] on input "C" at bounding box center [493, 326] width 7 height 7
radio input "true"
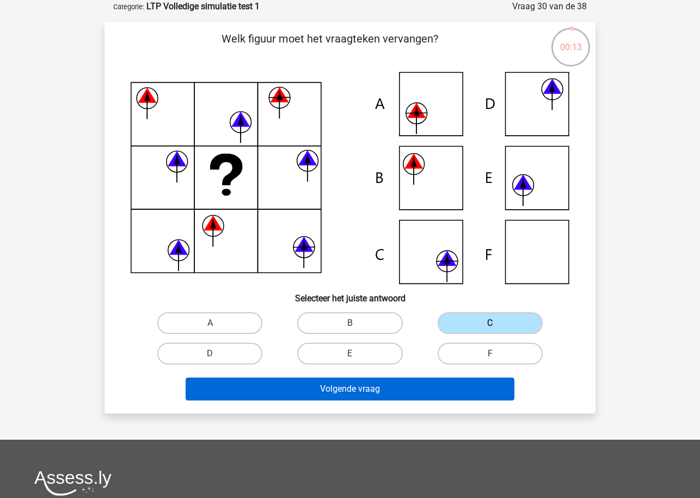
click at [429, 384] on button "Volgende vraag" at bounding box center [350, 388] width 329 height 23
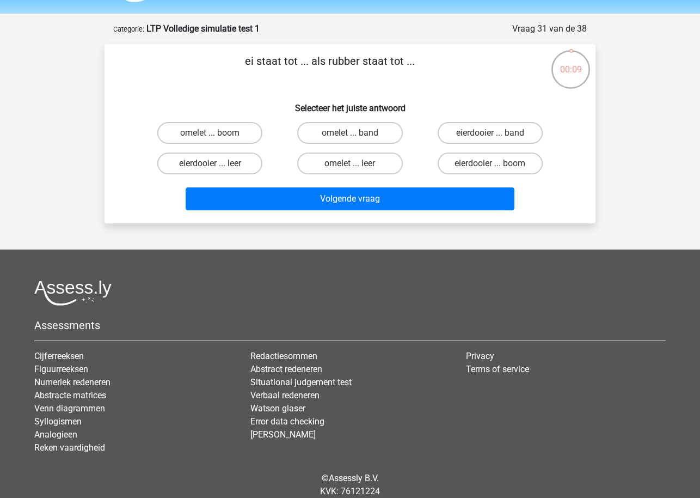
scroll to position [19, 0]
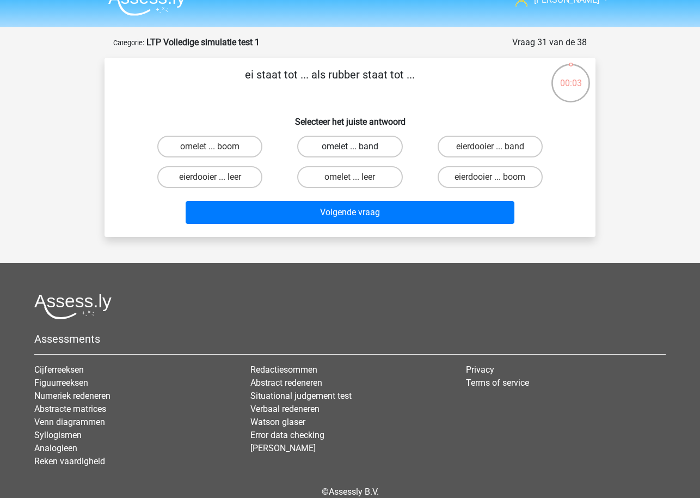
click at [340, 149] on label "omelet ... band" at bounding box center [349, 147] width 105 height 22
click at [350, 149] on input "omelet ... band" at bounding box center [353, 149] width 7 height 7
radio input "true"
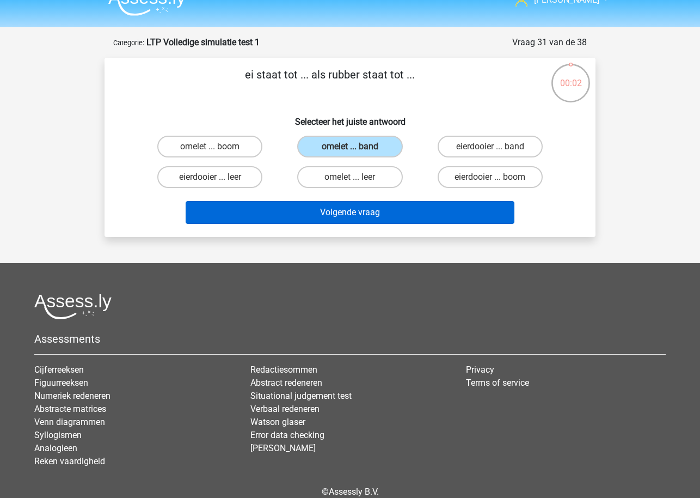
click at [352, 212] on button "Volgende vraag" at bounding box center [350, 212] width 329 height 23
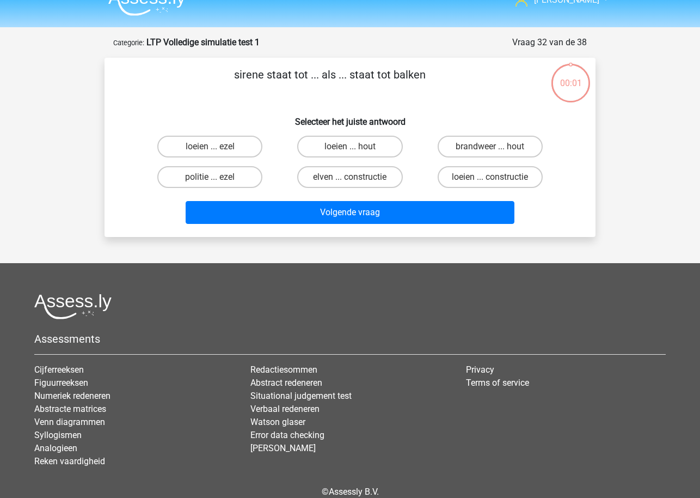
scroll to position [54, 0]
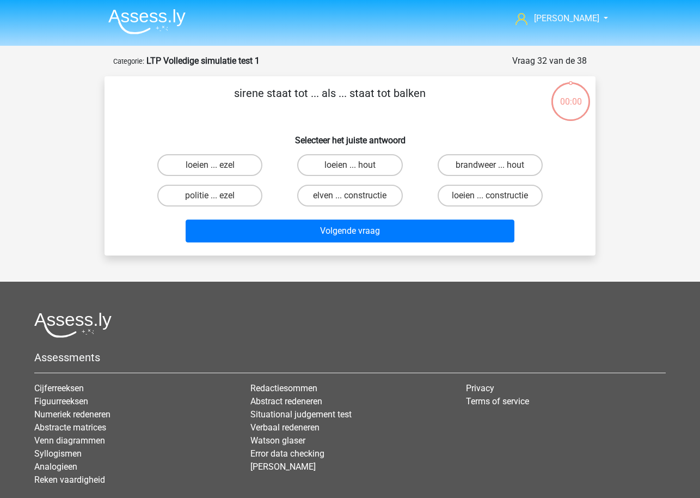
scroll to position [54, 0]
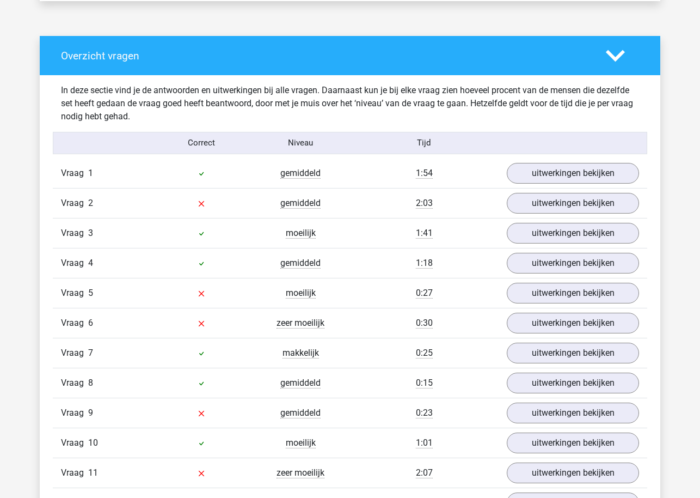
scroll to position [842, 0]
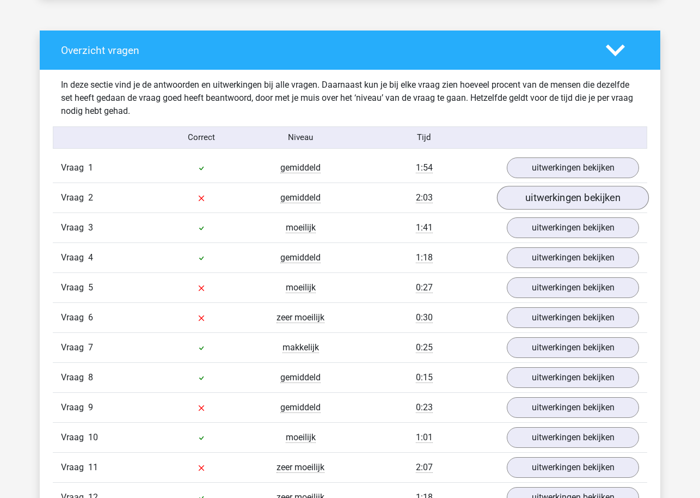
click at [538, 197] on link "uitwerkingen bekijken" at bounding box center [573, 198] width 152 height 24
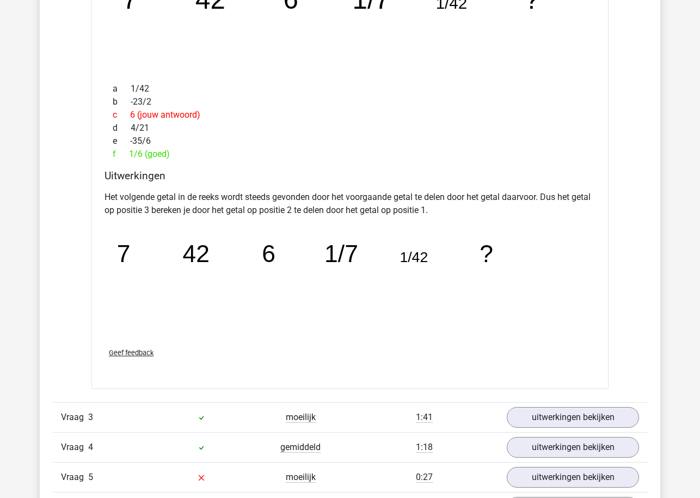
scroll to position [1139, 0]
